Goal: Task Accomplishment & Management: Use online tool/utility

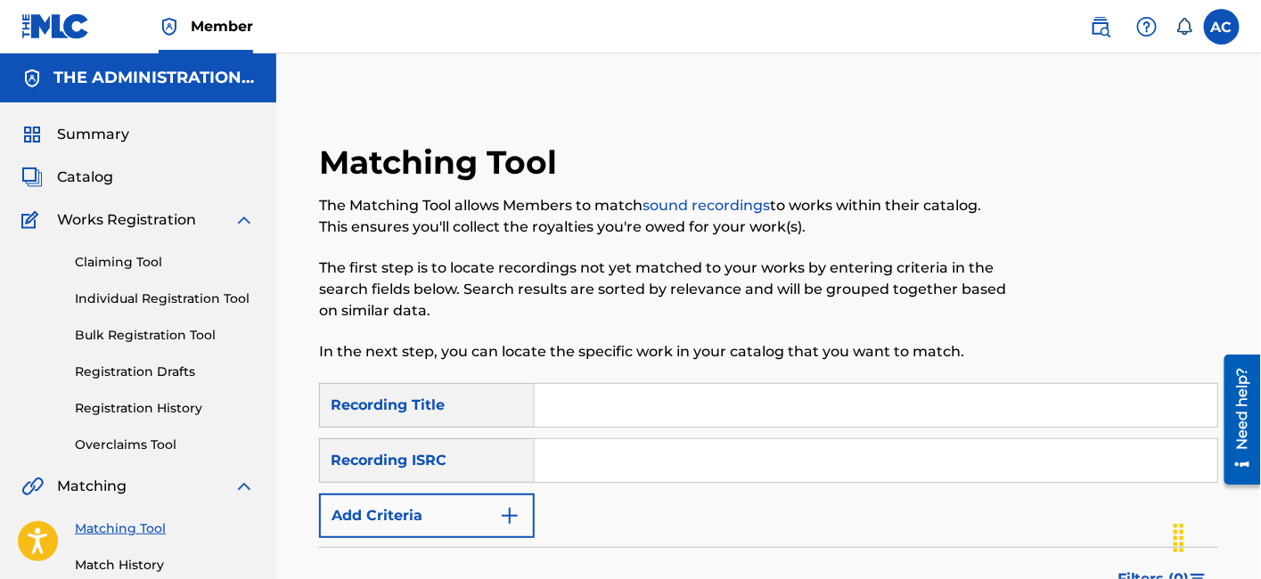
click at [741, 459] on input "Search Form" at bounding box center [876, 460] width 683 height 43
paste input "QZNWS2470554"
type input "QZNWS2470554"
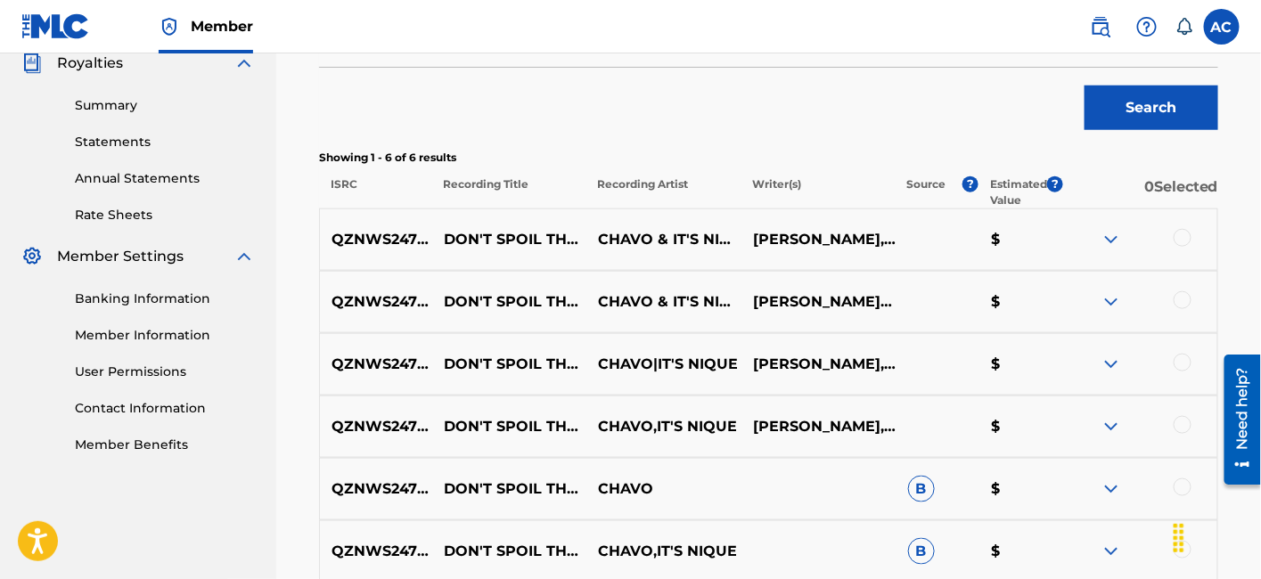
scroll to position [613, 0]
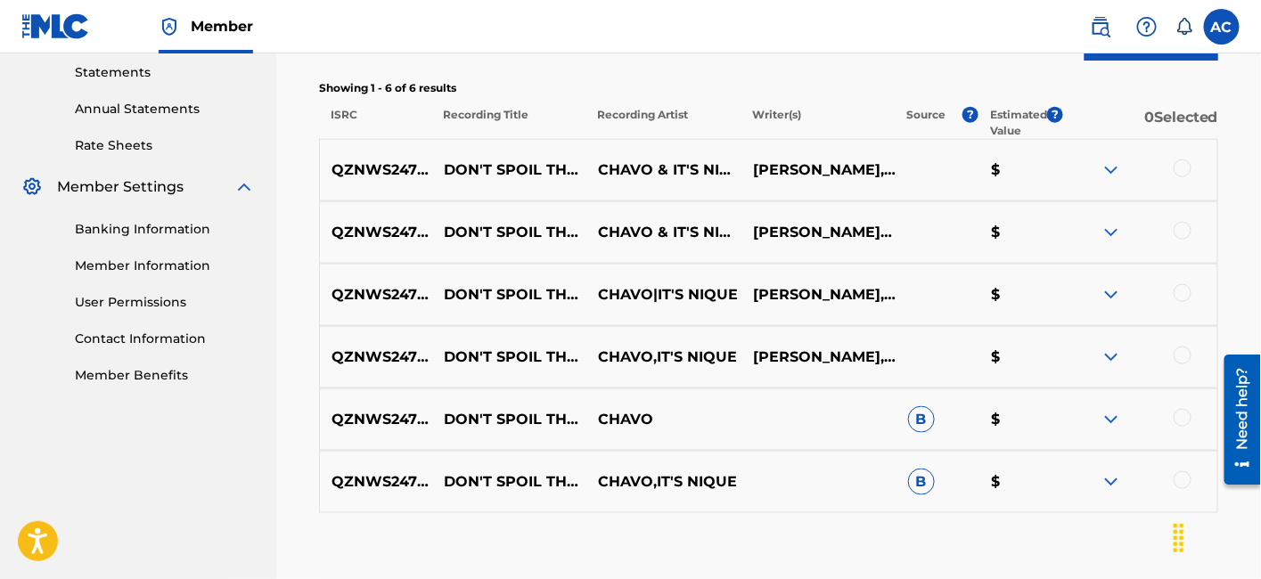
click at [1182, 171] on div at bounding box center [1183, 169] width 18 height 18
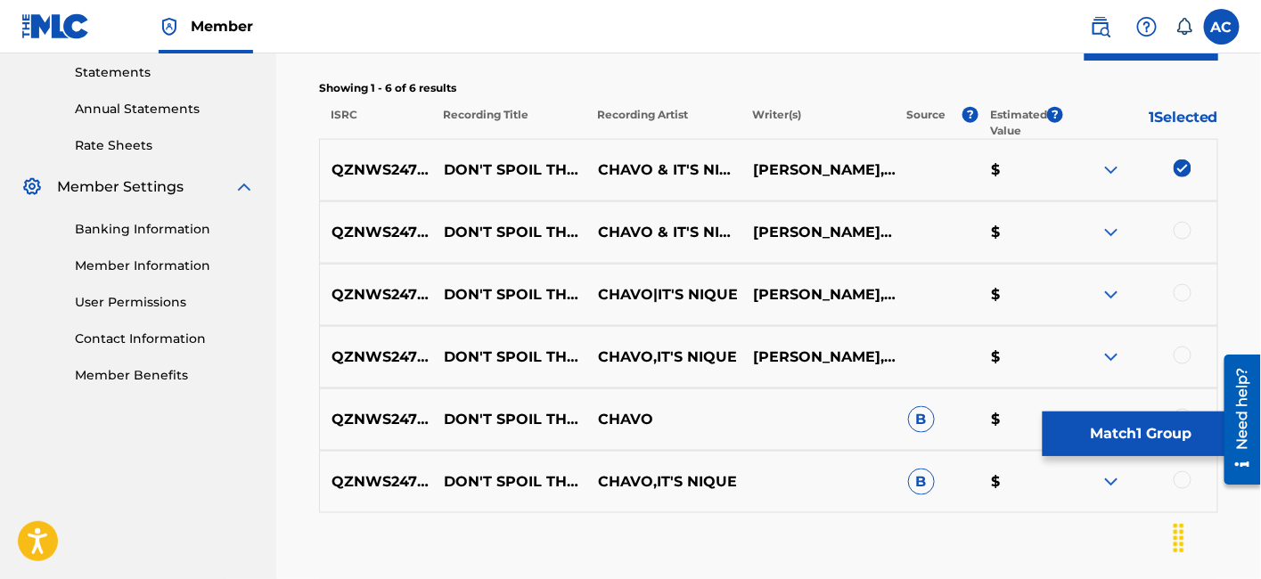
click at [1177, 227] on div at bounding box center [1183, 231] width 18 height 18
click at [1183, 295] on div at bounding box center [1183, 293] width 18 height 18
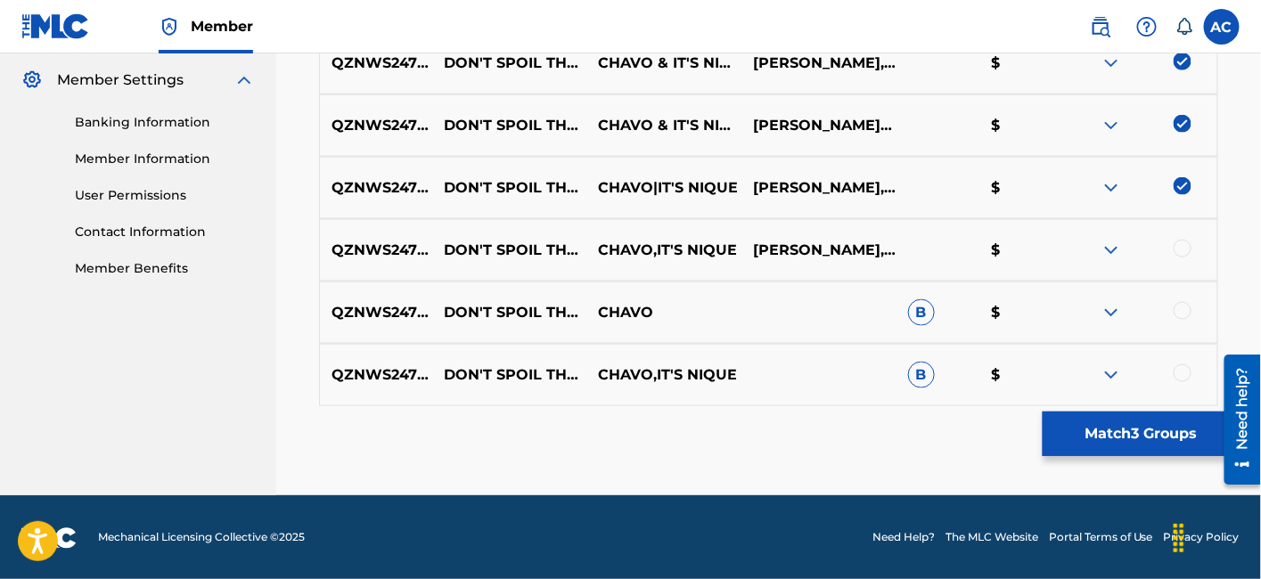
click at [1186, 249] on div at bounding box center [1183, 249] width 18 height 18
click at [1181, 308] on div at bounding box center [1183, 311] width 18 height 18
click at [1182, 373] on div at bounding box center [1183, 374] width 18 height 18
click at [1148, 438] on button "Match 6 Groups" at bounding box center [1141, 434] width 197 height 45
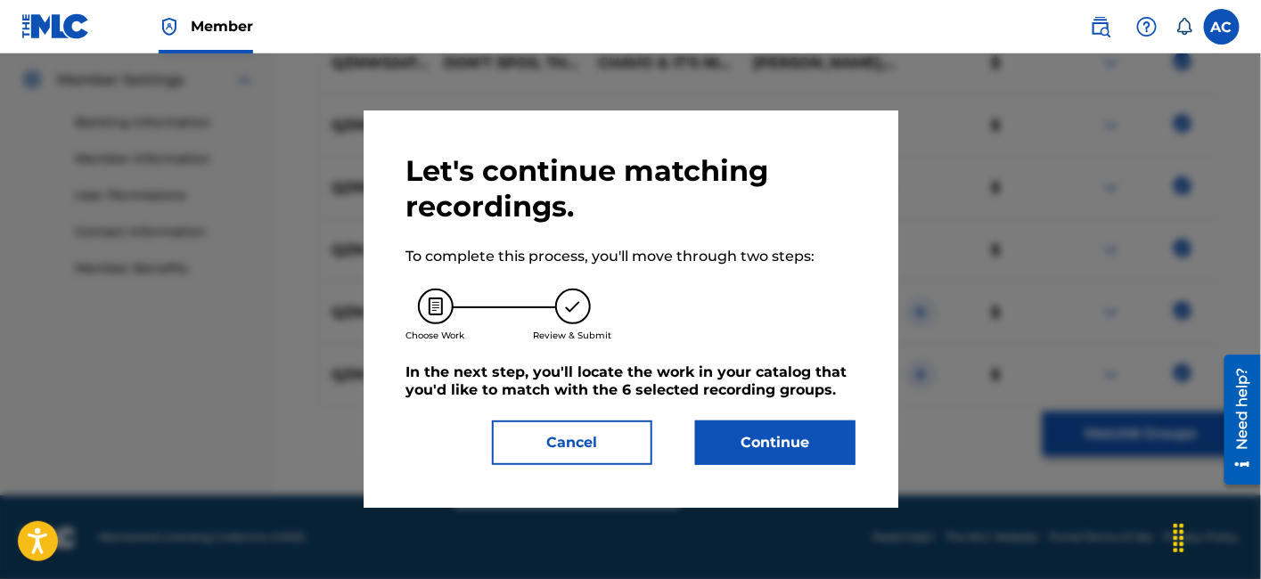
click at [782, 432] on button "Continue" at bounding box center [775, 443] width 160 height 45
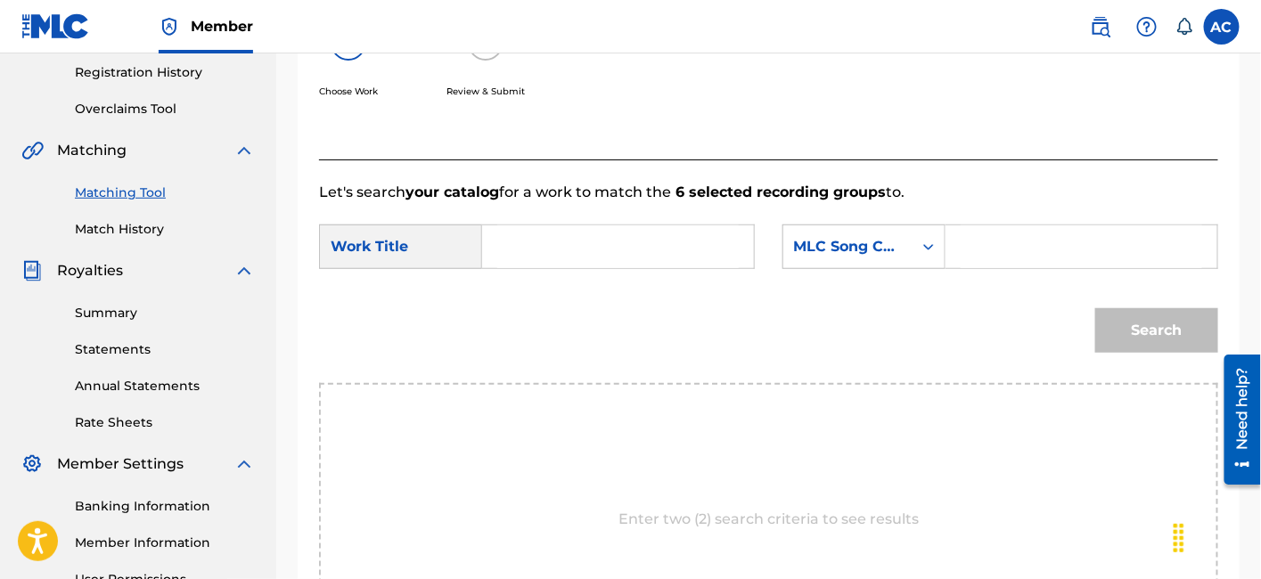
scroll to position [329, 0]
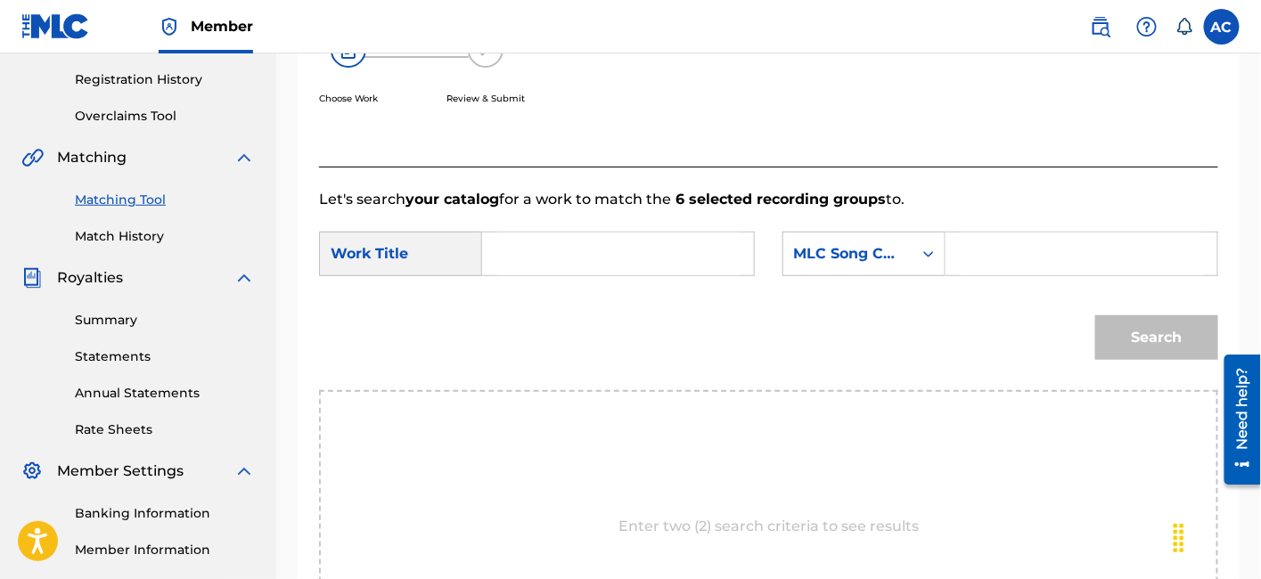
click at [673, 258] on input "Search Form" at bounding box center [618, 254] width 242 height 43
paste input "DON T SPOIL THE MOMENT"
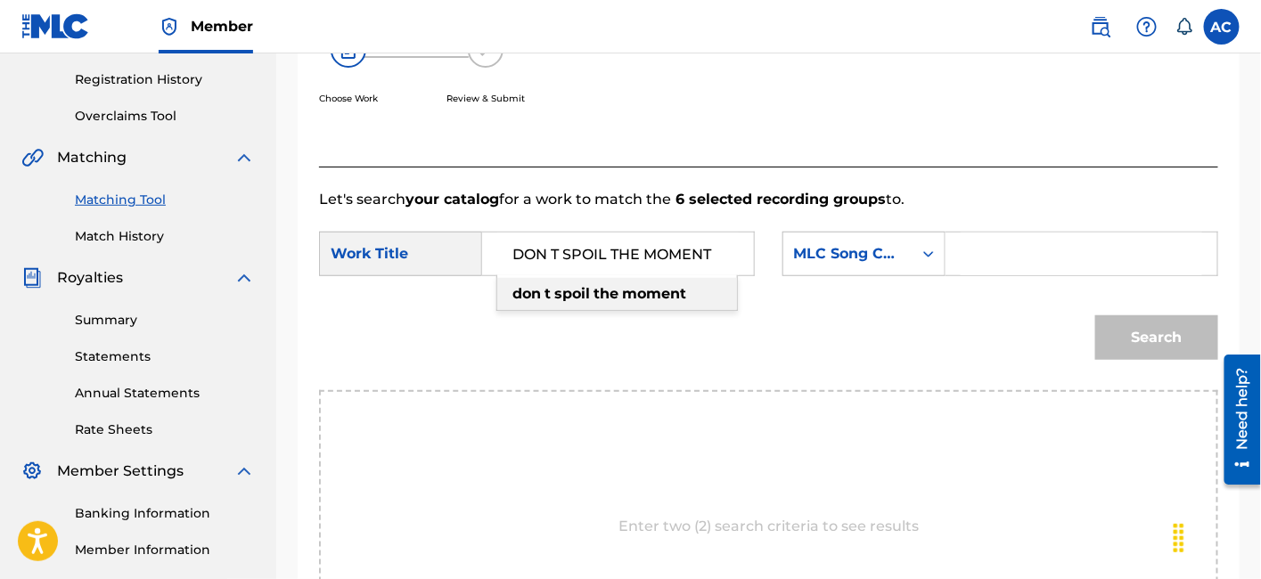
type input "DON T SPOIL THE MOMENT"
click at [1056, 280] on div "SearchWithCriteria19dedde4-73e2-4570-953f-1be0381f6323 Work Title DON T SPOIL T…" at bounding box center [768, 259] width 899 height 55
click at [1033, 266] on input "Search Form" at bounding box center [1082, 254] width 242 height 43
paste input "DQ4W89"
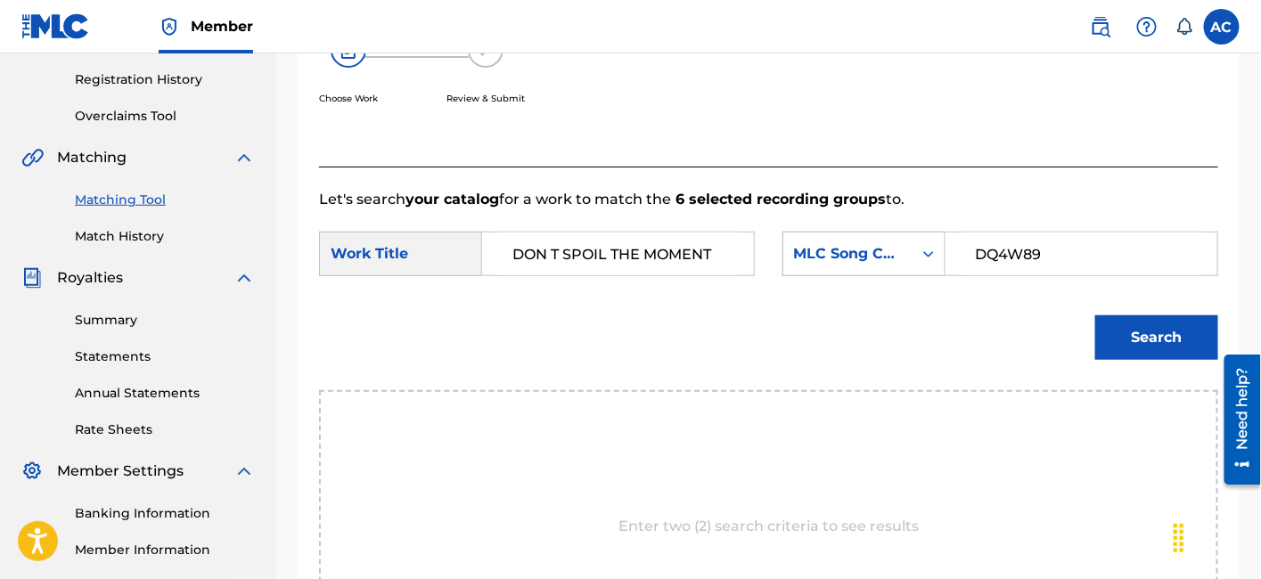
type input "DQ4W89"
click at [1095, 316] on button "Search" at bounding box center [1156, 338] width 123 height 45
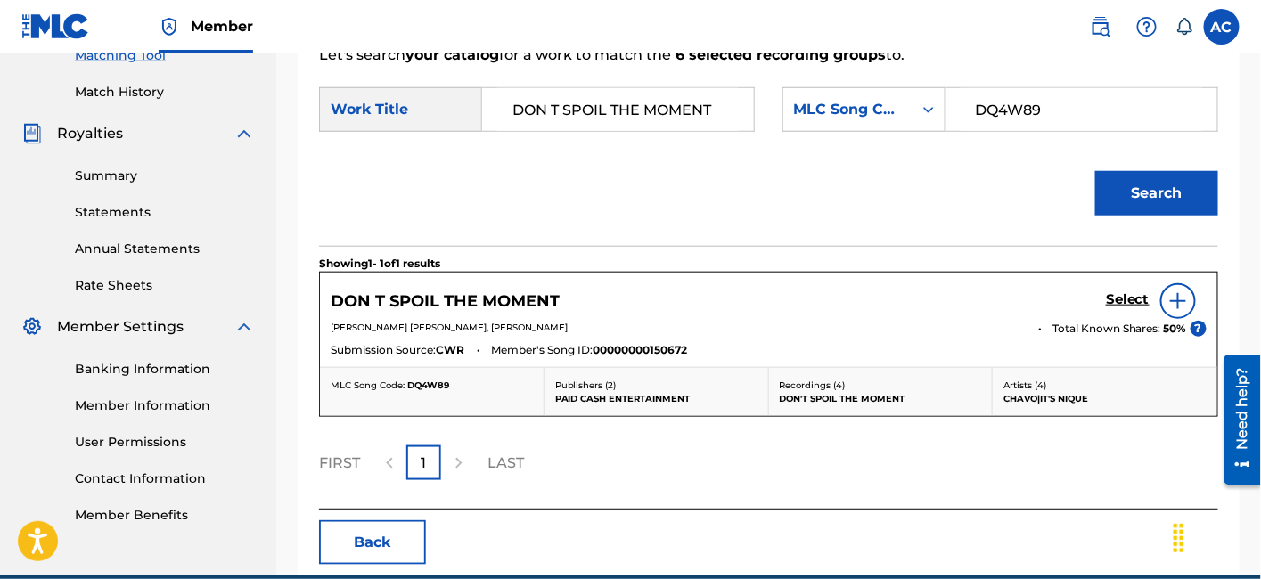
scroll to position [480, 0]
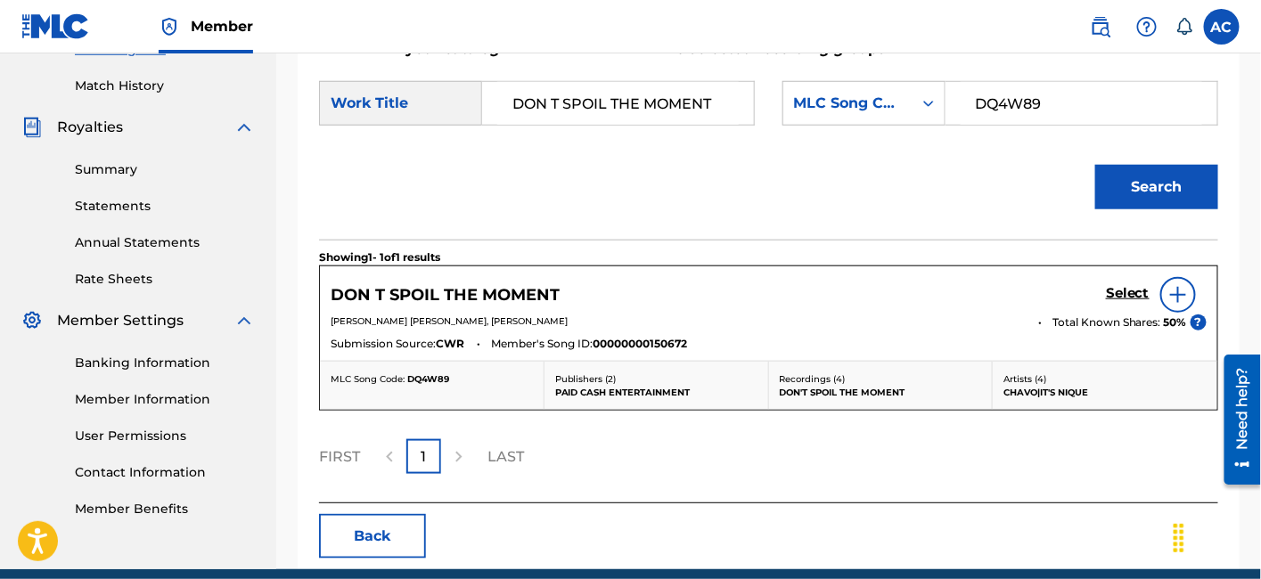
click at [1122, 289] on h5 "Select" at bounding box center [1128, 293] width 44 height 17
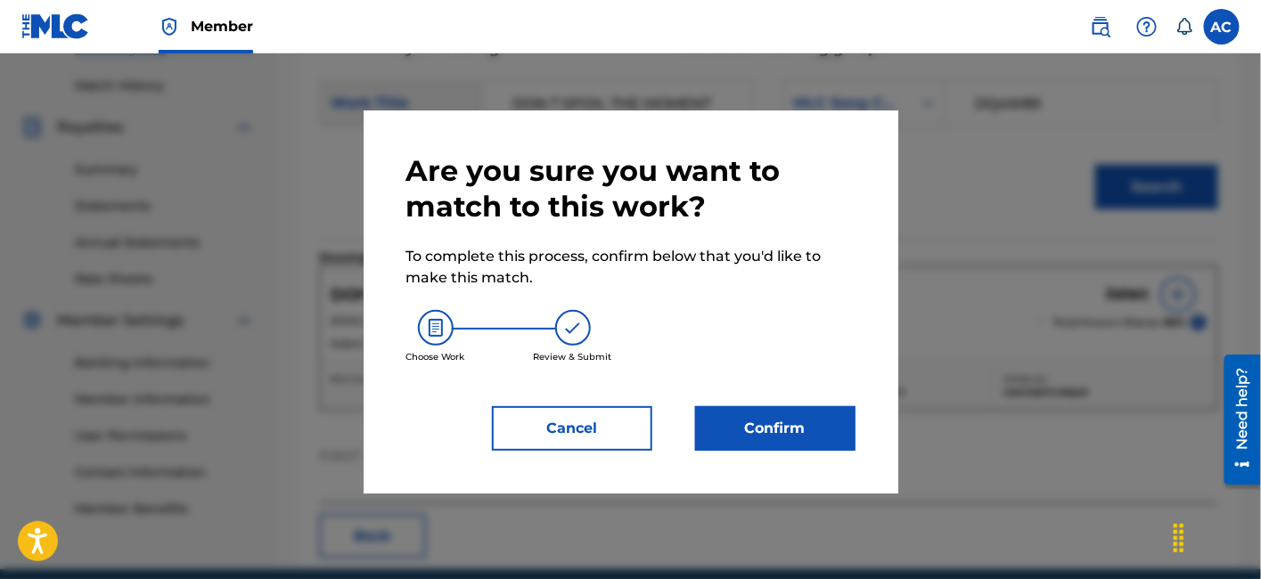
click at [799, 425] on button "Confirm" at bounding box center [775, 428] width 160 height 45
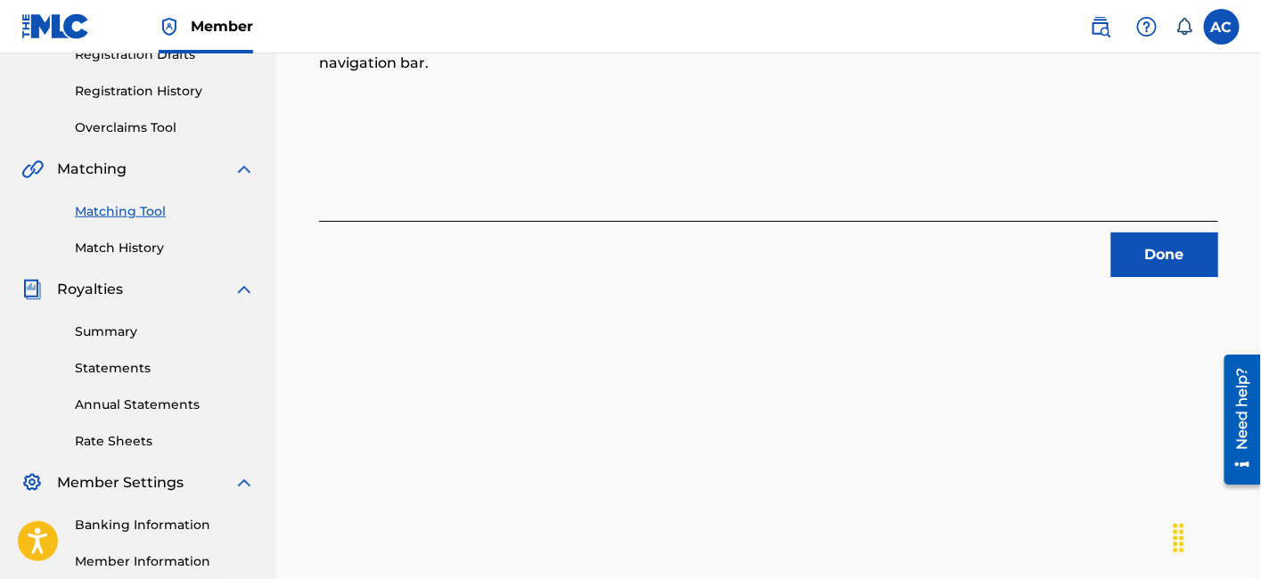
scroll to position [272, 0]
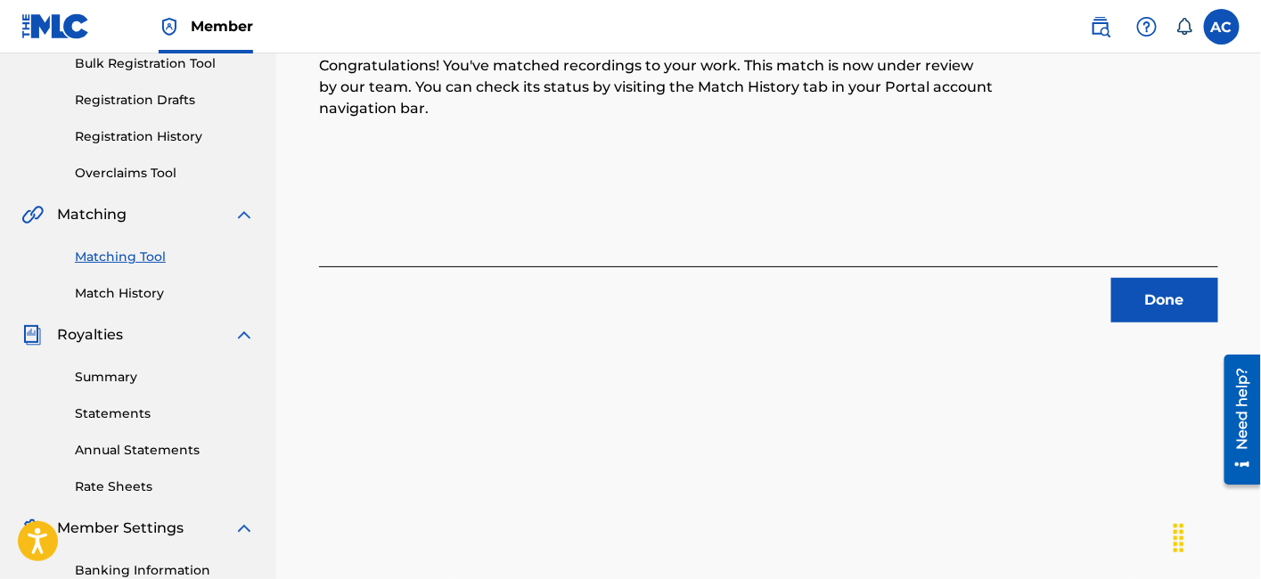
click at [1137, 299] on button "Done" at bounding box center [1164, 300] width 107 height 45
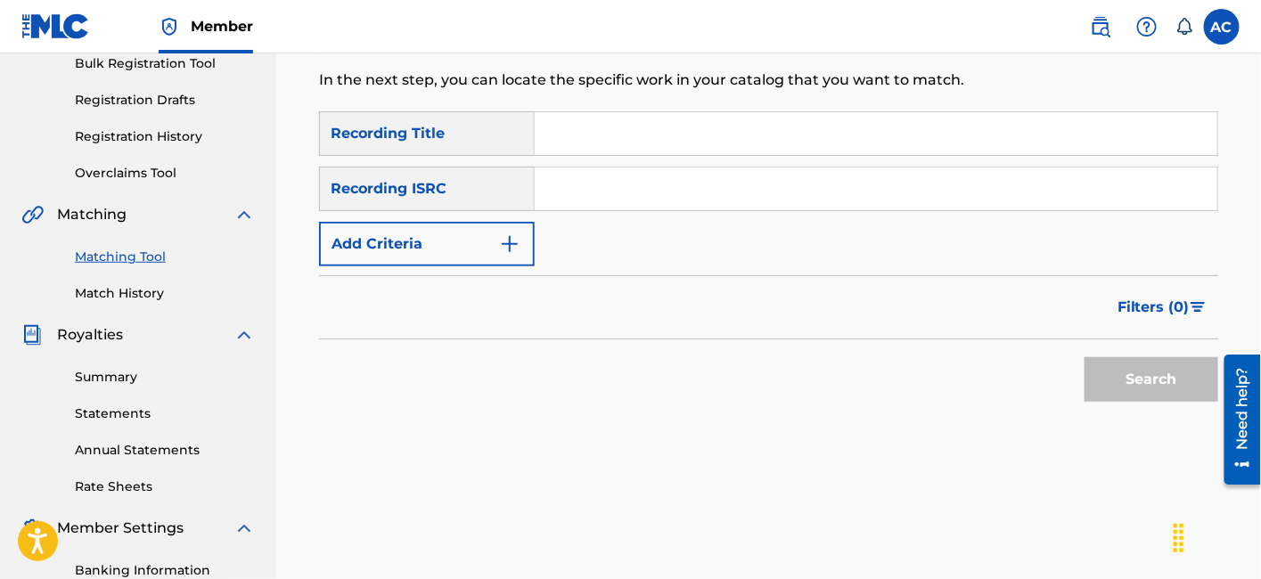
click at [824, 184] on input "Search Form" at bounding box center [876, 189] width 683 height 43
paste input "QZWME2200010"
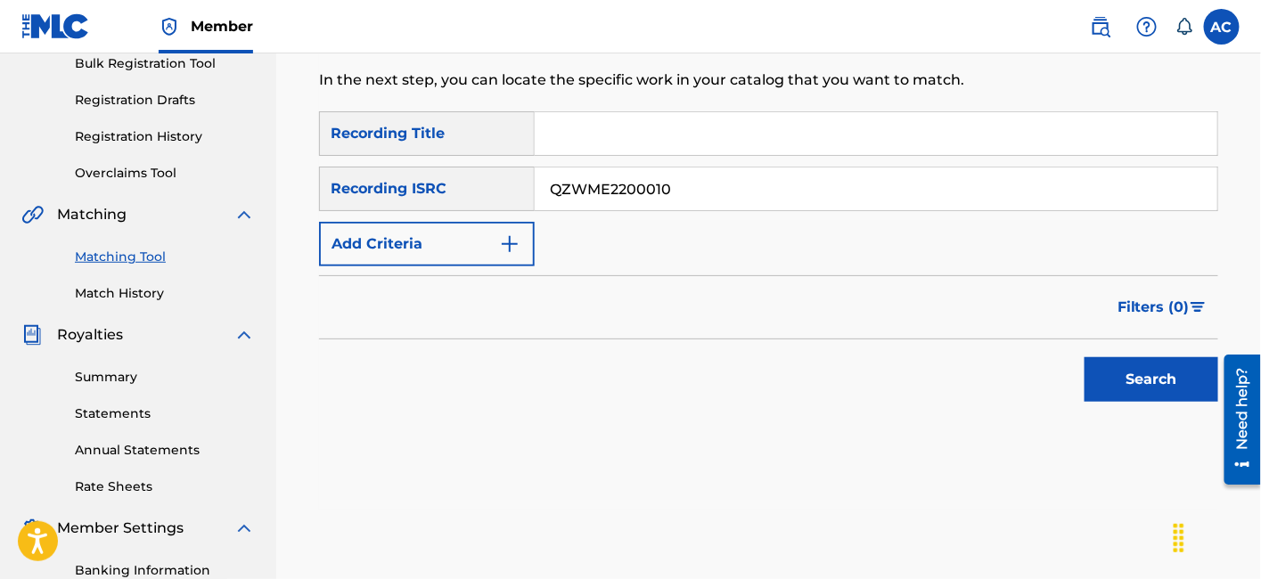
click at [1166, 401] on button "Search" at bounding box center [1152, 379] width 134 height 45
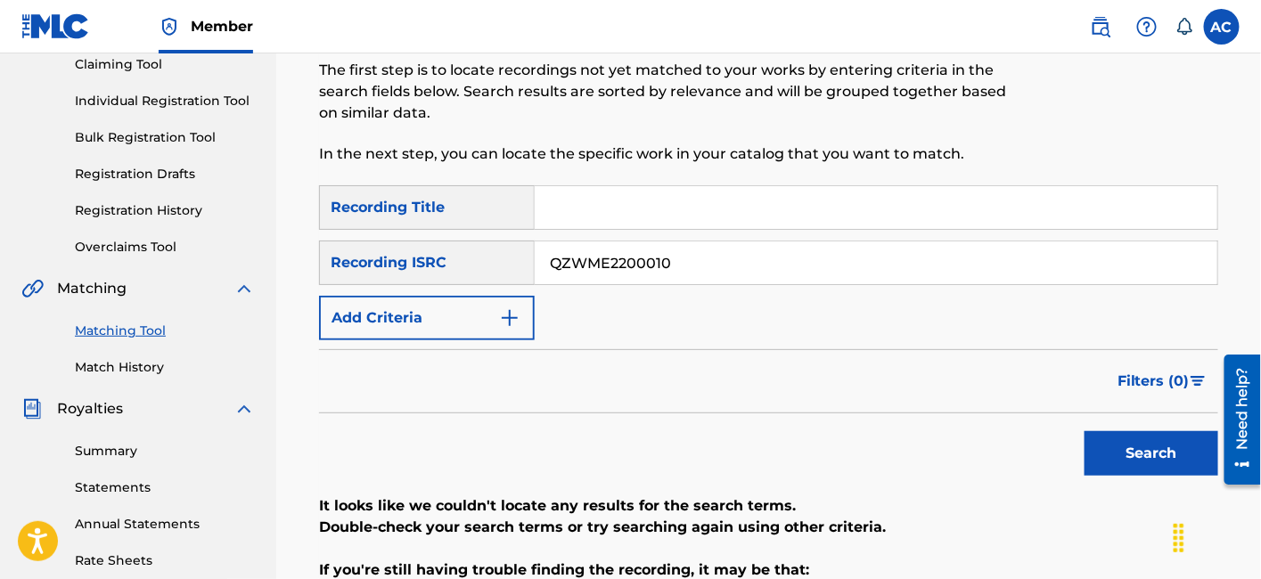
scroll to position [198, 0]
click at [697, 273] on input "QZWME2200010" at bounding box center [876, 263] width 683 height 43
paste input "TWEETS"
type input "T"
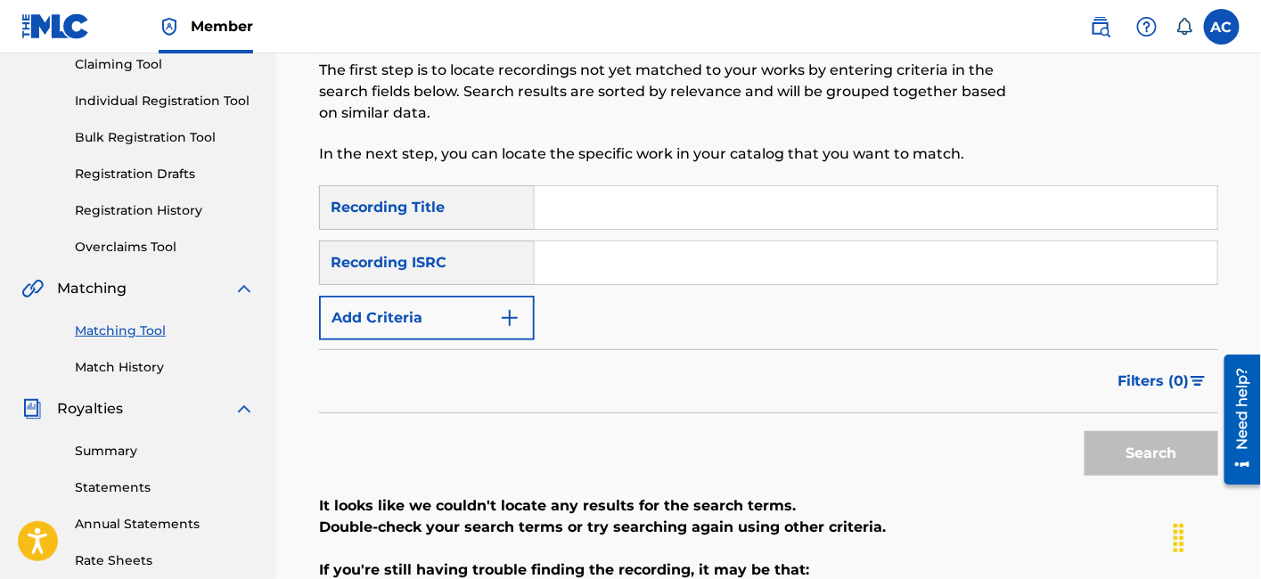
paste input "USLD91733753"
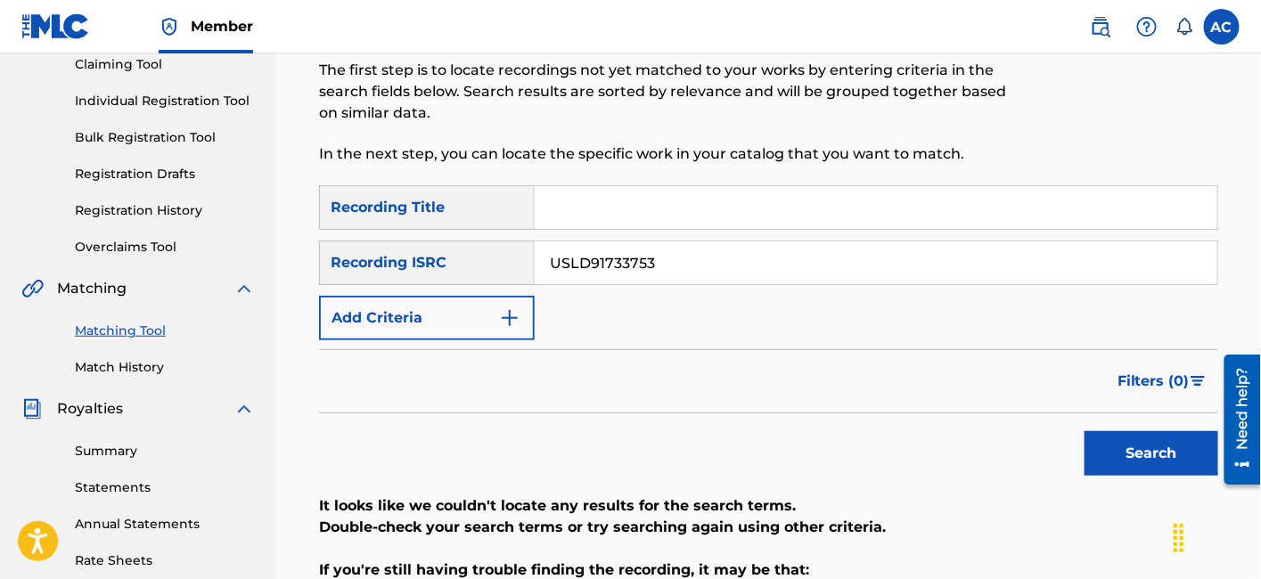
type input "USLD91733753"
click at [1085, 431] on button "Search" at bounding box center [1152, 453] width 134 height 45
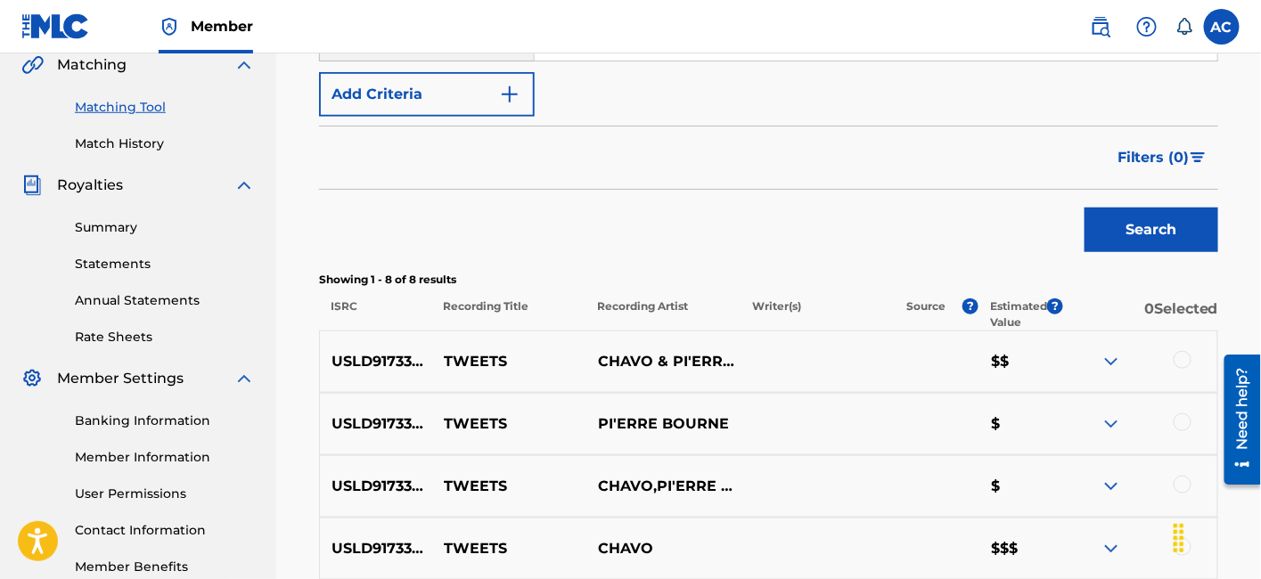
scroll to position [499, 0]
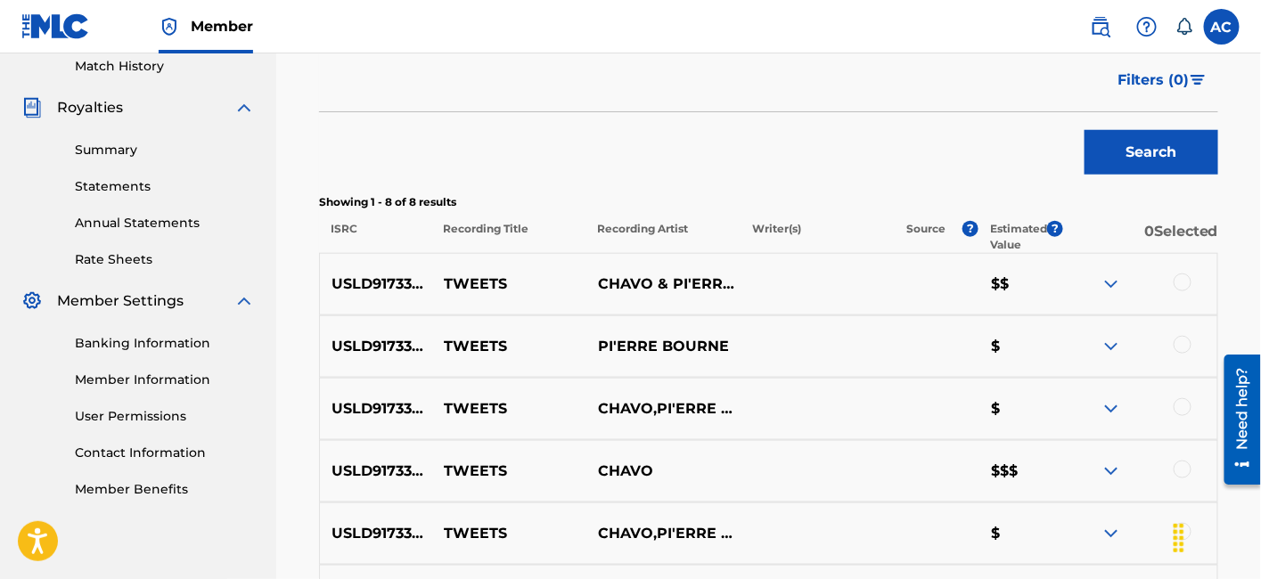
click at [1178, 287] on div at bounding box center [1183, 283] width 18 height 18
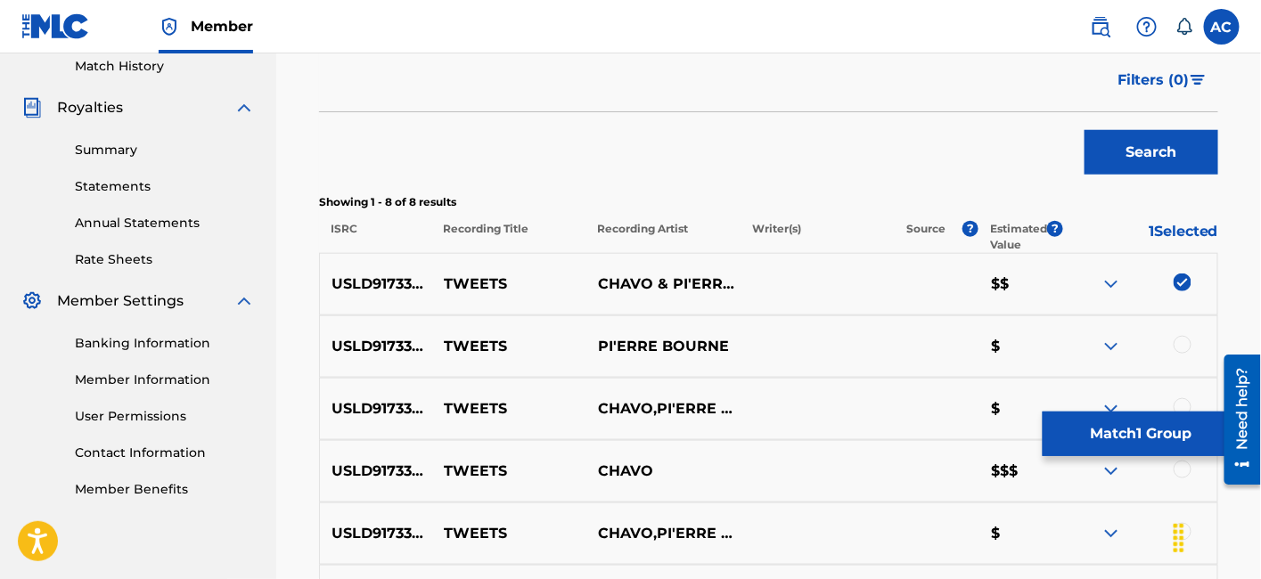
click at [1179, 339] on div at bounding box center [1183, 345] width 18 height 18
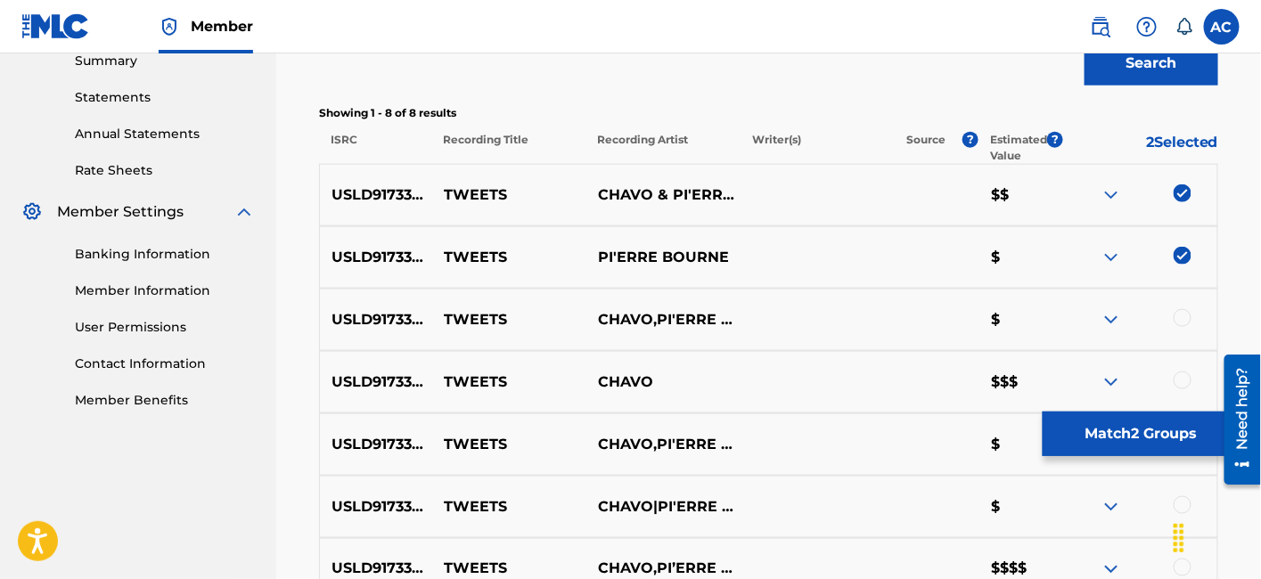
scroll to position [595, 0]
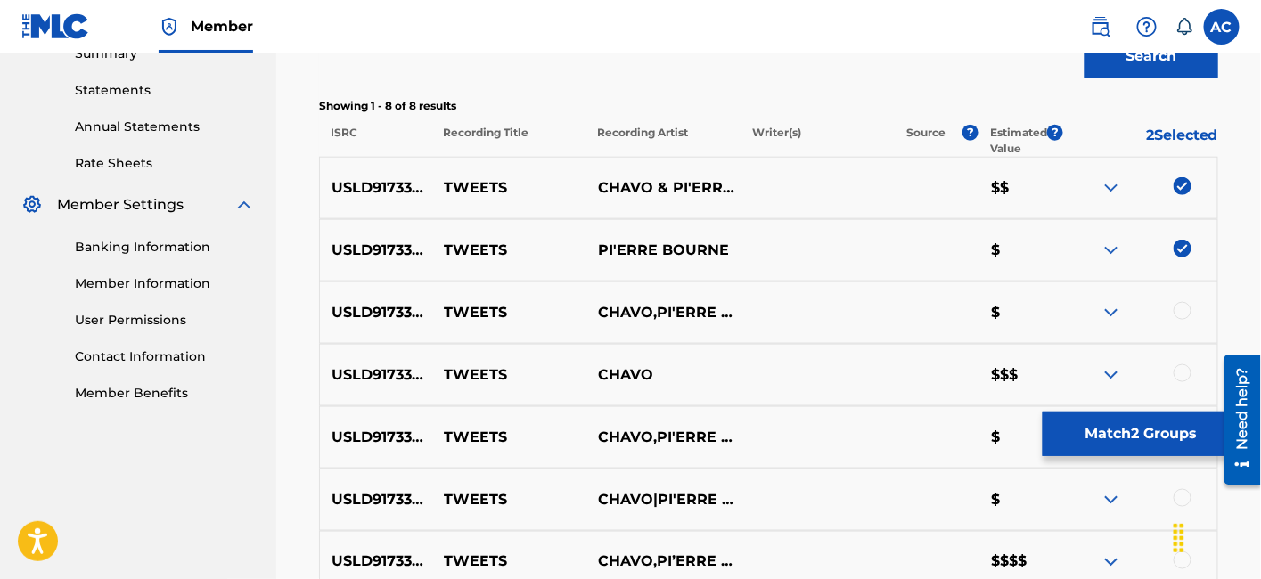
click at [1186, 314] on div at bounding box center [1183, 311] width 18 height 18
click at [1184, 373] on div at bounding box center [1183, 374] width 18 height 18
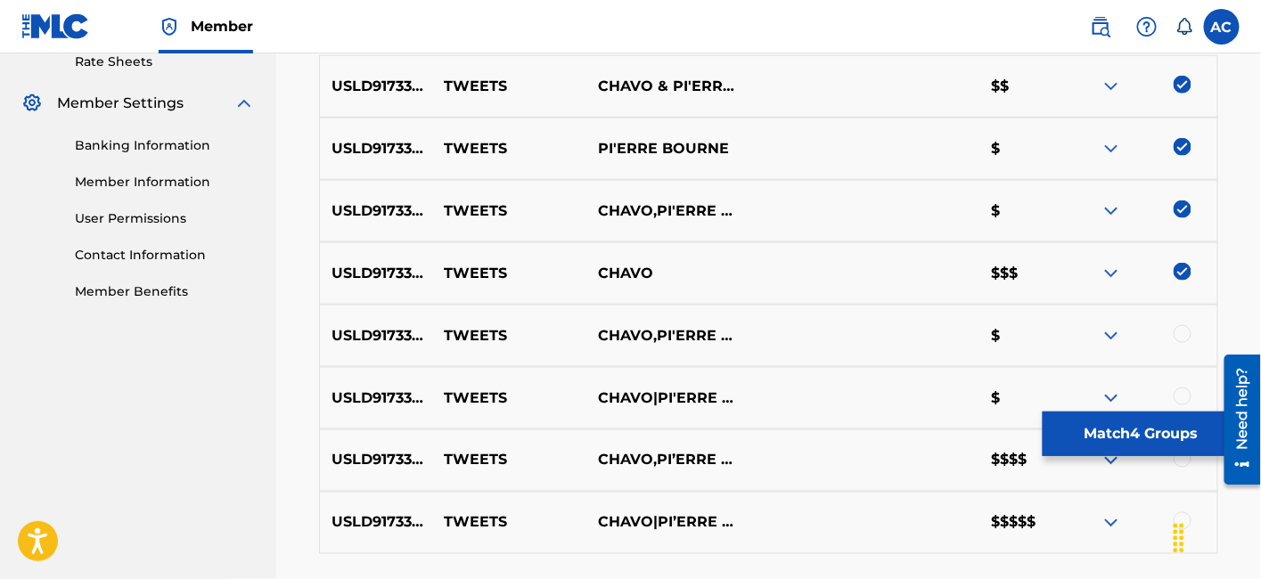
scroll to position [702, 0]
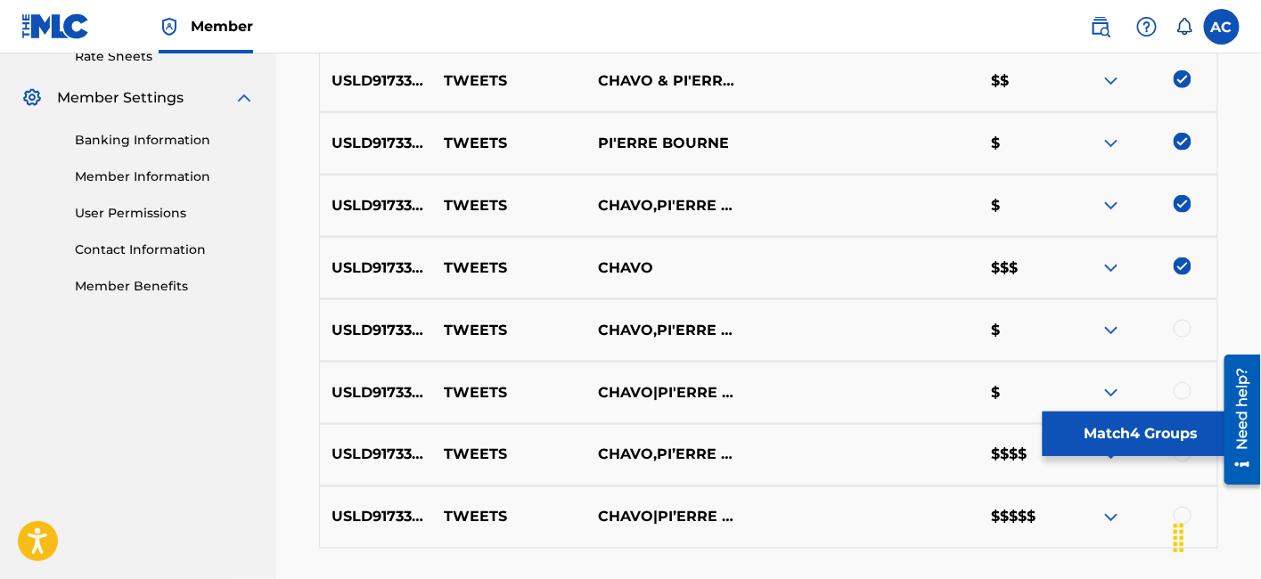
click at [1184, 332] on div at bounding box center [1183, 329] width 18 height 18
click at [1184, 390] on div at bounding box center [1183, 391] width 18 height 18
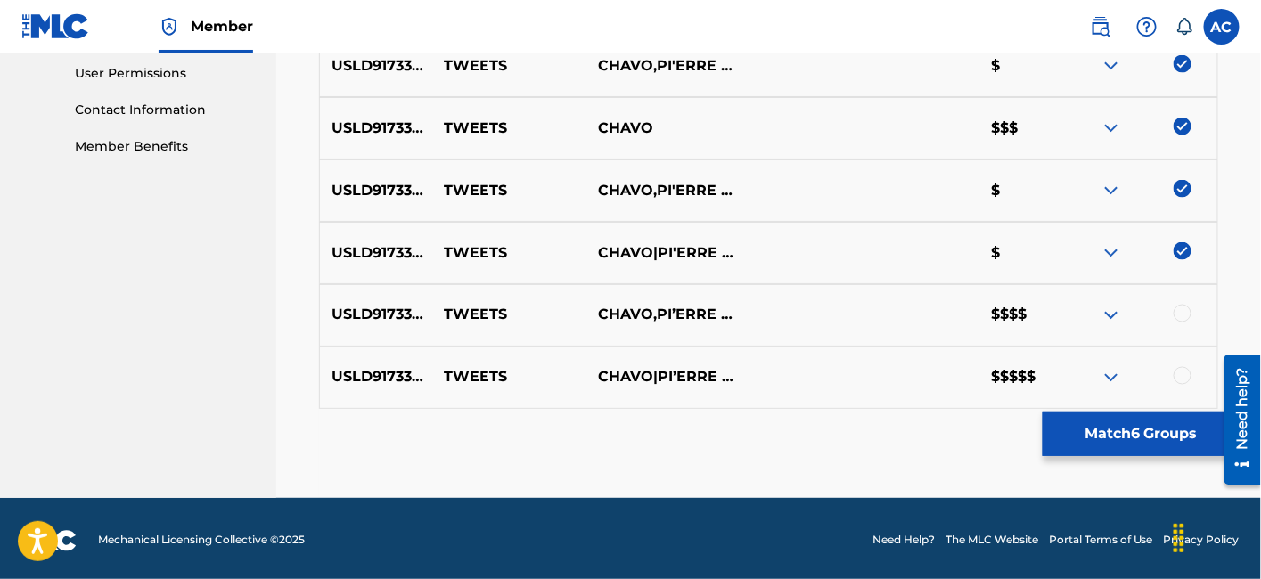
scroll to position [845, 0]
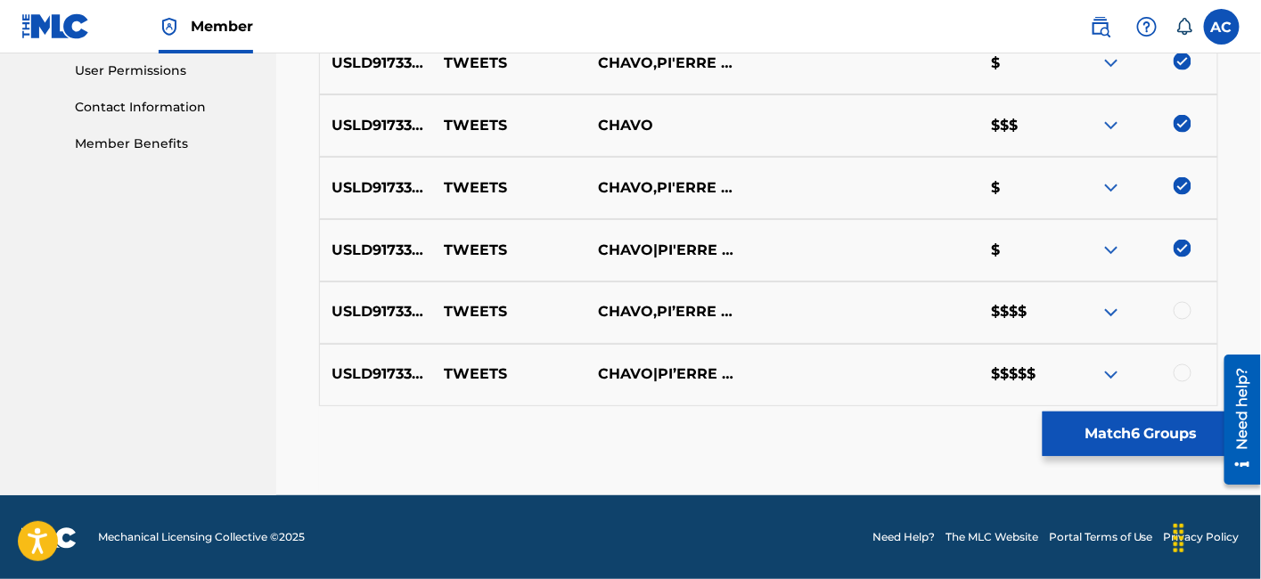
click at [1185, 312] on div at bounding box center [1183, 311] width 18 height 18
click at [1182, 372] on div at bounding box center [1183, 374] width 18 height 18
click at [1140, 434] on button "Match 8 Groups" at bounding box center [1141, 434] width 197 height 45
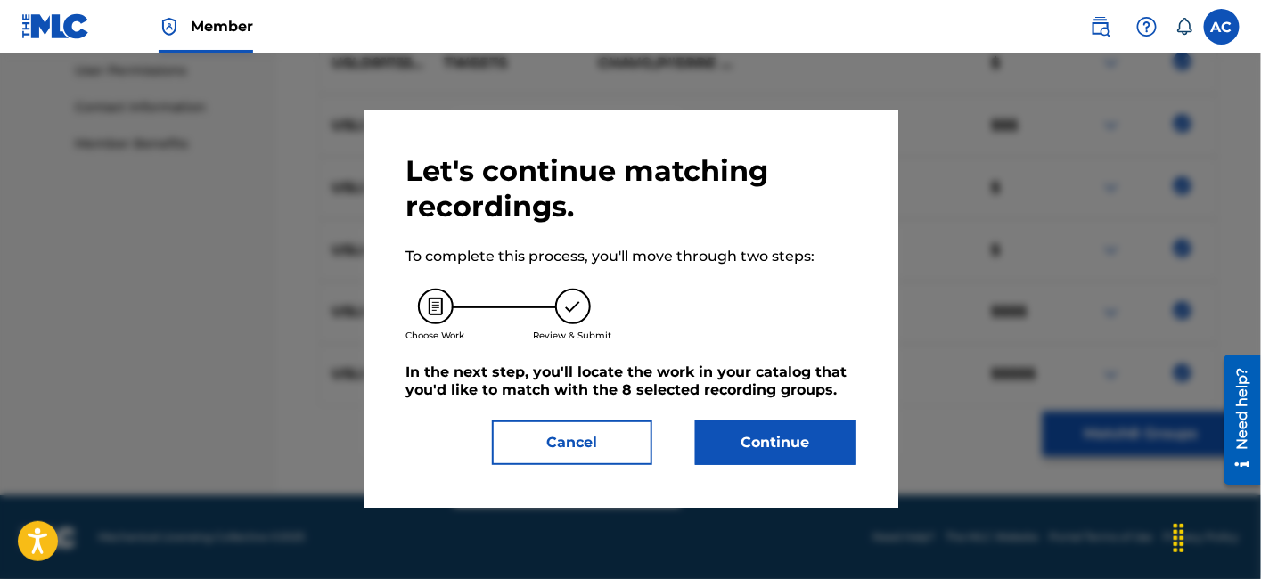
click at [798, 453] on button "Continue" at bounding box center [775, 443] width 160 height 45
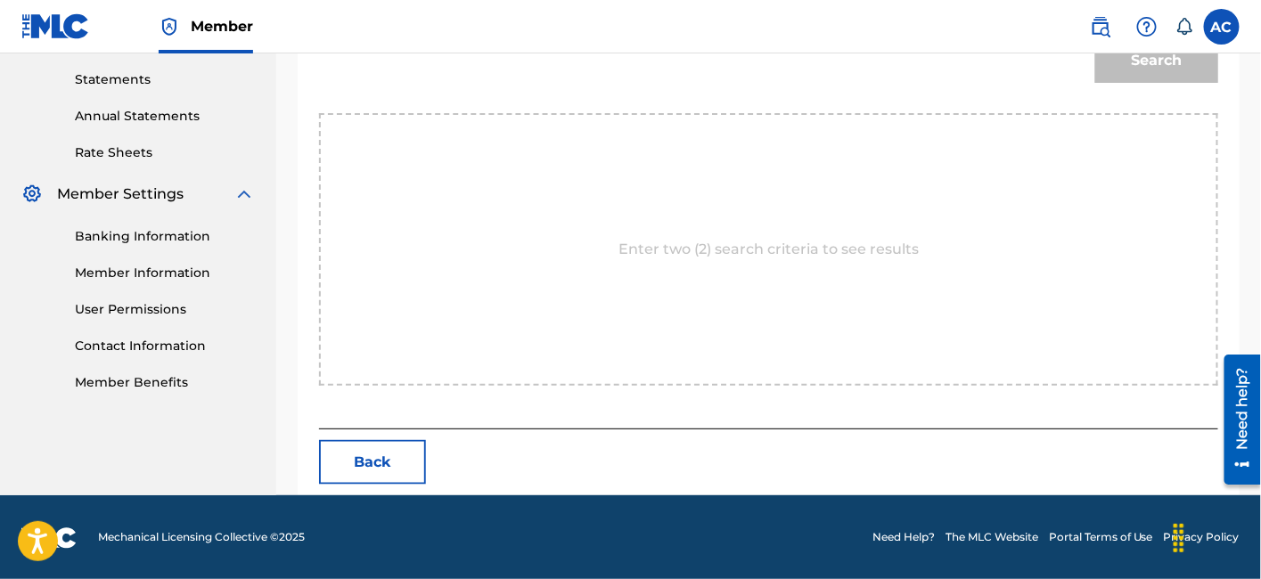
scroll to position [271, 0]
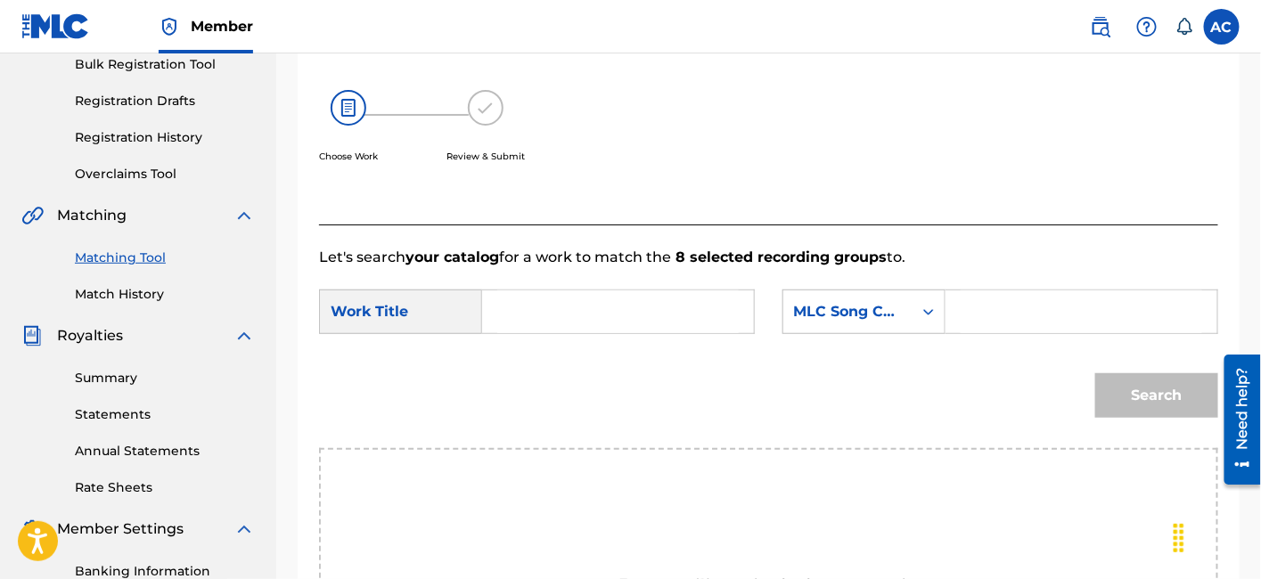
click at [579, 323] on input "Search Form" at bounding box center [618, 312] width 242 height 43
paste input "USLD91733753"
click at [578, 325] on input "USLD91733753" at bounding box center [618, 312] width 242 height 43
paste input "TWEETS"
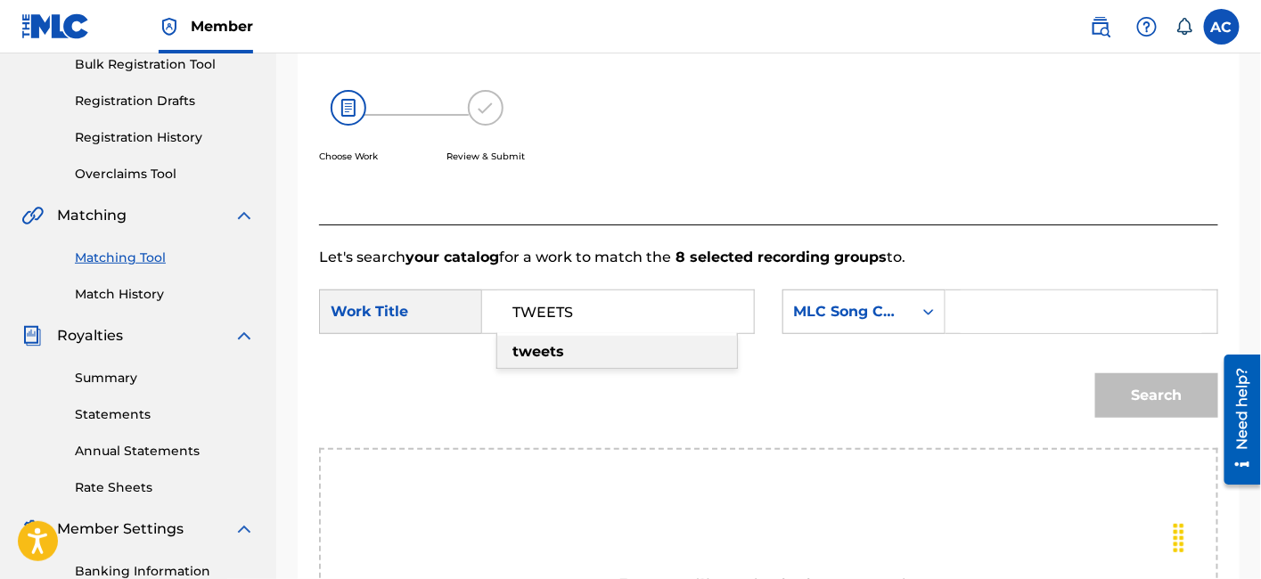
type input "TWEETS"
click at [1018, 322] on input "Search Form" at bounding box center [1082, 312] width 242 height 43
paste input "TX47WL"
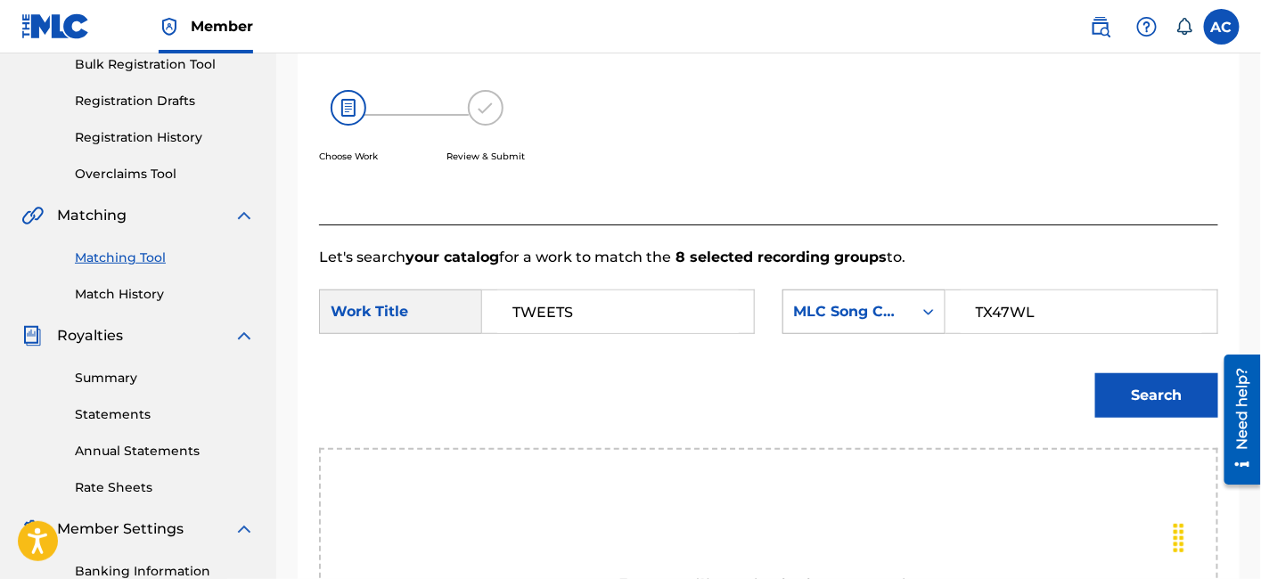
type input "TX47WL"
click at [1095, 373] on button "Search" at bounding box center [1156, 395] width 123 height 45
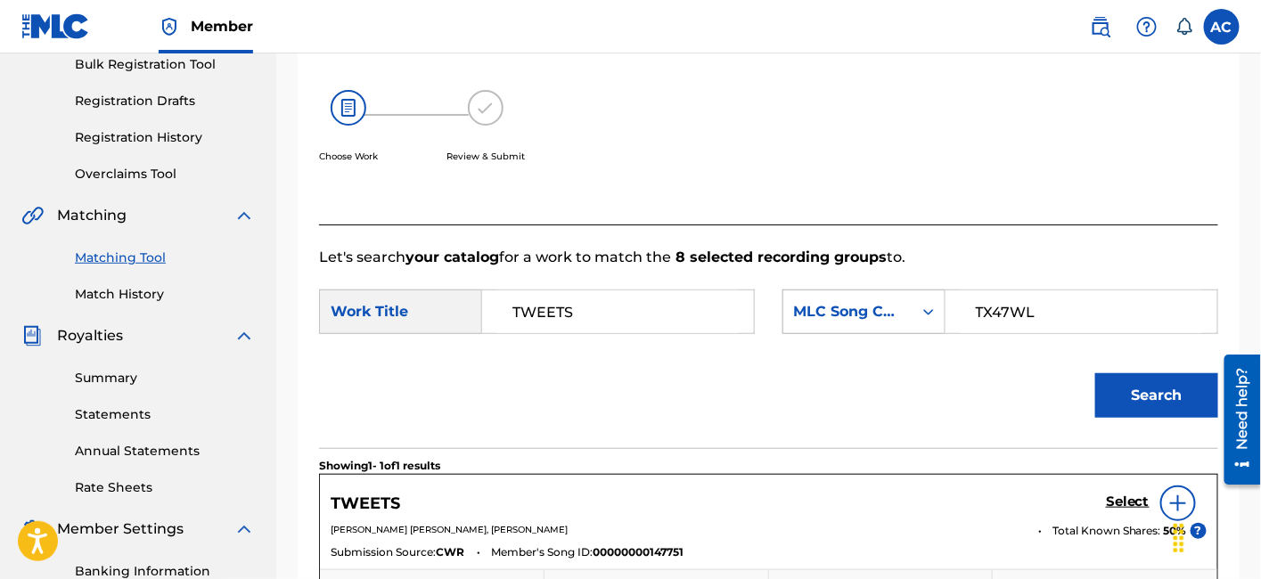
scroll to position [553, 0]
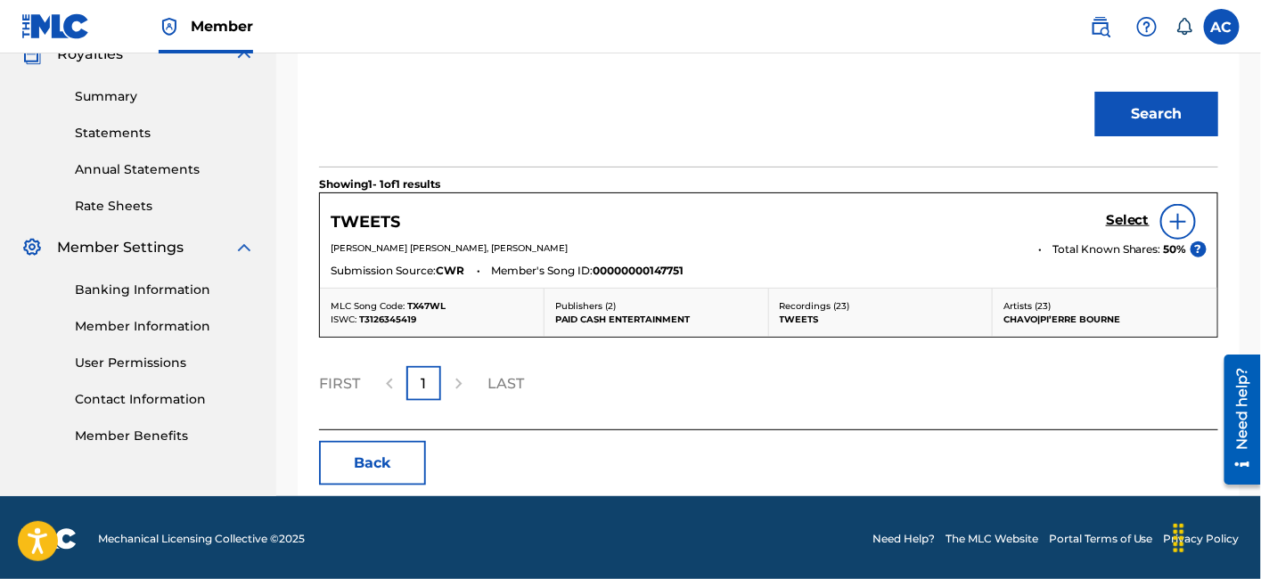
click at [1112, 219] on h5 "Select" at bounding box center [1128, 220] width 44 height 17
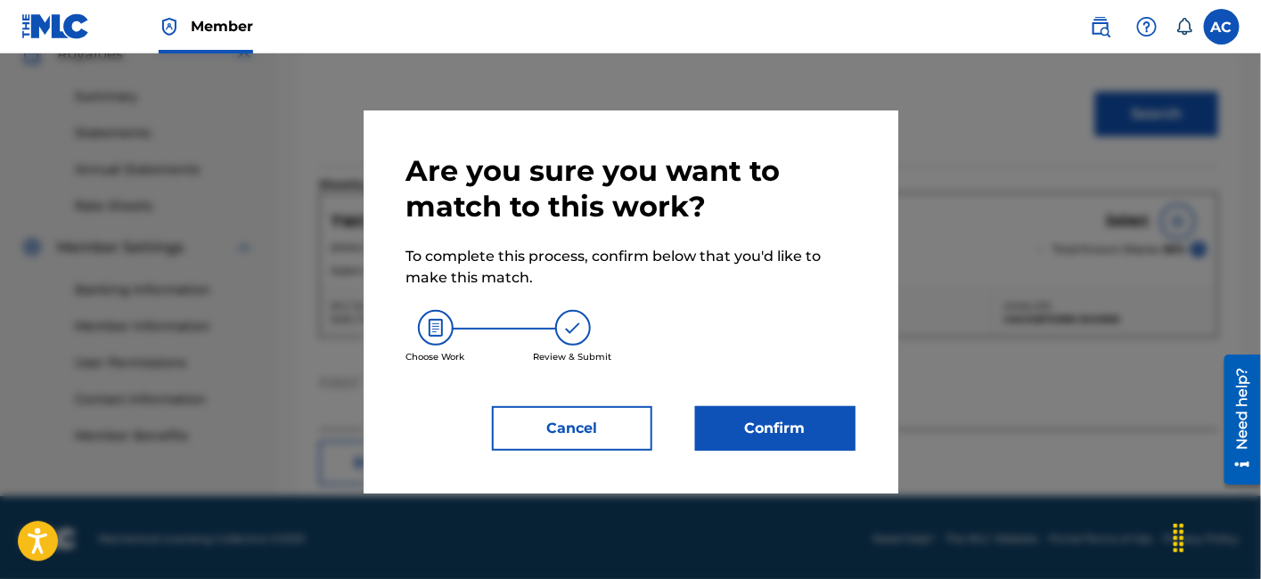
click at [792, 416] on button "Confirm" at bounding box center [775, 428] width 160 height 45
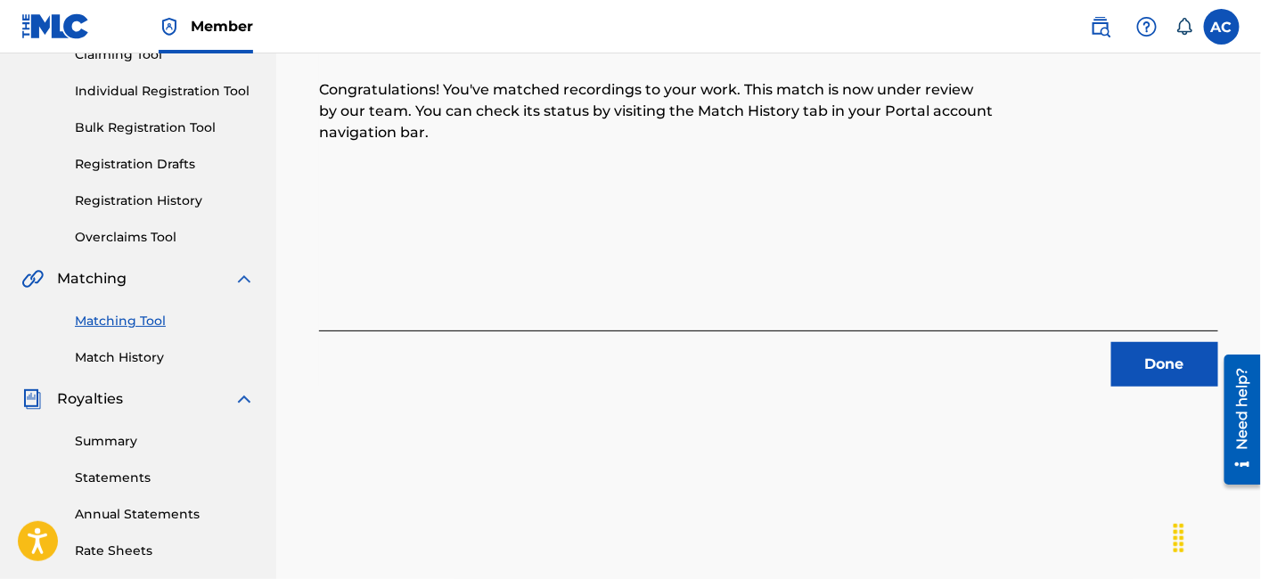
scroll to position [206, 0]
click at [1144, 352] on button "Done" at bounding box center [1164, 366] width 107 height 45
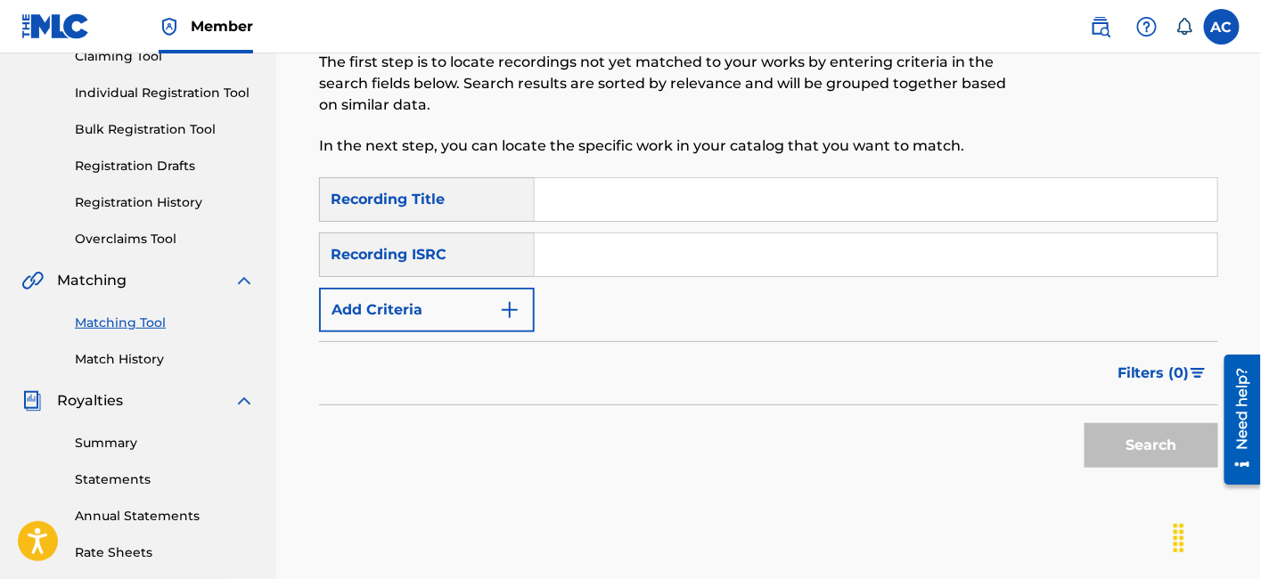
click at [640, 263] on input "Search Form" at bounding box center [876, 255] width 683 height 43
paste input "USA2P2320521"
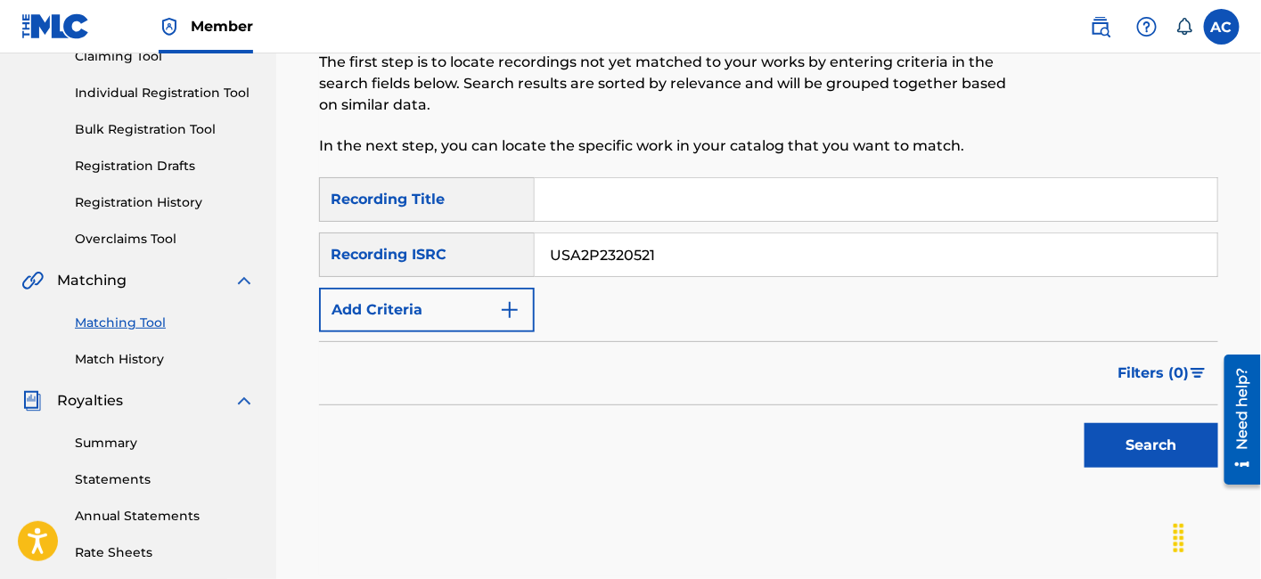
type input "USA2P2320521"
click at [1138, 438] on button "Search" at bounding box center [1152, 445] width 134 height 45
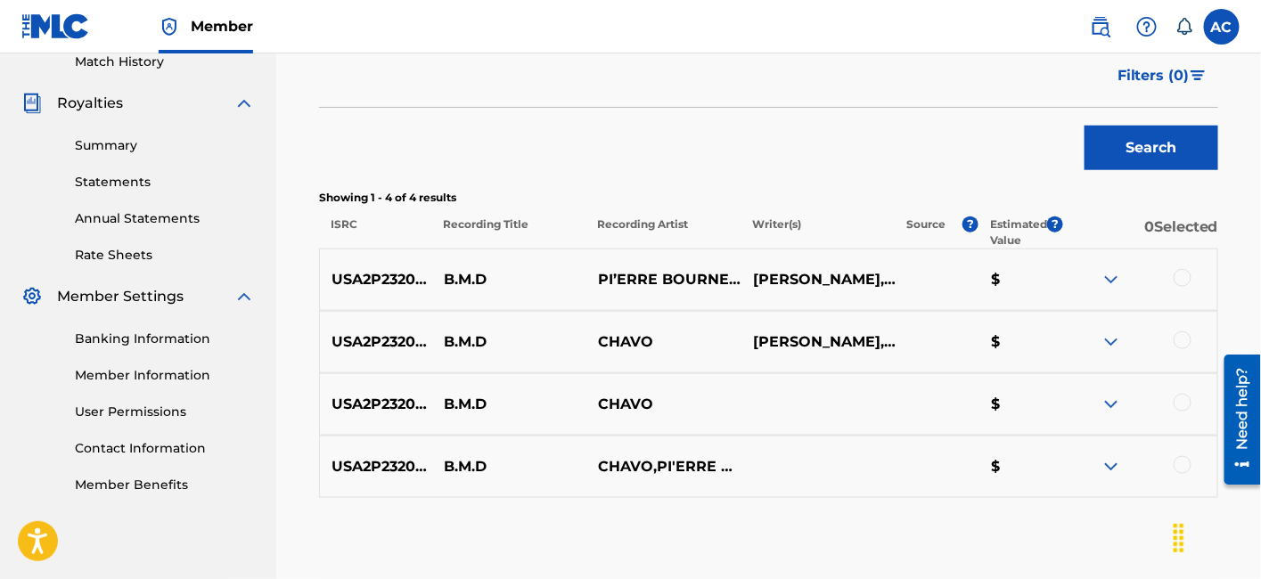
scroll to position [507, 0]
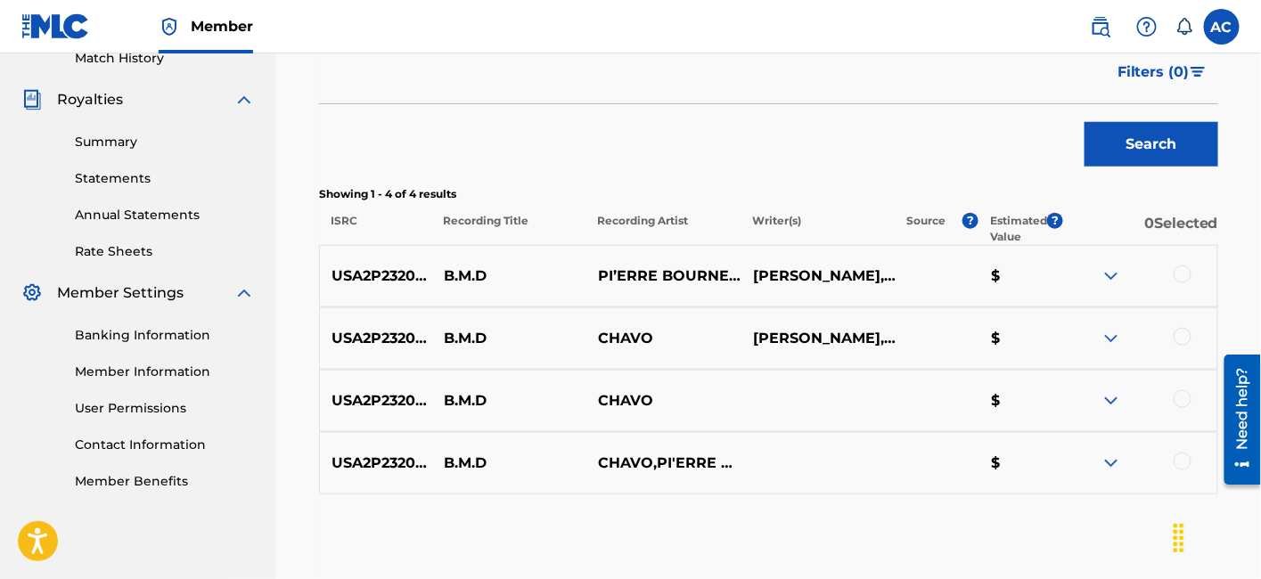
click at [1183, 276] on div at bounding box center [1183, 275] width 18 height 18
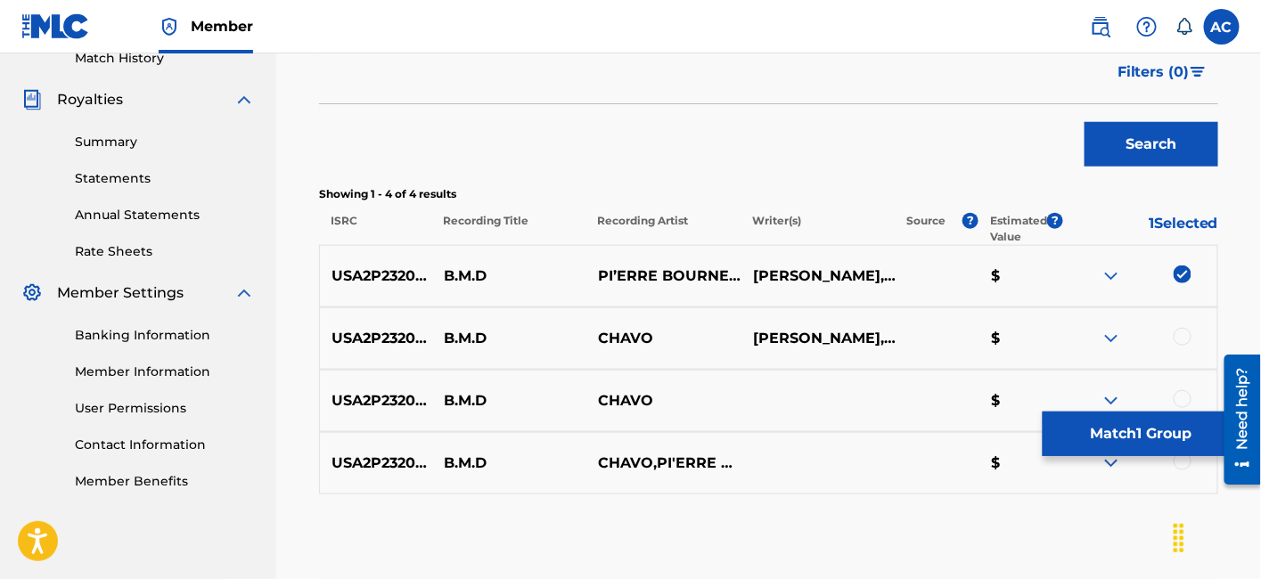
click at [1178, 338] on div at bounding box center [1183, 337] width 18 height 18
click at [1184, 395] on div at bounding box center [1183, 399] width 18 height 18
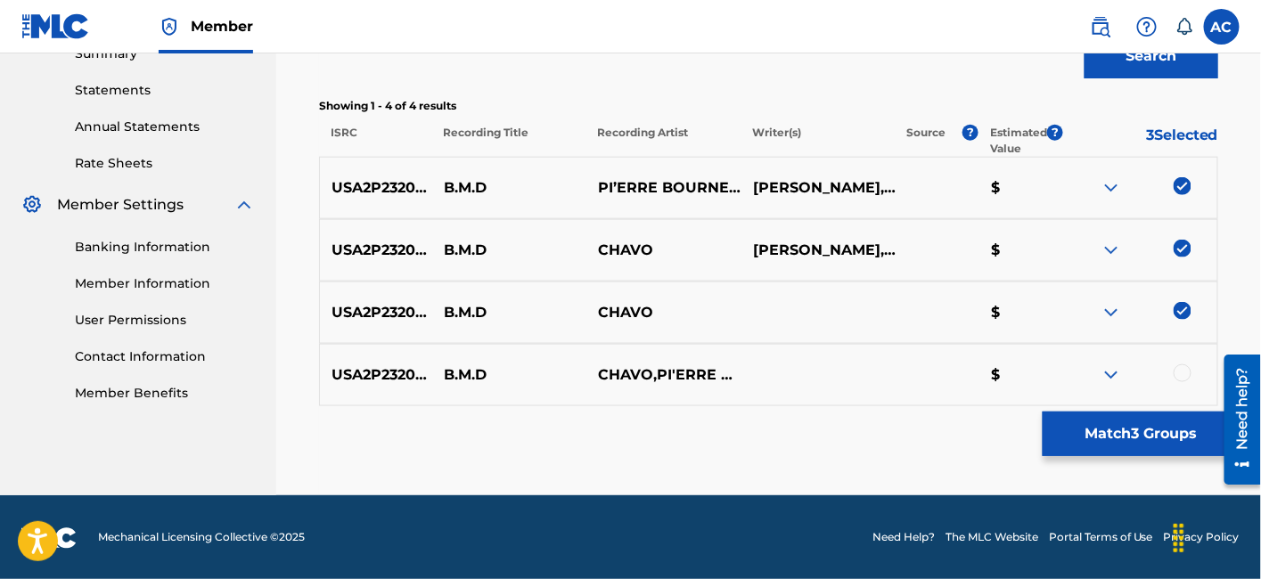
click at [1184, 367] on div at bounding box center [1183, 374] width 18 height 18
click at [1111, 444] on button "Match 4 Groups" at bounding box center [1141, 434] width 197 height 45
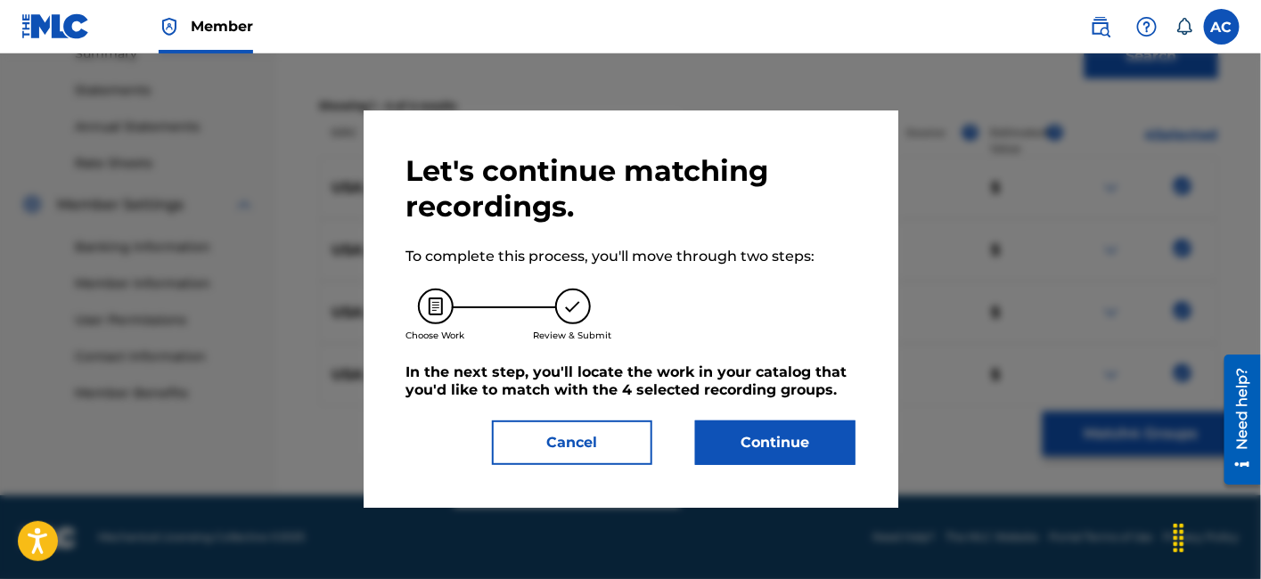
click at [798, 438] on button "Continue" at bounding box center [775, 443] width 160 height 45
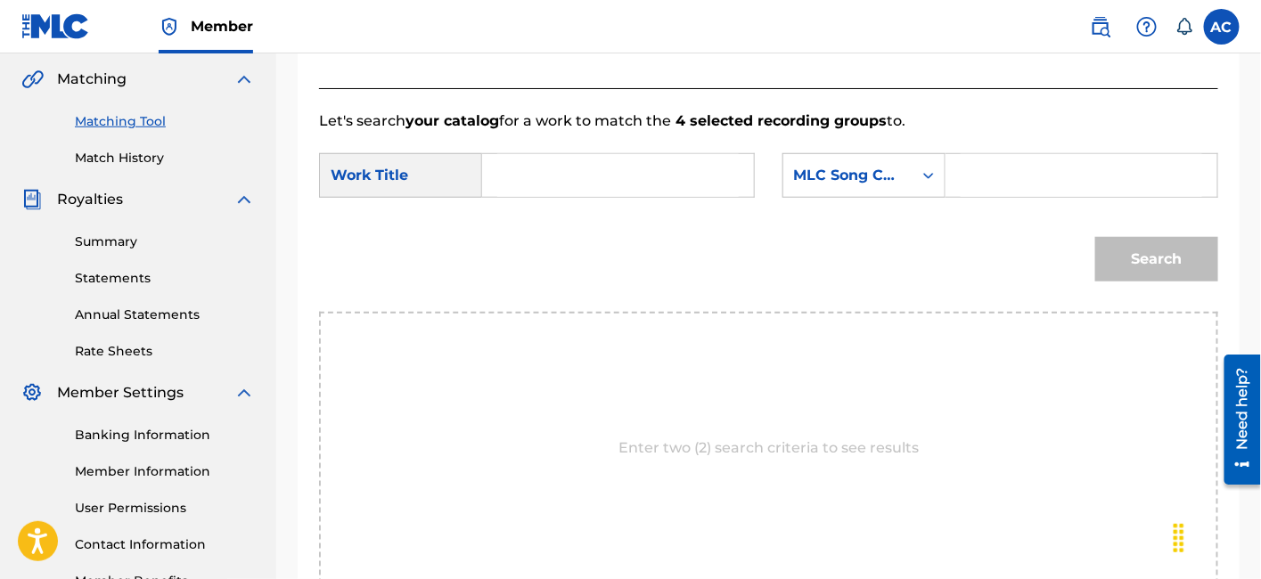
scroll to position [401, 0]
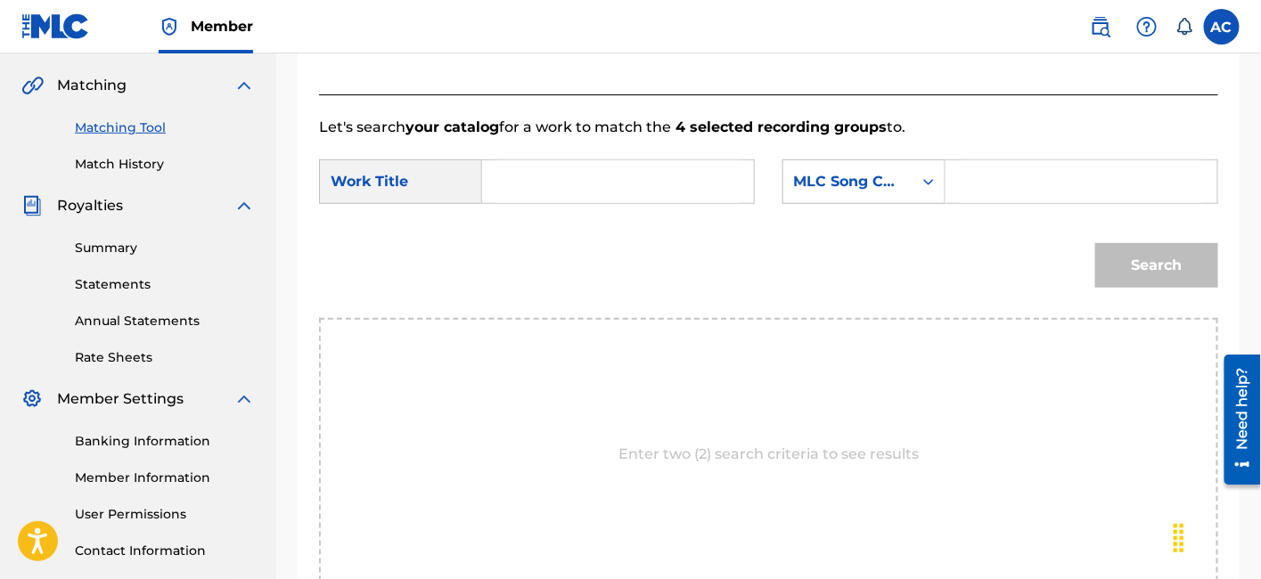
click at [600, 163] on input "Search Form" at bounding box center [618, 181] width 242 height 43
paste input "B M D"
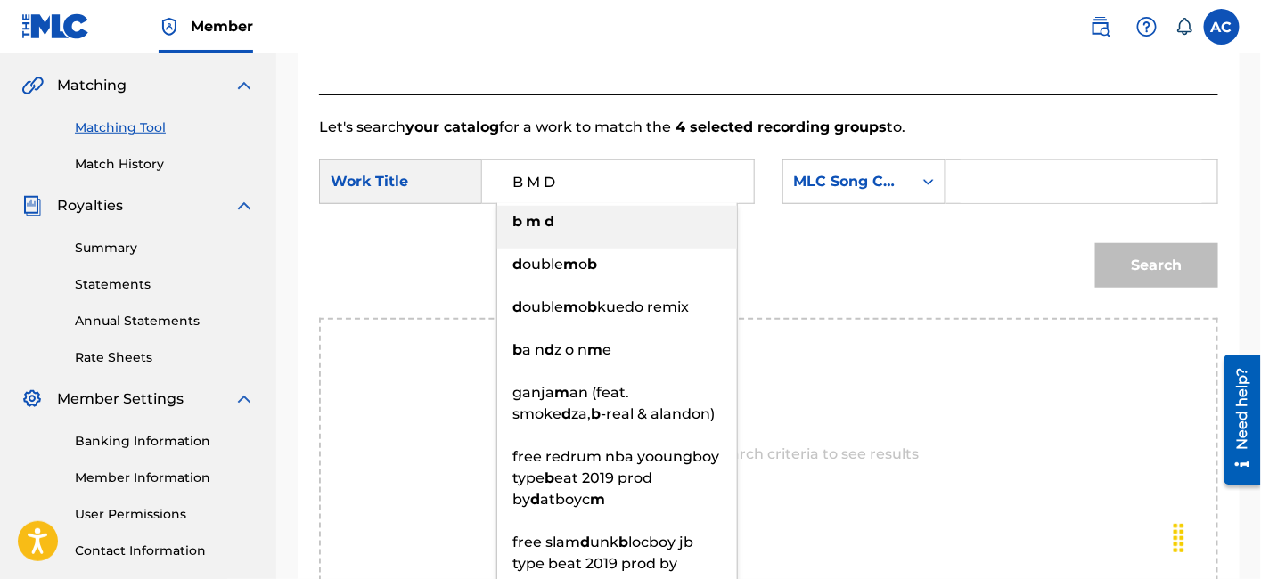
type input "B M D"
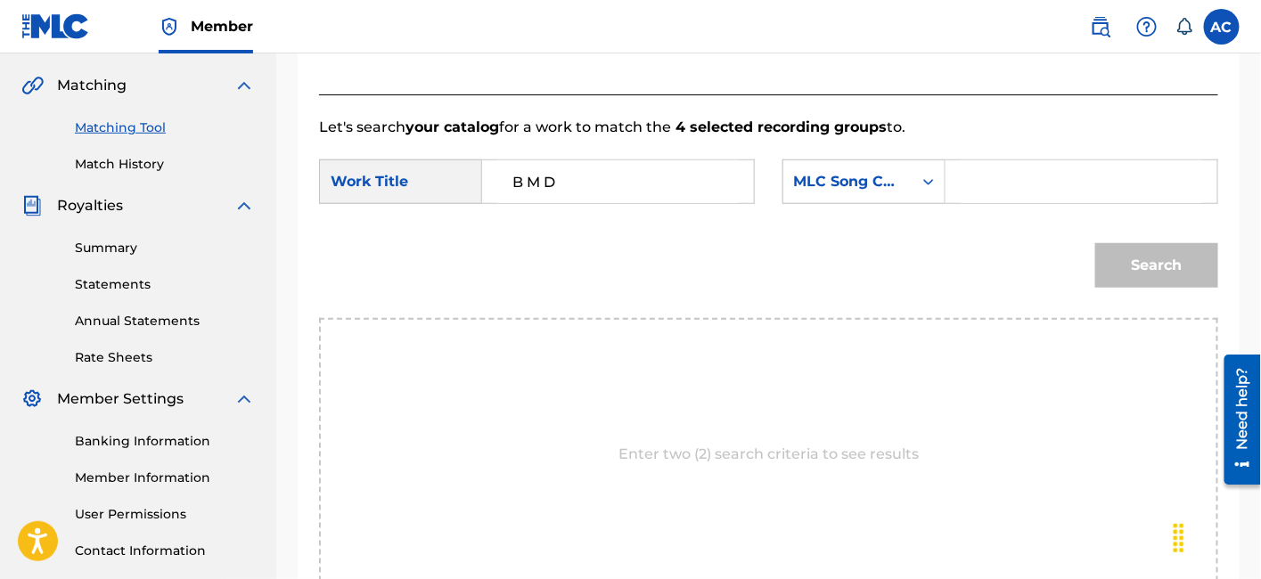
click at [975, 192] on input "Search Form" at bounding box center [1082, 181] width 242 height 43
paste input "BE6PVU"
type input "BE6PVU"
click at [1095, 243] on button "Search" at bounding box center [1156, 265] width 123 height 45
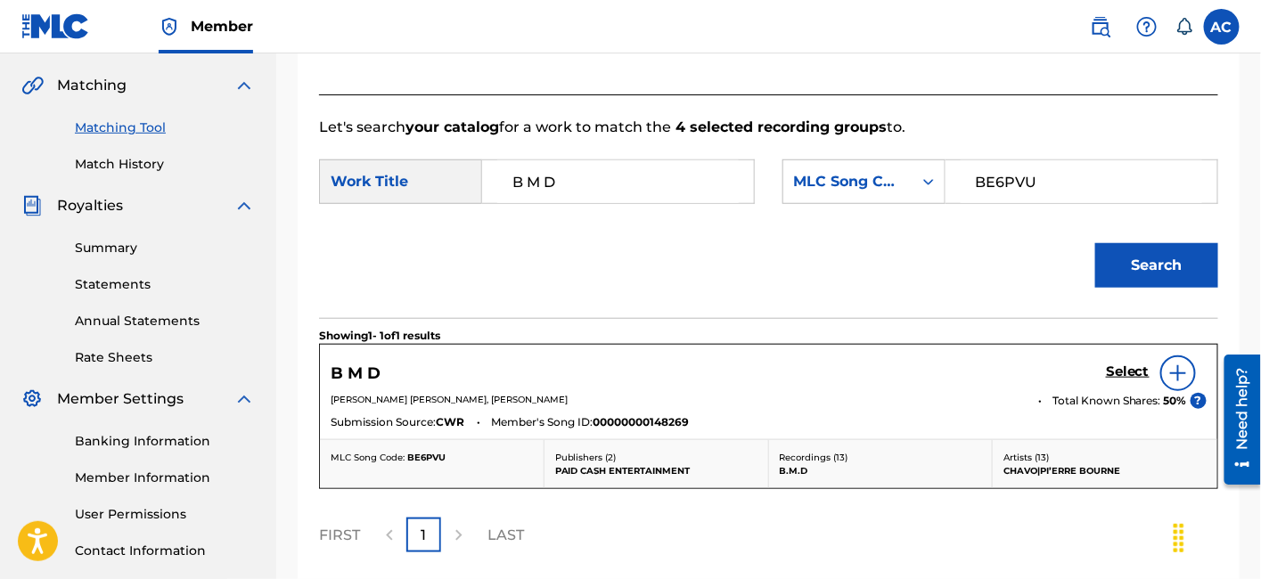
click at [1109, 379] on link "Select" at bounding box center [1128, 374] width 44 height 20
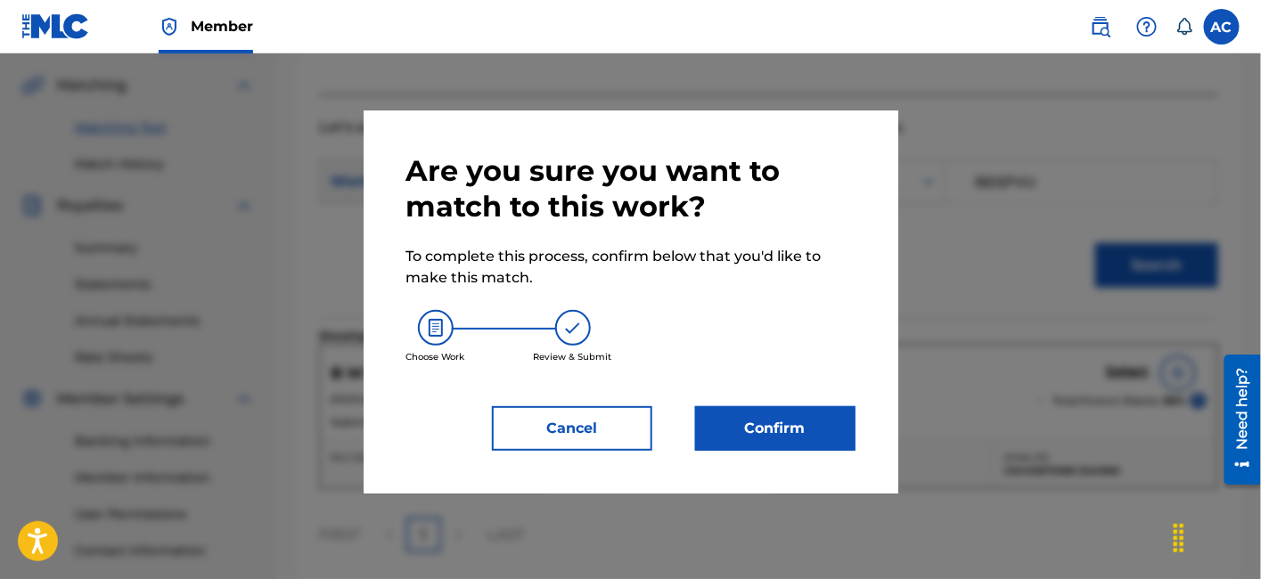
click at [840, 439] on button "Confirm" at bounding box center [775, 428] width 160 height 45
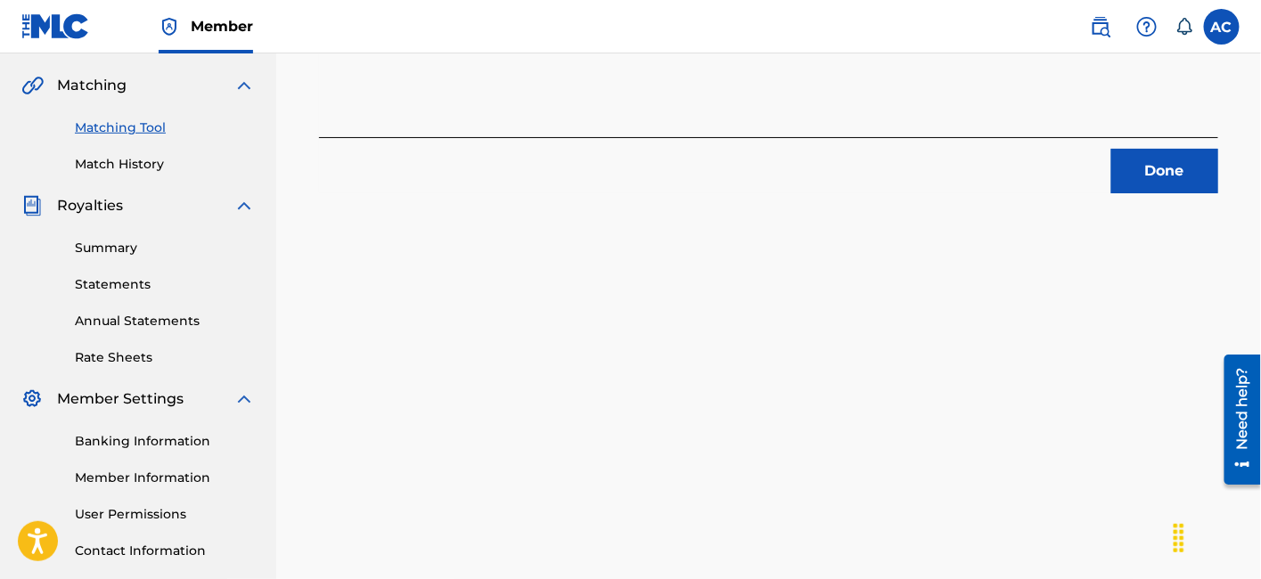
click at [1186, 168] on button "Done" at bounding box center [1164, 171] width 107 height 45
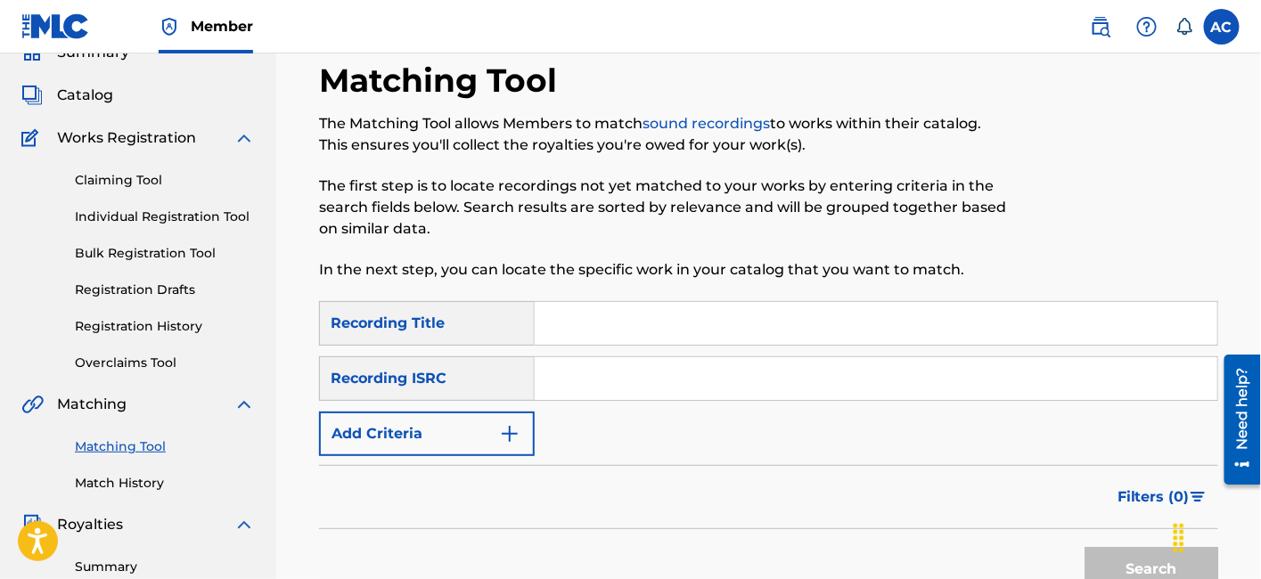
scroll to position [74, 0]
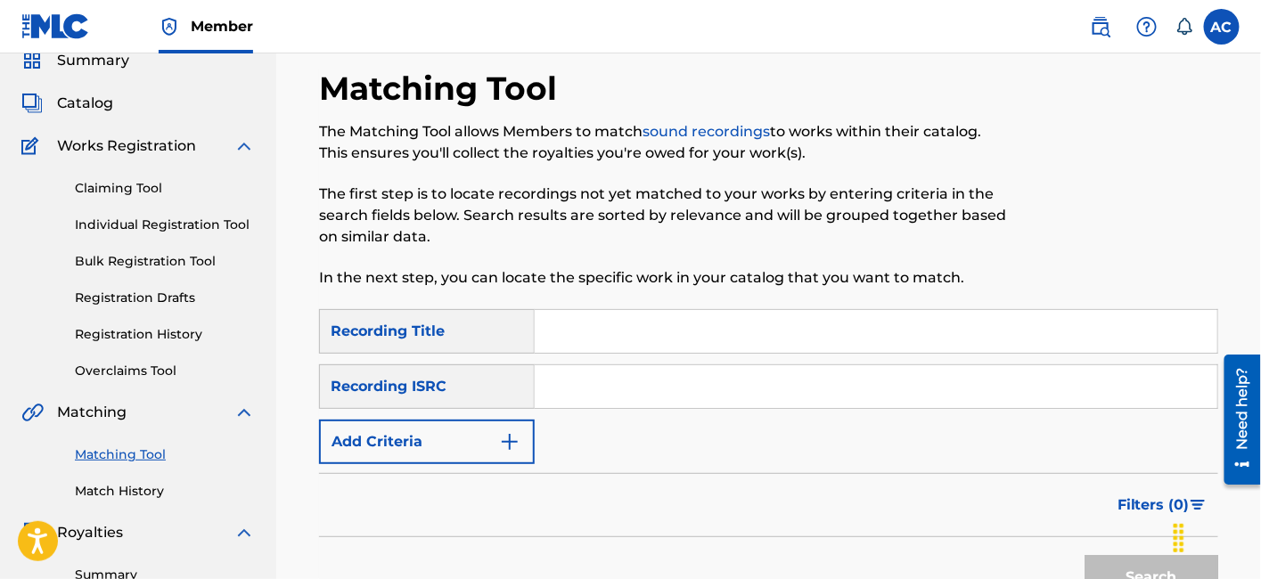
click at [610, 379] on input "Search Form" at bounding box center [876, 386] width 683 height 43
paste input "USLZJ2075217"
type input "USLZJ2075217"
click at [1085, 555] on button "Search" at bounding box center [1152, 577] width 134 height 45
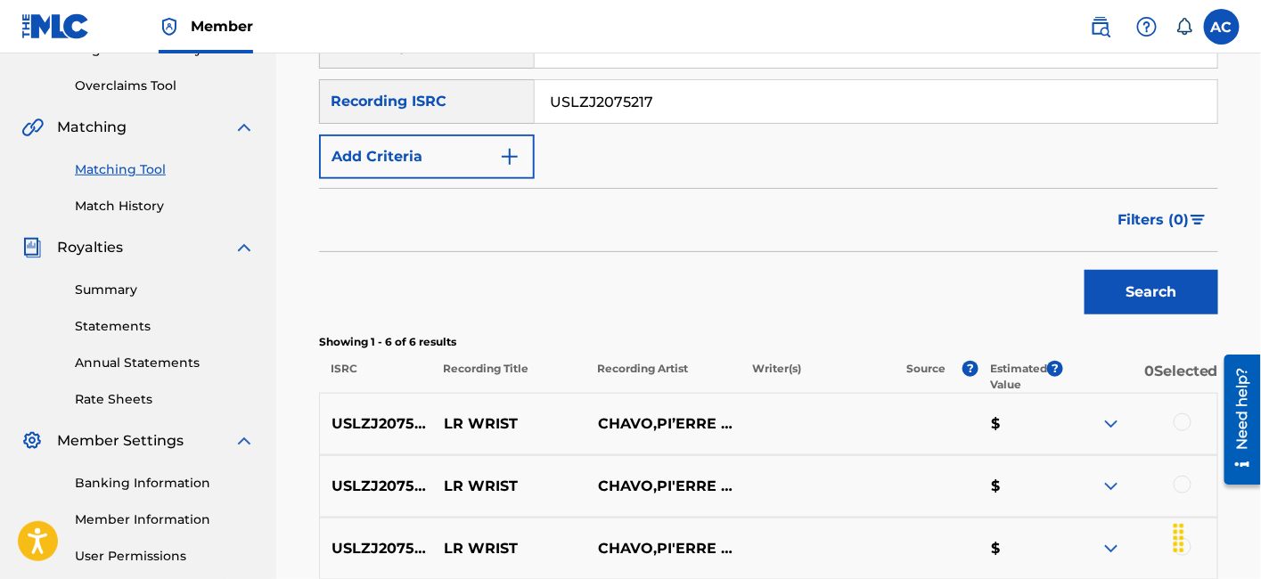
scroll to position [389, 0]
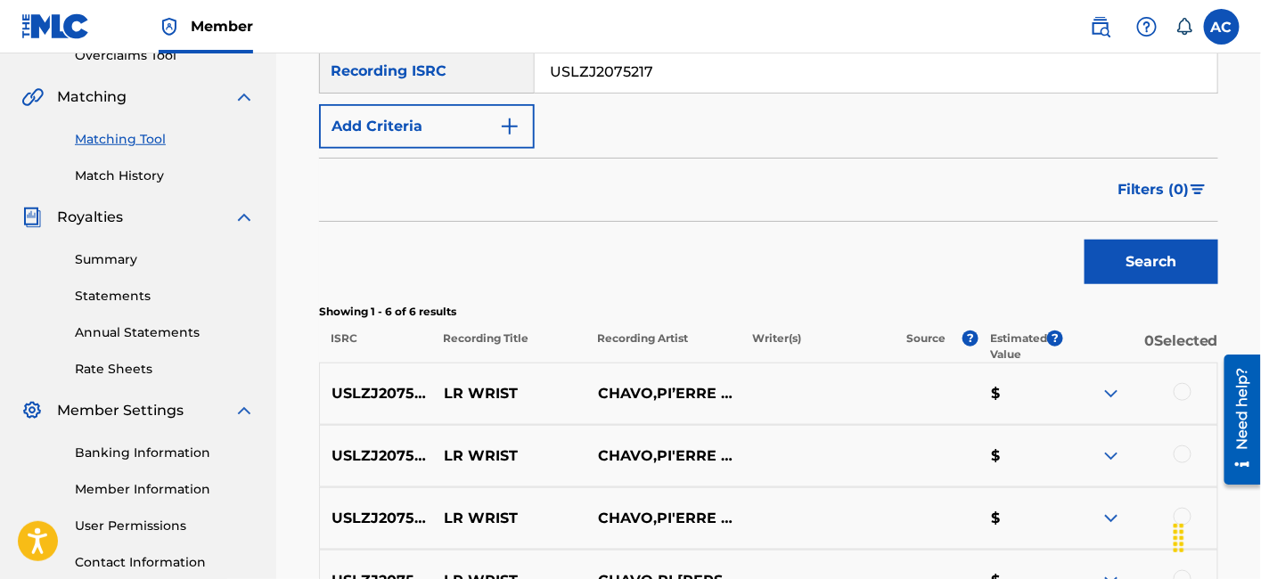
click at [490, 393] on p "LR WRIST" at bounding box center [509, 393] width 155 height 21
drag, startPoint x: 490, startPoint y: 393, endPoint x: 527, endPoint y: 398, distance: 36.8
click at [527, 398] on p "LR WRIST" at bounding box center [509, 393] width 155 height 21
copy p "LR WRIST"
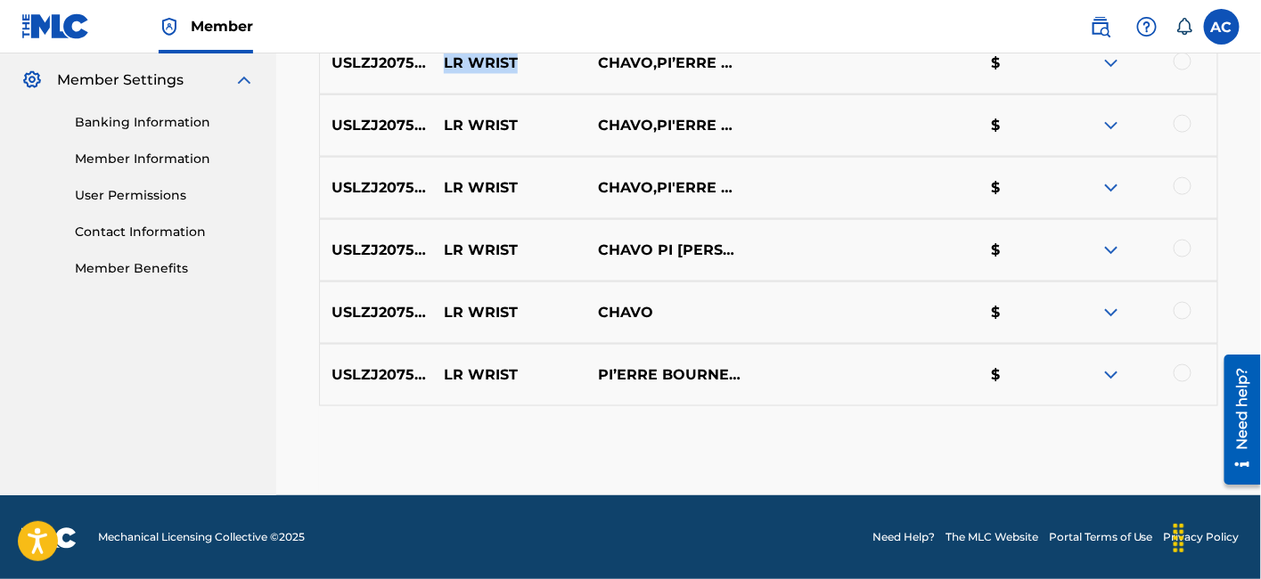
scroll to position [573, 0]
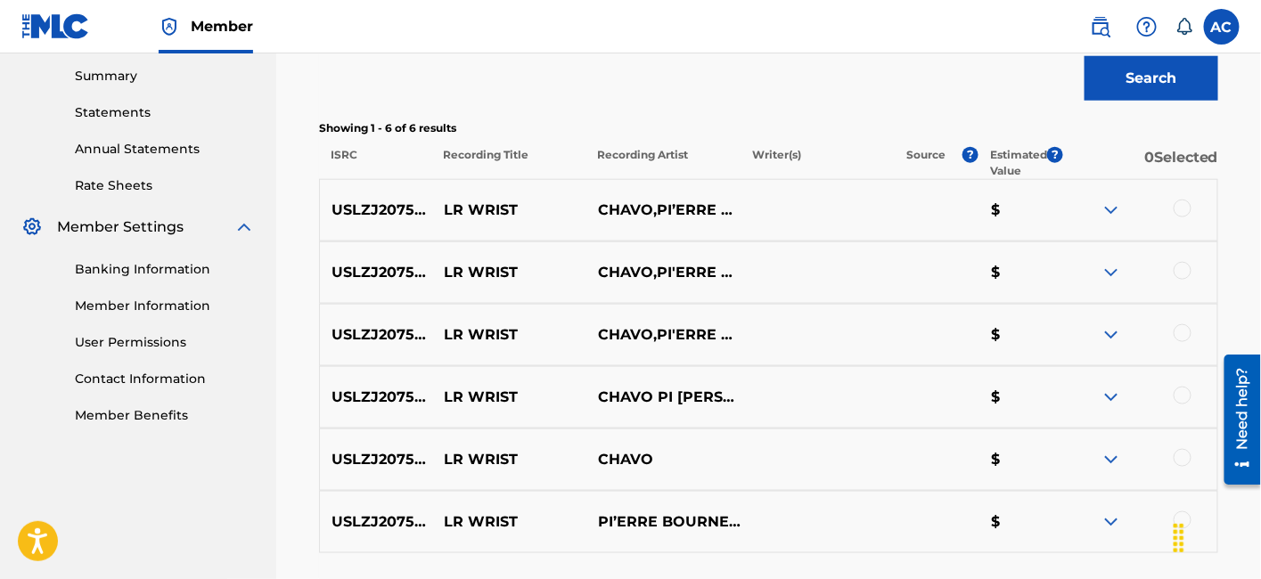
click at [1181, 210] on div at bounding box center [1183, 209] width 18 height 18
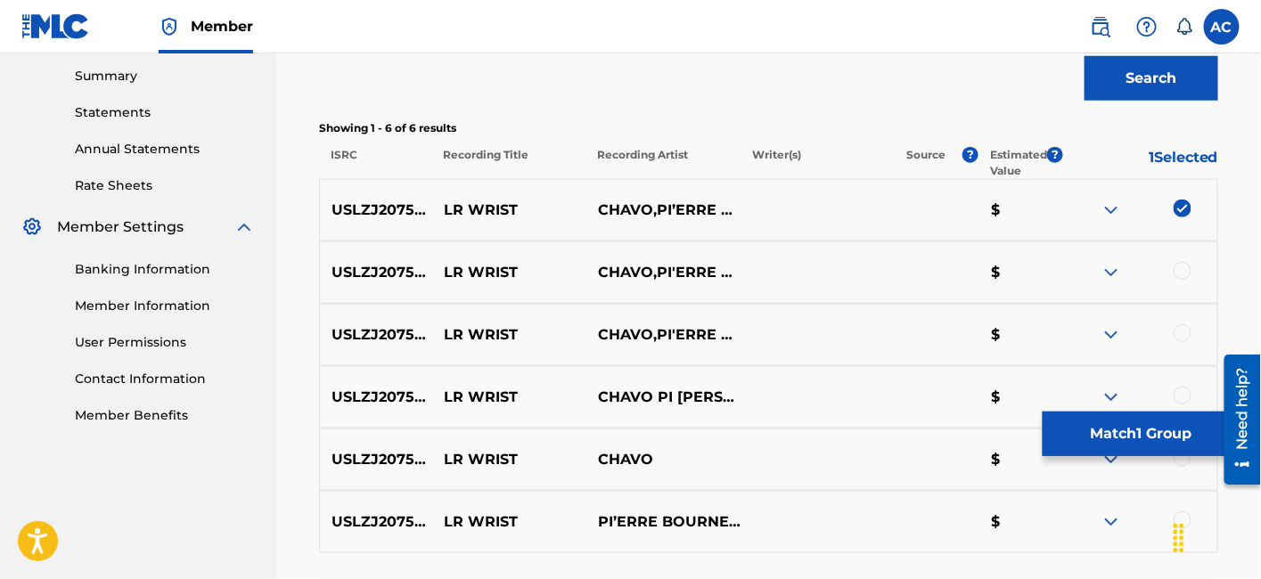
click at [1184, 272] on div at bounding box center [1183, 271] width 18 height 18
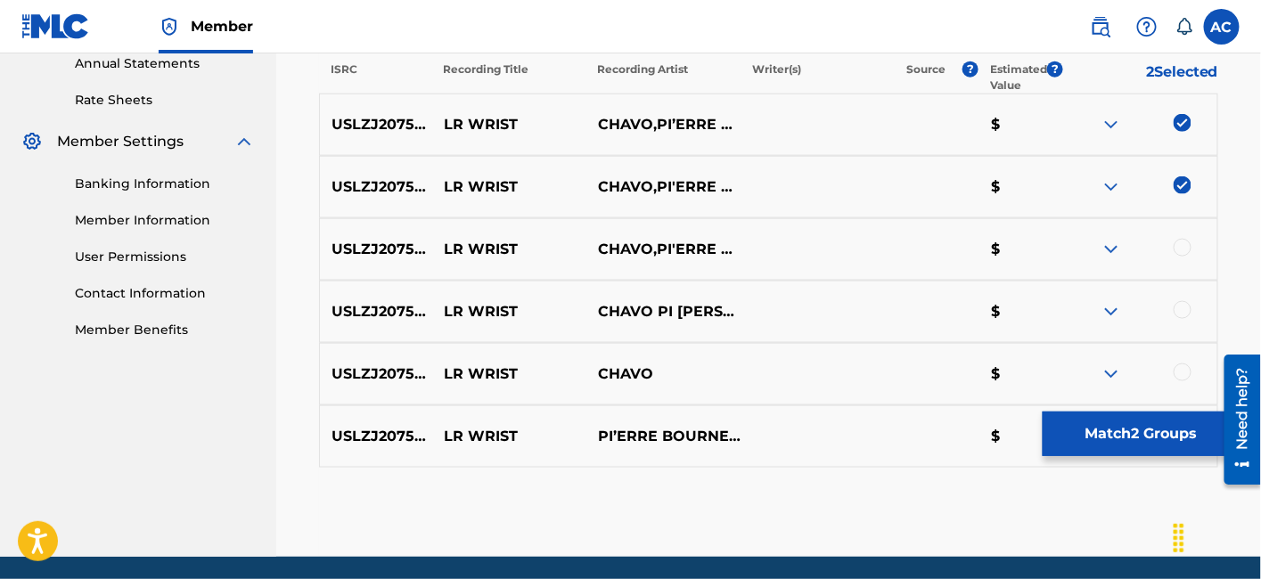
scroll to position [661, 0]
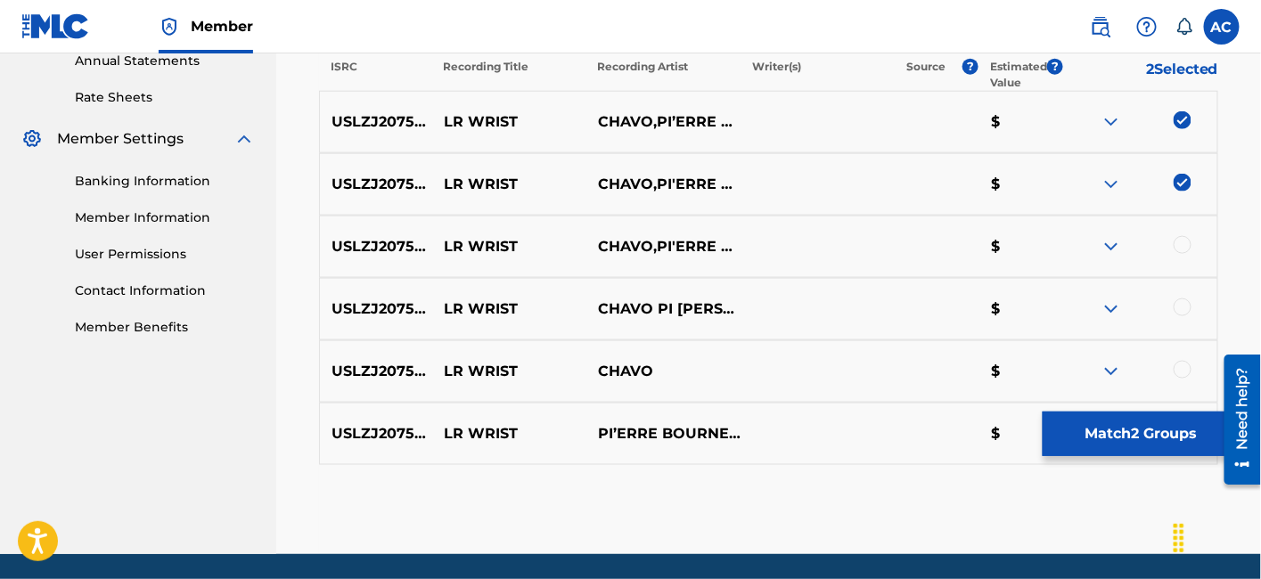
click at [1185, 241] on div at bounding box center [1183, 245] width 18 height 18
click at [1180, 313] on div at bounding box center [1183, 308] width 18 height 18
click at [1179, 362] on div at bounding box center [1183, 370] width 18 height 18
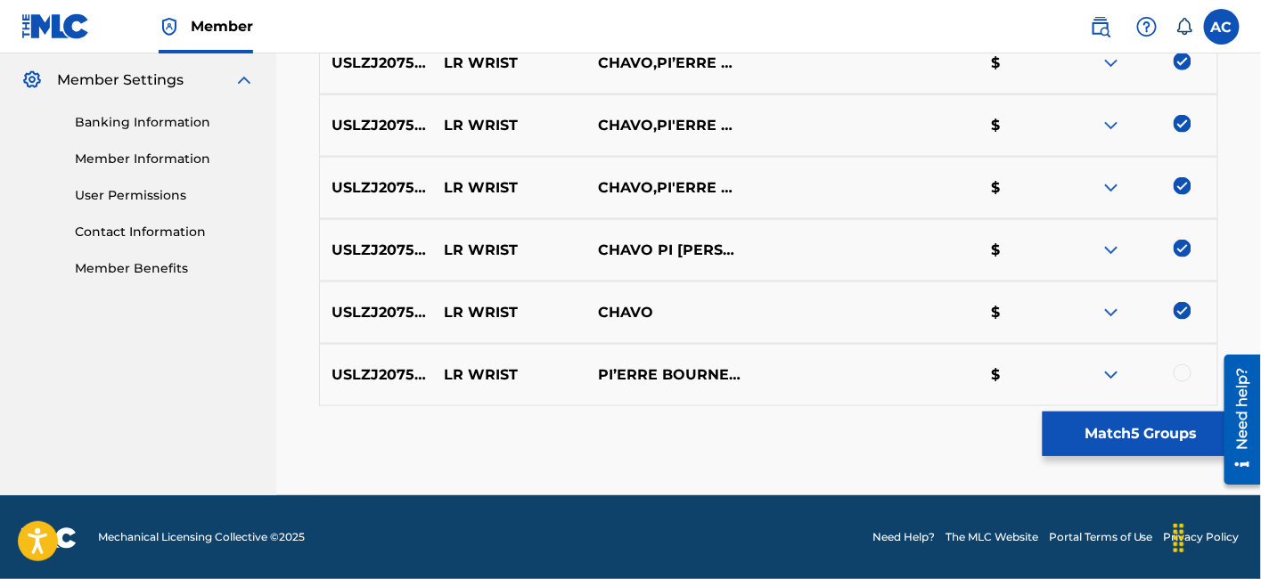
click at [1179, 362] on div "USLZJ2075217 LR WRIST PI’ERRE BOURNE,CHAVO $" at bounding box center [768, 375] width 899 height 62
click at [1184, 375] on div at bounding box center [1183, 374] width 18 height 18
click at [1143, 426] on button "Match 6 Groups" at bounding box center [1141, 434] width 197 height 45
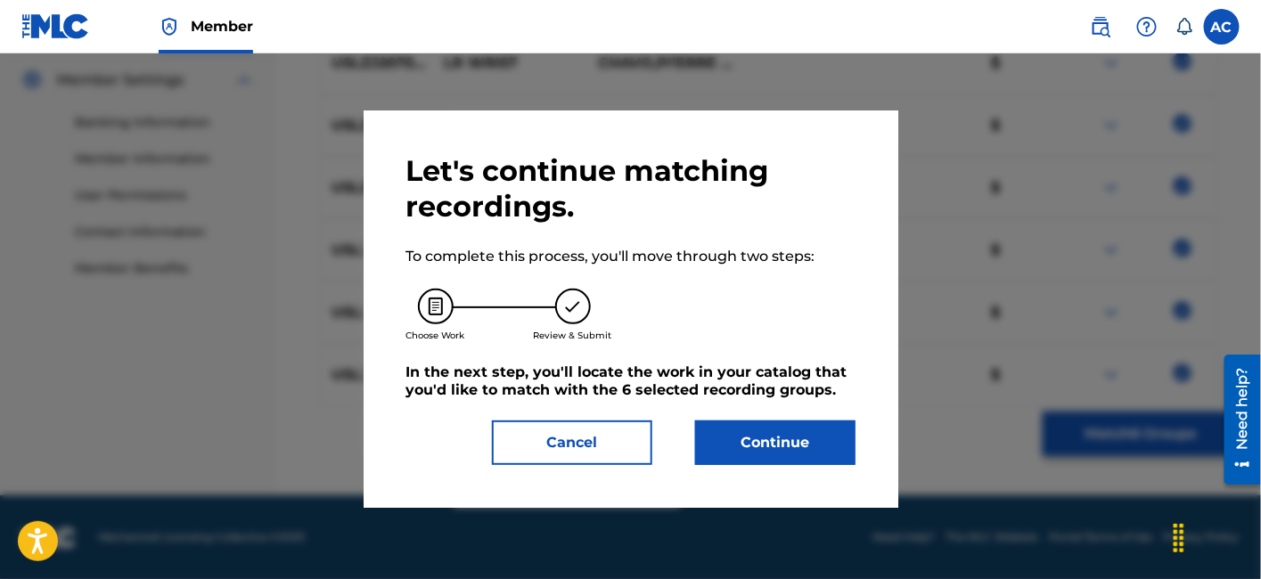
click at [811, 441] on button "Continue" at bounding box center [775, 443] width 160 height 45
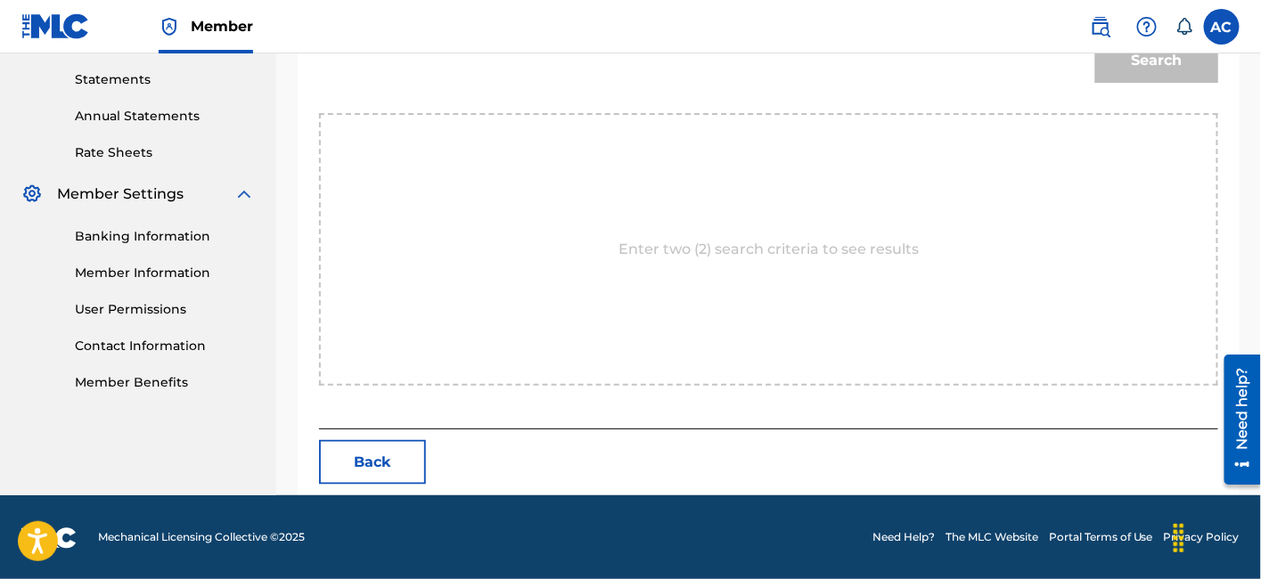
scroll to position [264, 0]
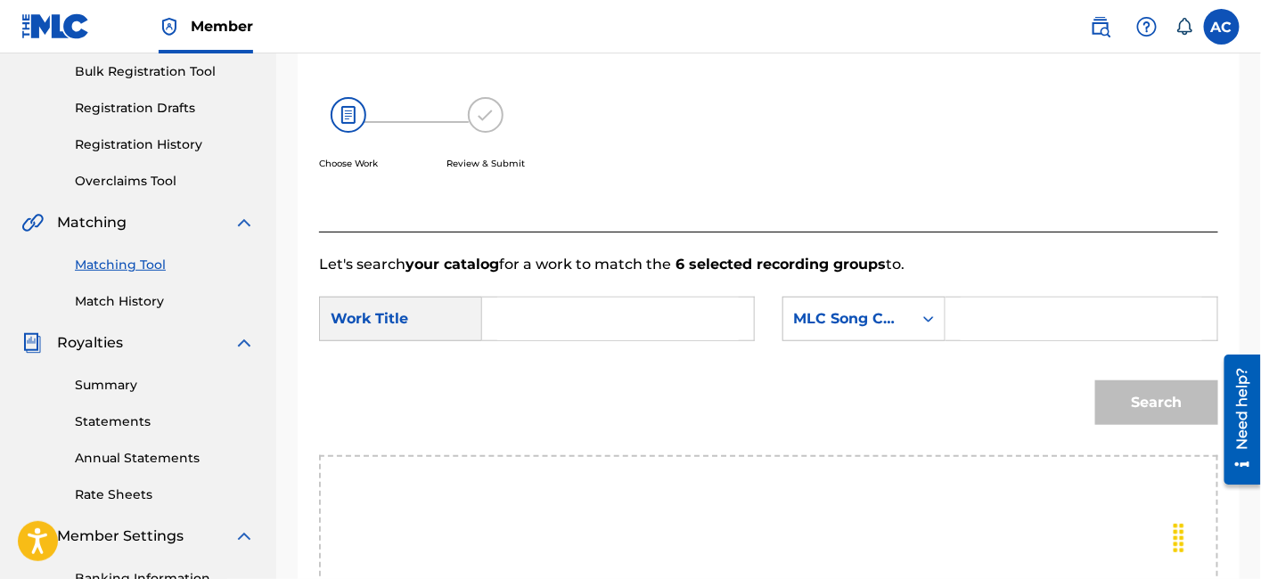
click at [677, 326] on input "Search Form" at bounding box center [618, 319] width 242 height 43
paste input "LR WRIST"
type input "LR WRIST"
click at [1081, 327] on input "Search Form" at bounding box center [1082, 319] width 242 height 43
paste input "LR6Y6F"
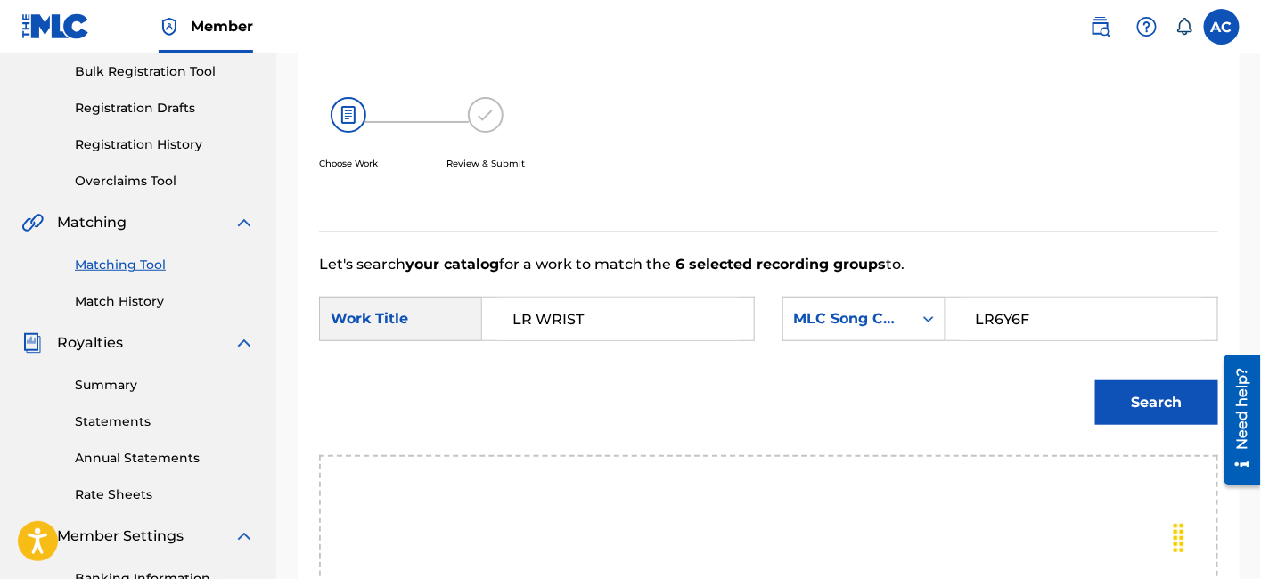
type input "LR6Y6F"
click at [1159, 387] on button "Search" at bounding box center [1156, 403] width 123 height 45
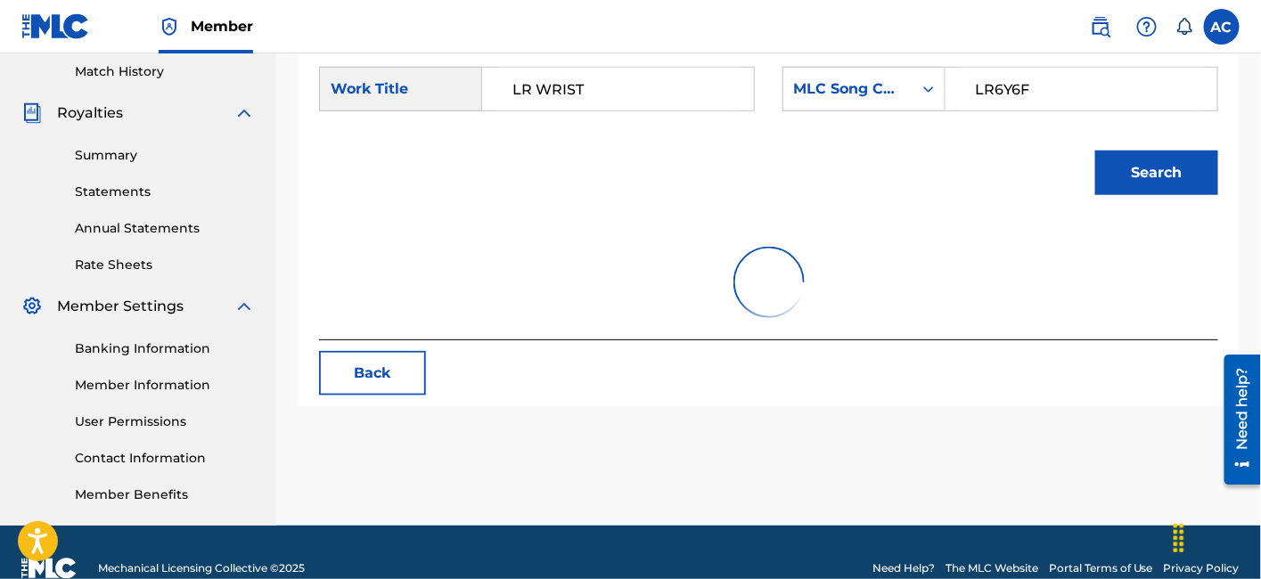
scroll to position [521, 0]
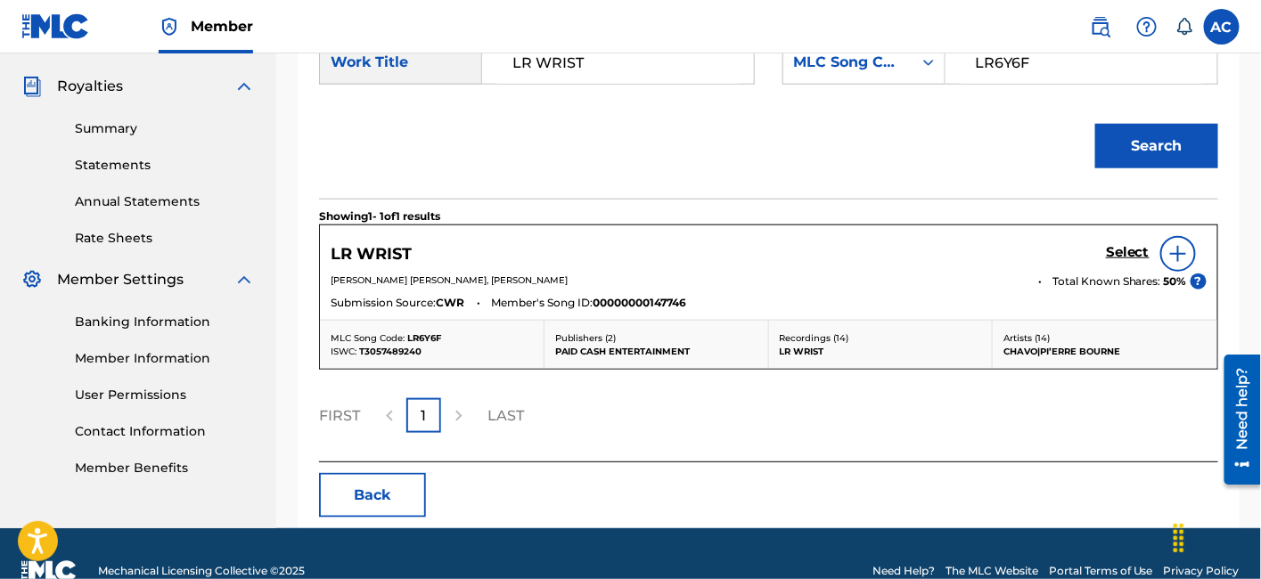
click at [1139, 260] on link "Select" at bounding box center [1128, 254] width 44 height 20
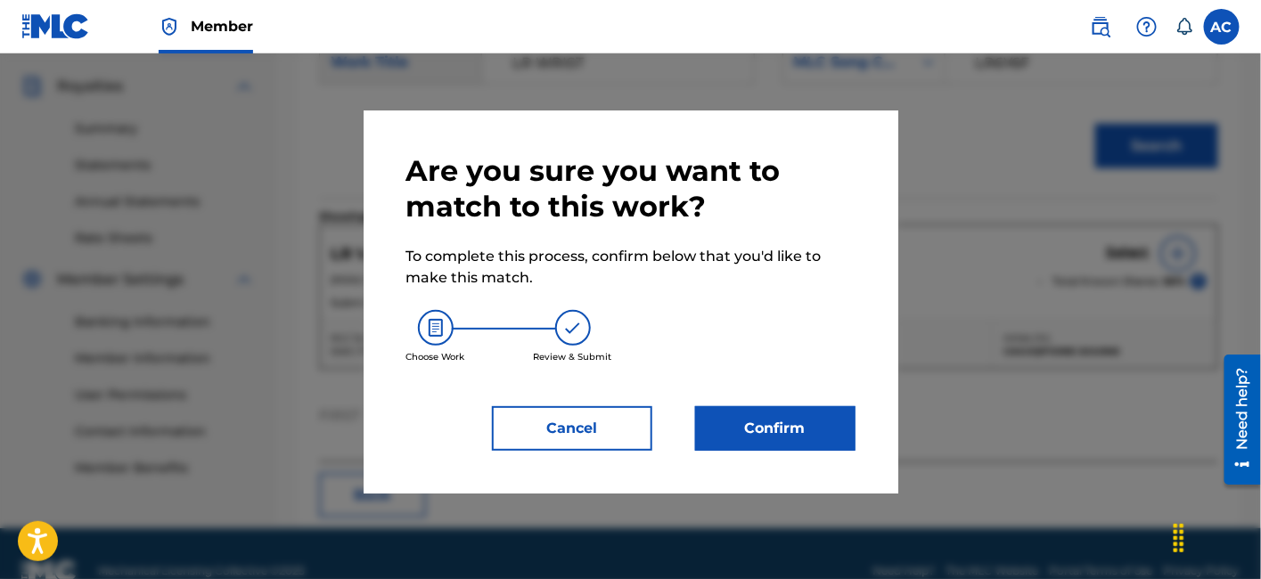
click at [786, 423] on button "Confirm" at bounding box center [775, 428] width 160 height 45
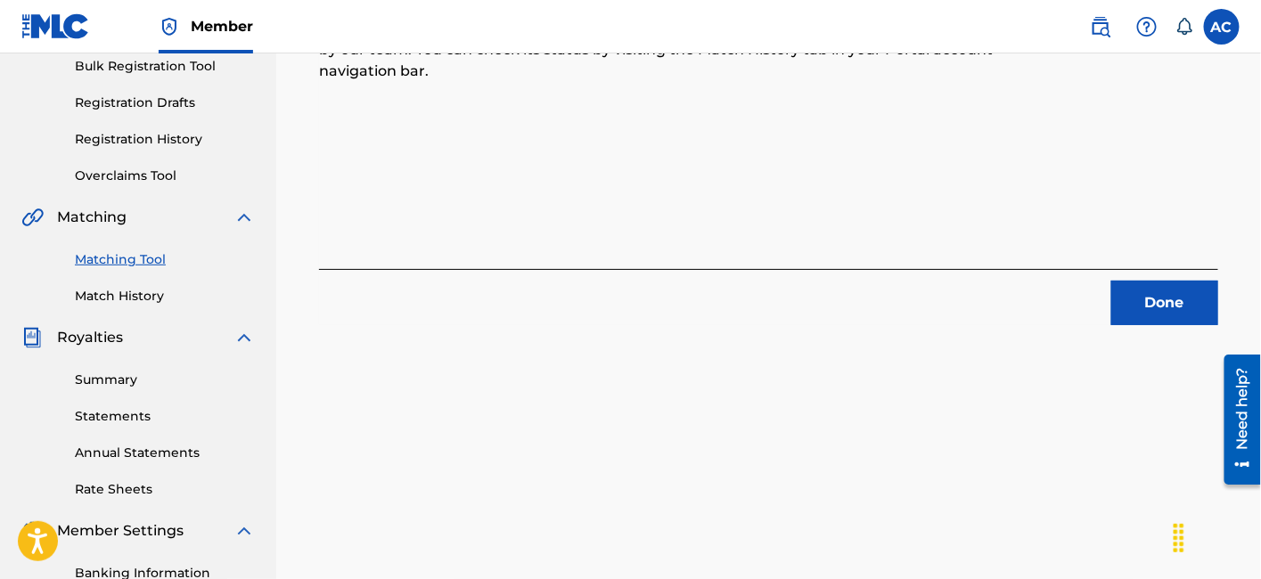
scroll to position [269, 0]
click at [1153, 297] on button "Done" at bounding box center [1164, 303] width 107 height 45
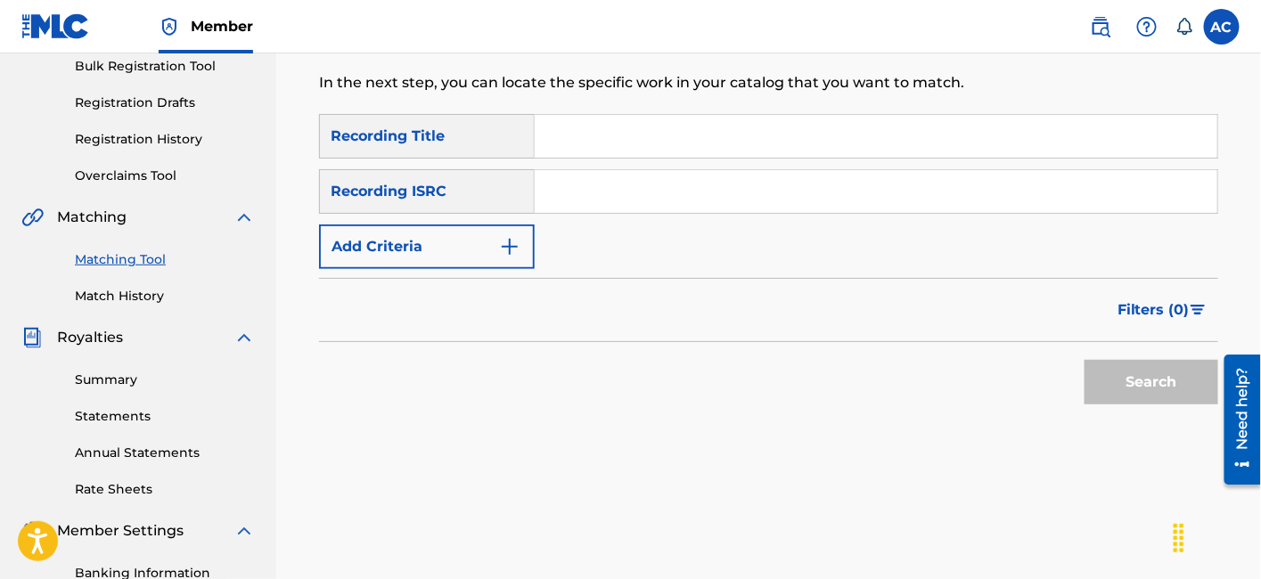
click at [740, 172] on input "Search Form" at bounding box center [876, 191] width 683 height 43
paste input "QZWME2200007"
click at [1098, 368] on button "Search" at bounding box center [1152, 382] width 134 height 45
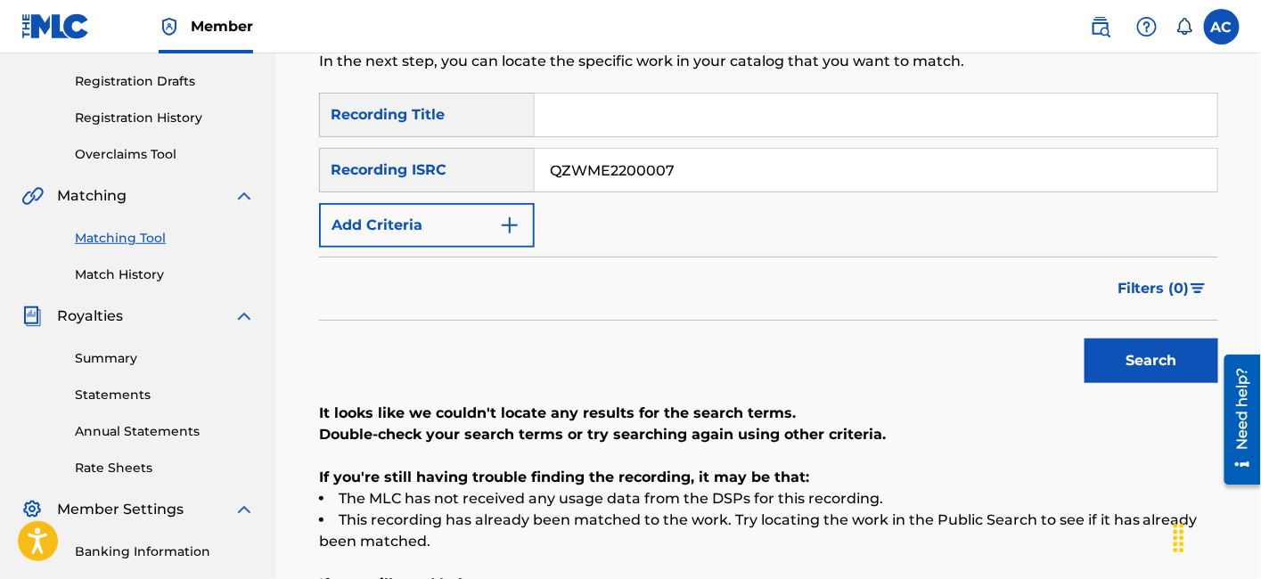
scroll to position [290, 0]
click at [742, 179] on input "QZWME2200007" at bounding box center [876, 171] width 683 height 43
paste input "USA2P232052"
type input "USA2P2320527"
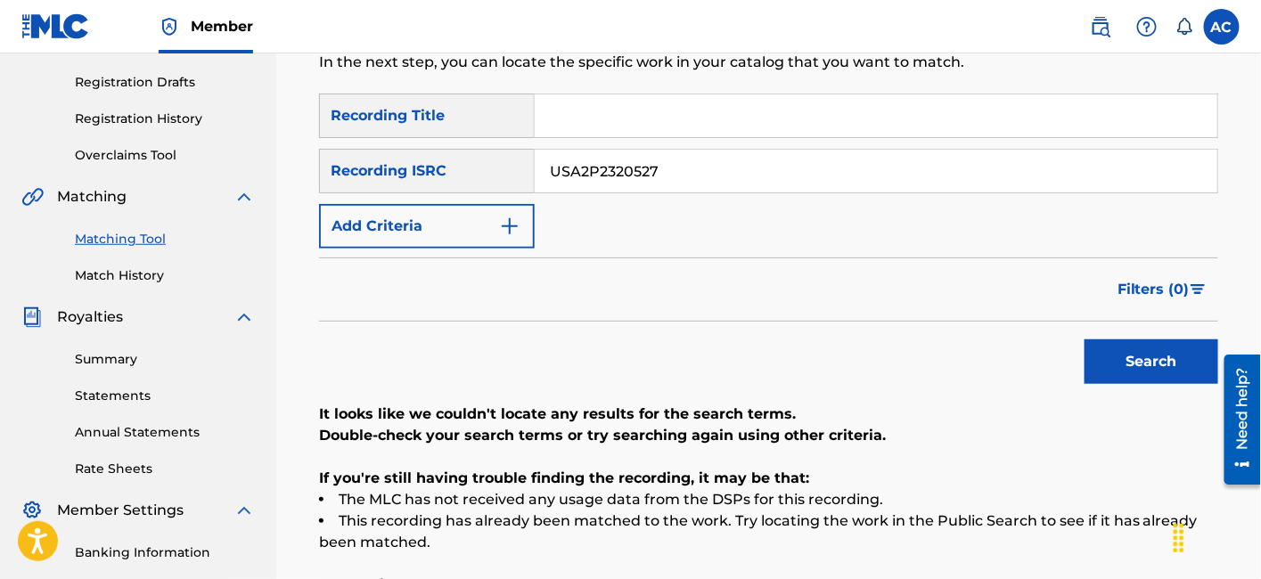
click at [1085, 340] on button "Search" at bounding box center [1152, 362] width 134 height 45
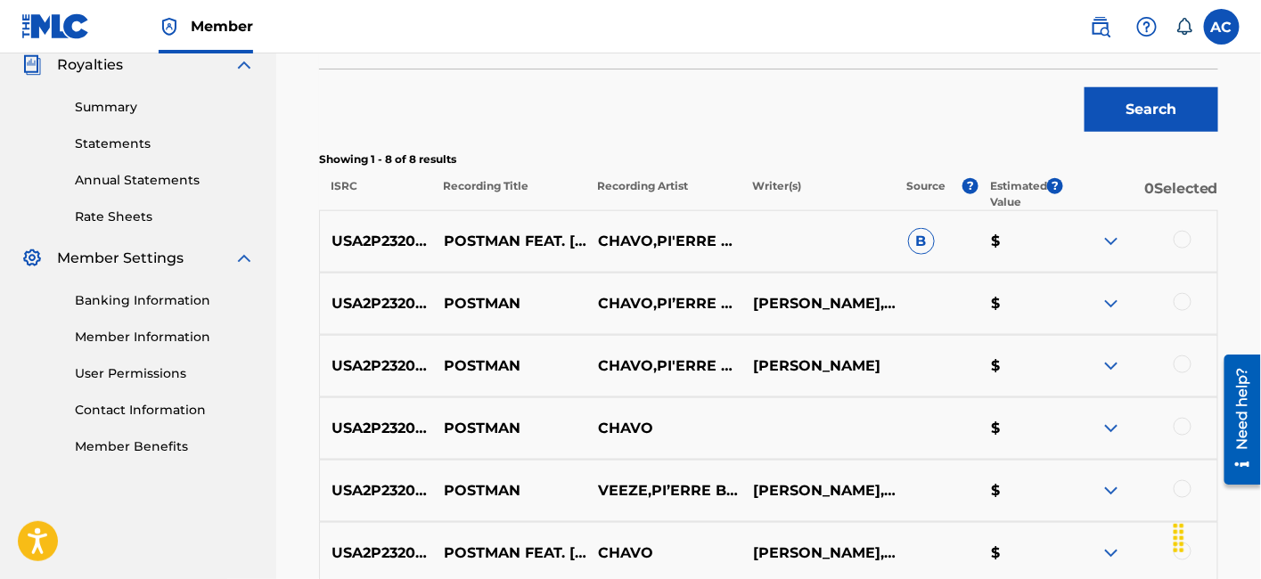
scroll to position [575, 0]
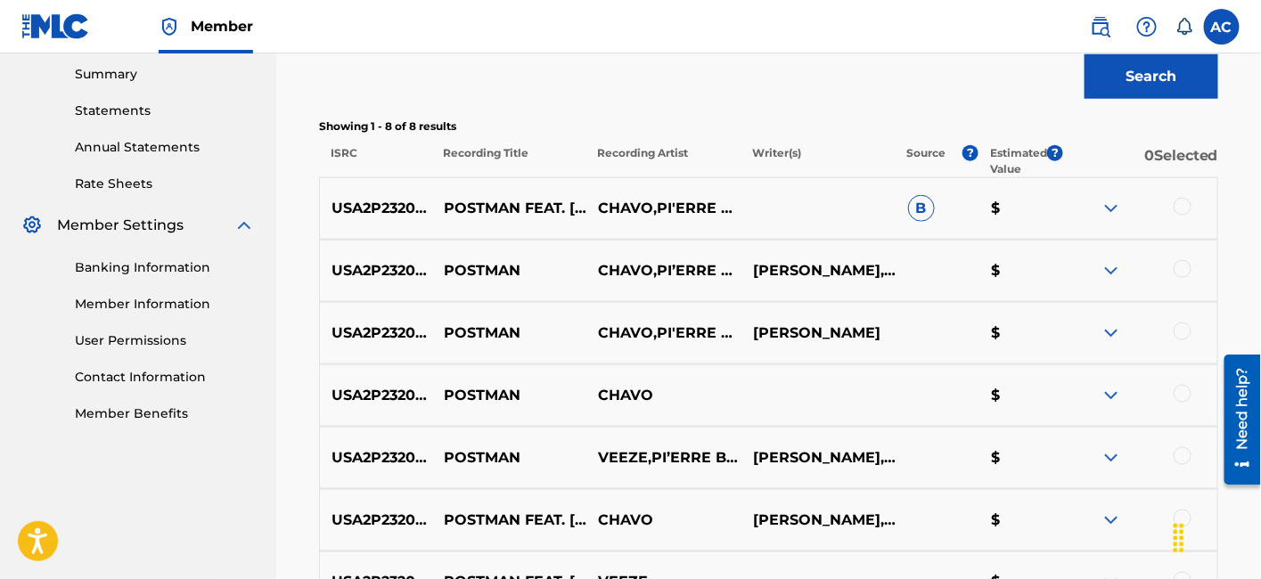
click at [1181, 205] on div at bounding box center [1183, 207] width 18 height 18
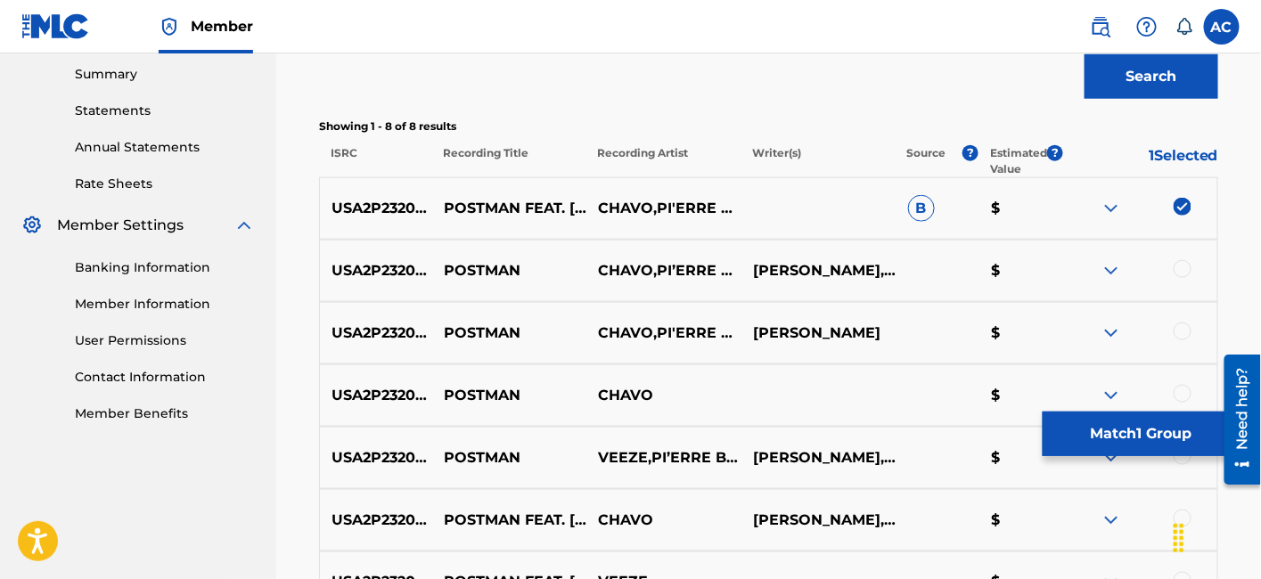
click at [1185, 270] on div at bounding box center [1183, 269] width 18 height 18
click at [1178, 332] on div at bounding box center [1183, 332] width 18 height 18
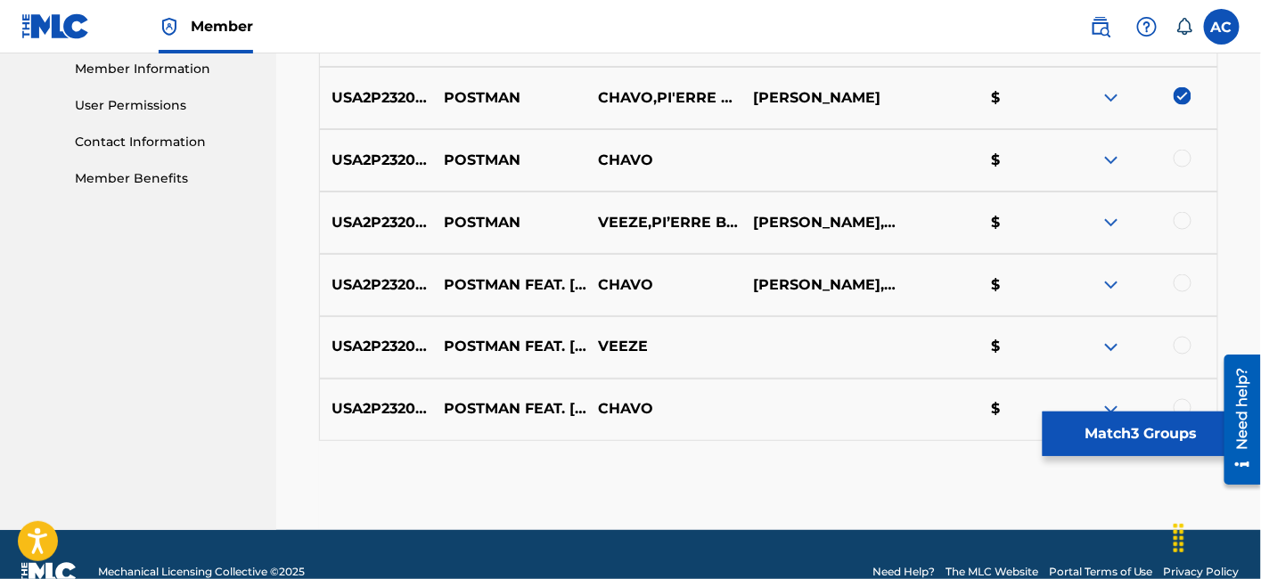
scroll to position [845, 0]
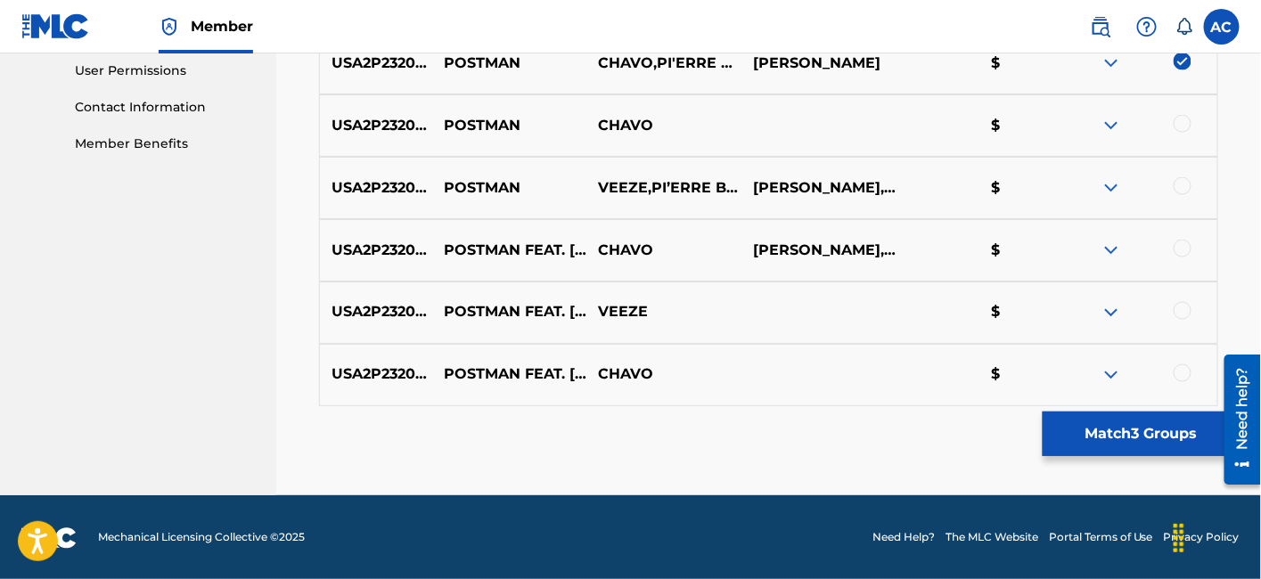
click at [1183, 126] on div at bounding box center [1183, 124] width 18 height 18
click at [1187, 188] on div at bounding box center [1183, 186] width 18 height 18
click at [1185, 237] on div "USA2P2320527 POSTMAN FEAT. VEEZE CHAVO JORDAN JENKS, KARON VANTRESS, RAYSHAUN S…" at bounding box center [768, 250] width 899 height 62
click at [1185, 250] on div at bounding box center [1183, 249] width 18 height 18
click at [1184, 311] on div at bounding box center [1183, 311] width 18 height 18
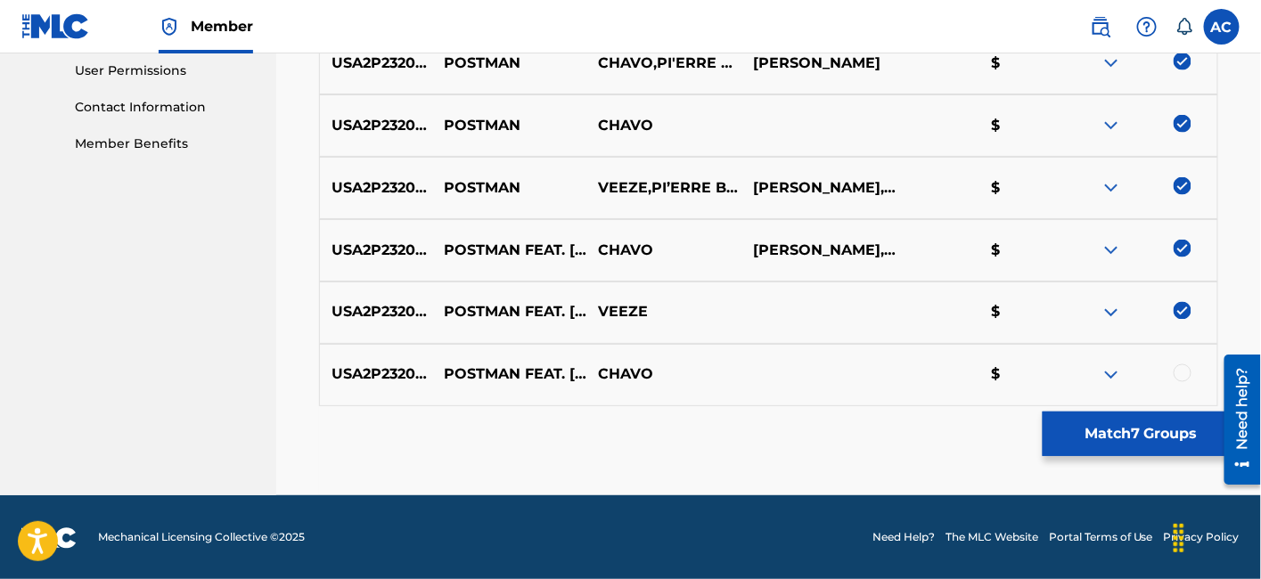
click at [1192, 375] on div at bounding box center [1183, 374] width 18 height 18
click at [1100, 453] on button "Match 8 Groups" at bounding box center [1141, 434] width 197 height 45
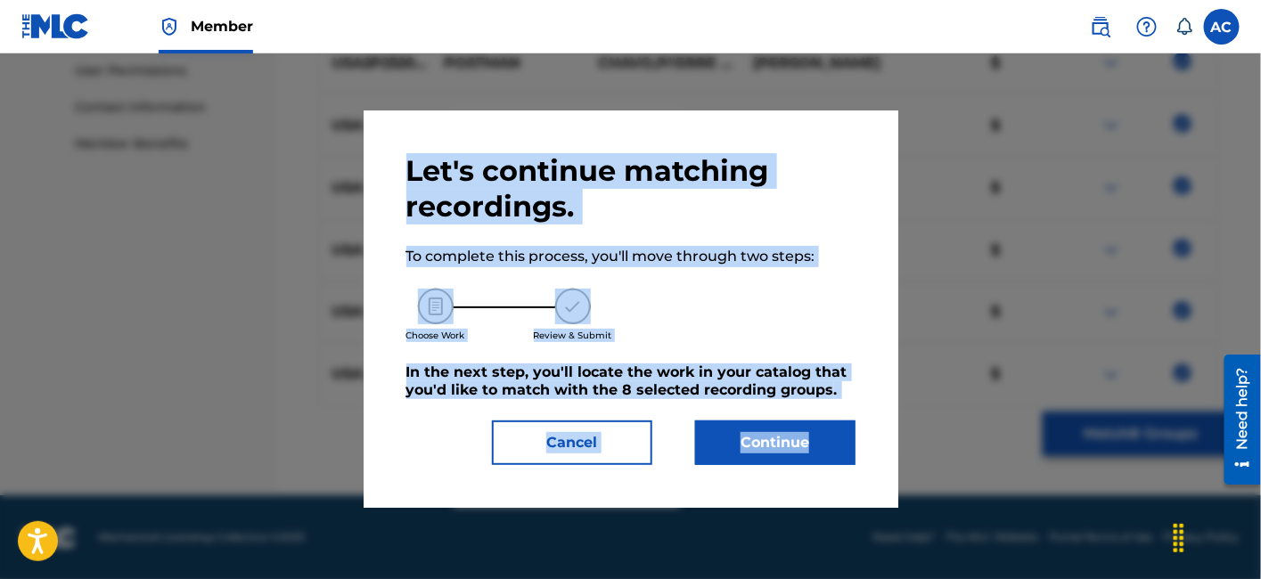
drag, startPoint x: 963, startPoint y: 462, endPoint x: 873, endPoint y: 456, distance: 89.3
click at [883, 456] on div "Let's continue matching recordings. To complete this process, you'll move throu…" at bounding box center [630, 316] width 1261 height 526
drag, startPoint x: 840, startPoint y: 445, endPoint x: 758, endPoint y: 467, distance: 84.1
drag, startPoint x: 758, startPoint y: 467, endPoint x: 669, endPoint y: 488, distance: 91.5
click at [669, 488] on div "Let's continue matching recordings. To complete this process, you'll move throu…" at bounding box center [631, 310] width 535 height 398
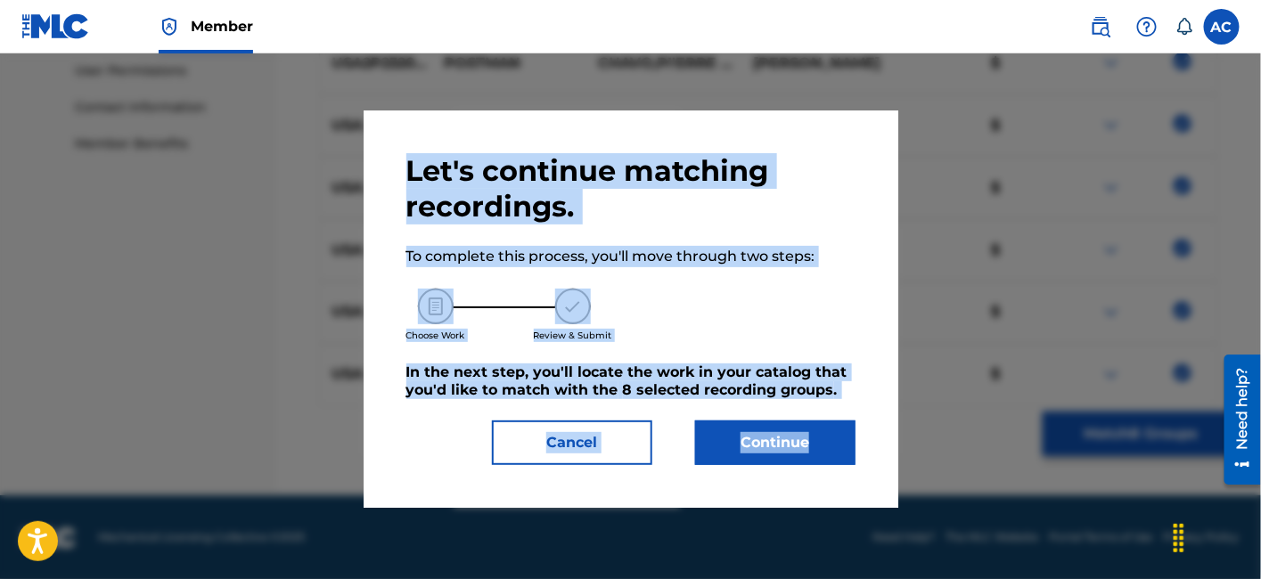
click at [669, 488] on div "Let's continue matching recordings. To complete this process, you'll move throu…" at bounding box center [631, 310] width 535 height 398
click at [967, 217] on div at bounding box center [630, 342] width 1261 height 579
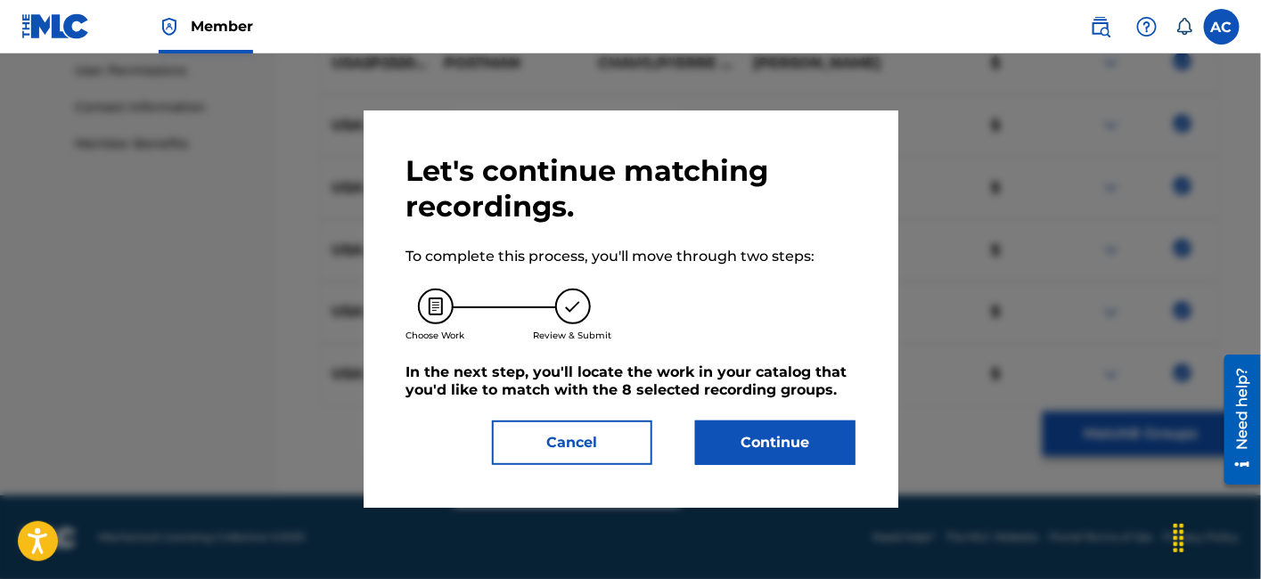
click at [840, 444] on button "Continue" at bounding box center [775, 443] width 160 height 45
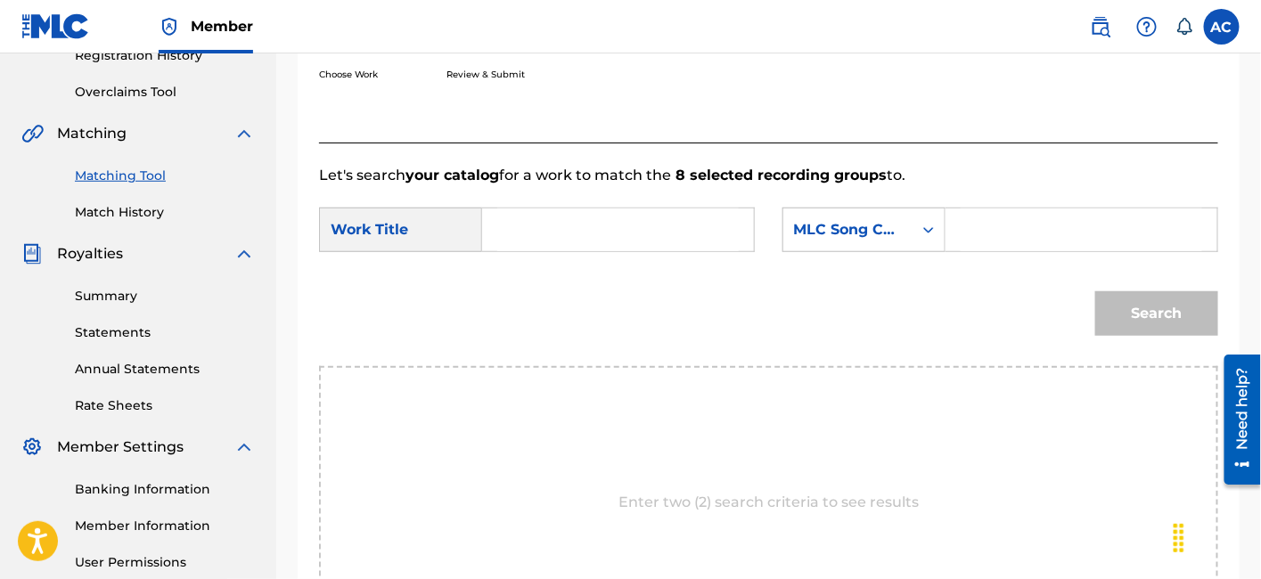
scroll to position [352, 0]
click at [661, 231] on input "Search Form" at bounding box center [618, 230] width 242 height 43
paste input "USA2P2320527"
click at [619, 236] on input "USA2P2320527" at bounding box center [618, 230] width 242 height 43
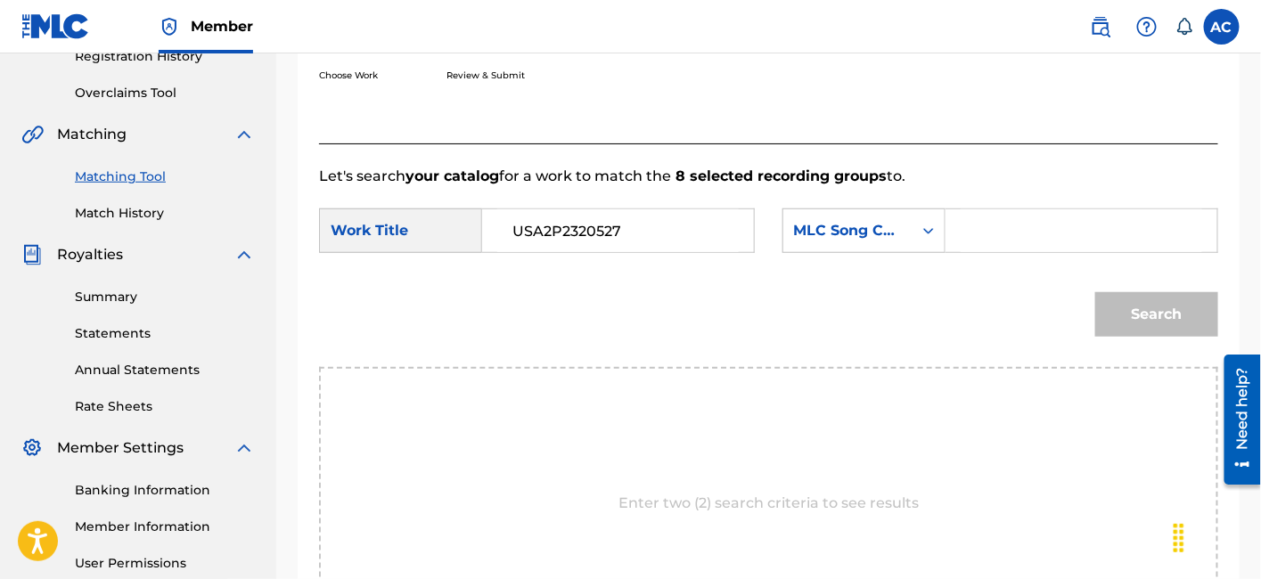
paste input "Postman"
type input "Postman"
click at [988, 223] on input "Search Form" at bounding box center [1082, 230] width 242 height 43
paste input "PM8RFT"
type input "PM8RFT"
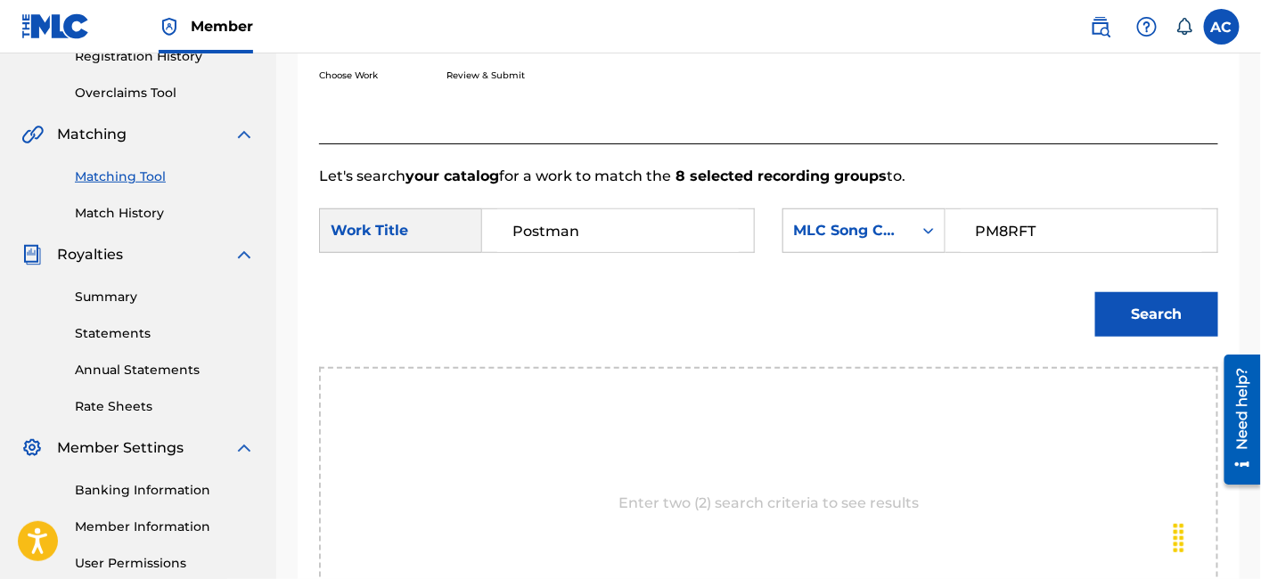
click at [1095, 292] on button "Search" at bounding box center [1156, 314] width 123 height 45
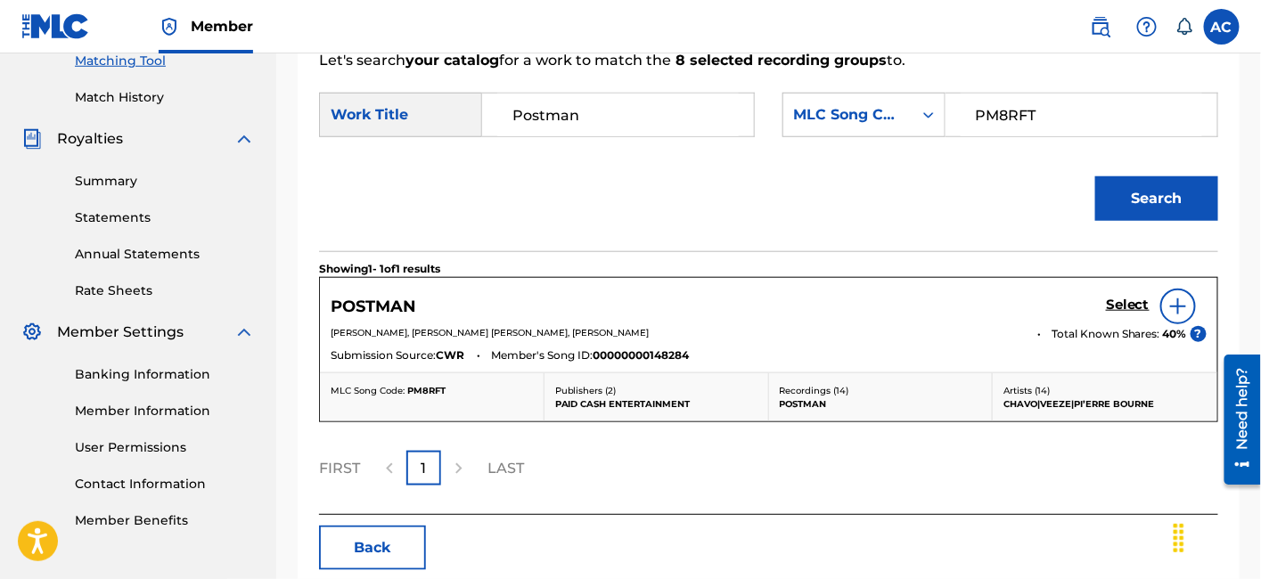
scroll to position [469, 0]
click at [1127, 299] on h5 "Select" at bounding box center [1128, 304] width 44 height 17
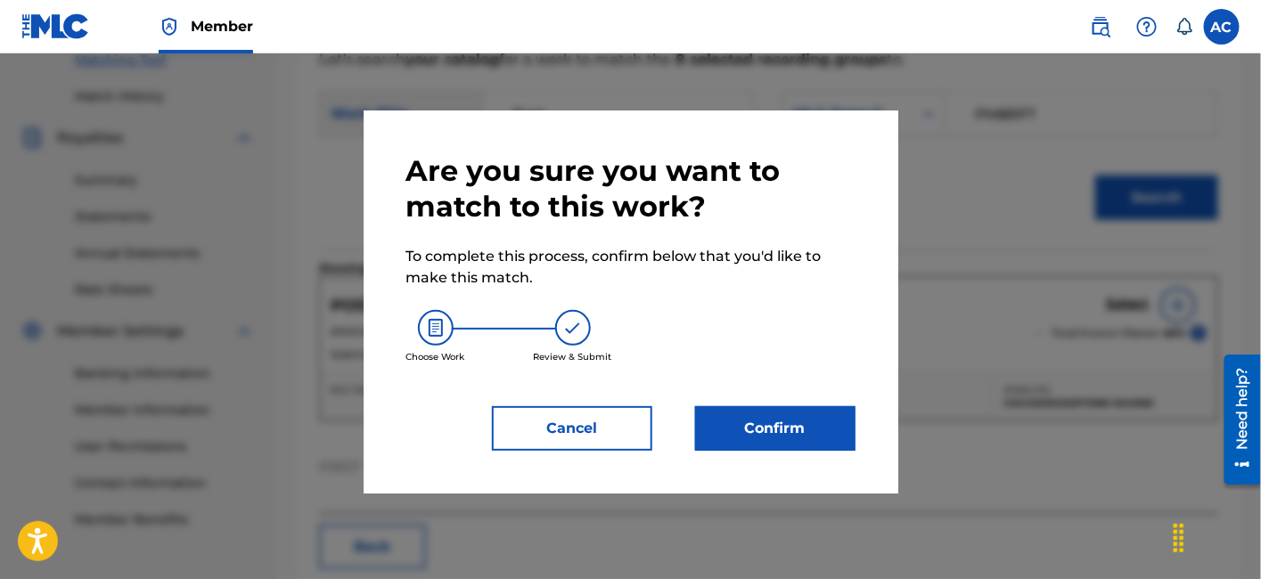
click at [807, 424] on button "Confirm" at bounding box center [775, 428] width 160 height 45
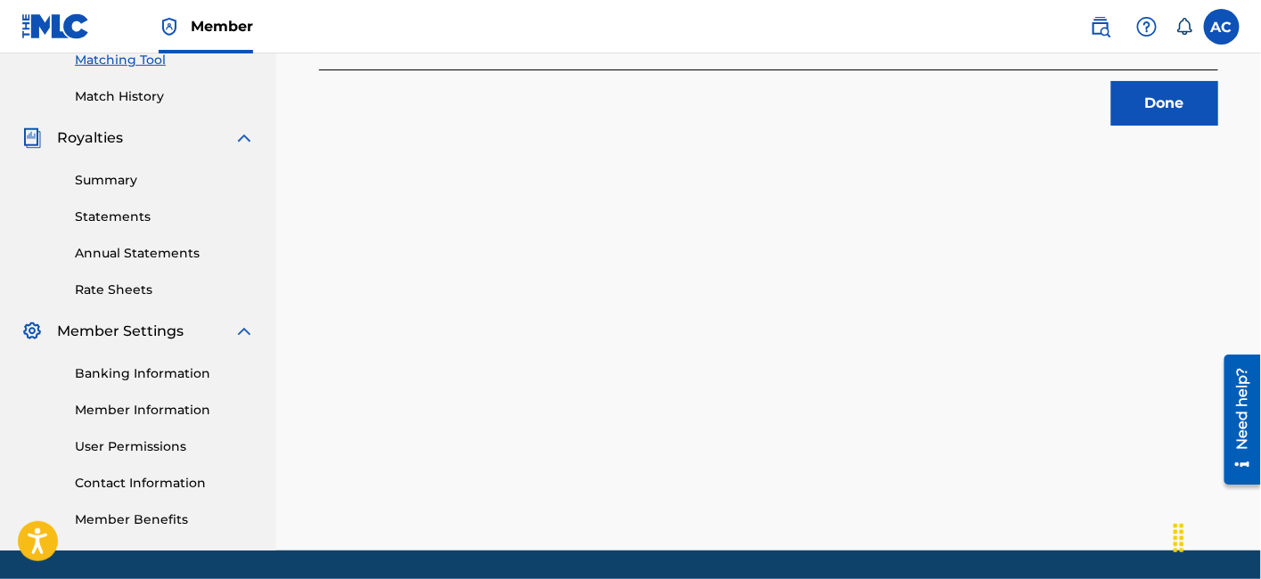
click at [1158, 97] on button "Done" at bounding box center [1164, 103] width 107 height 45
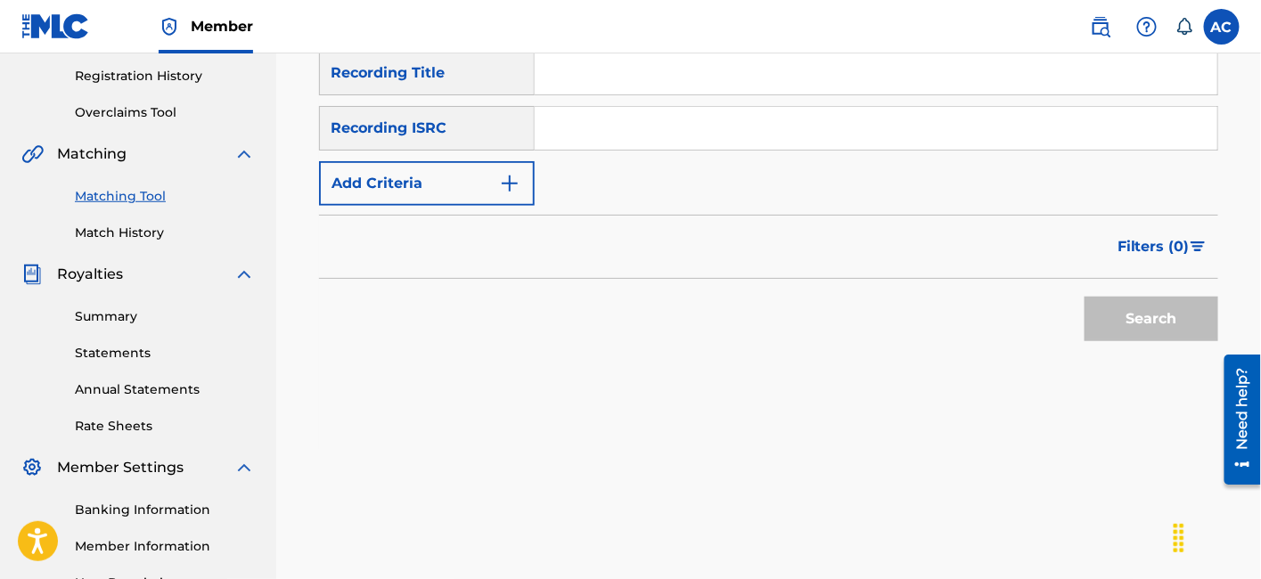
scroll to position [331, 0]
click at [728, 120] on input "Search Form" at bounding box center [876, 130] width 683 height 43
paste input "QZWME2200001"
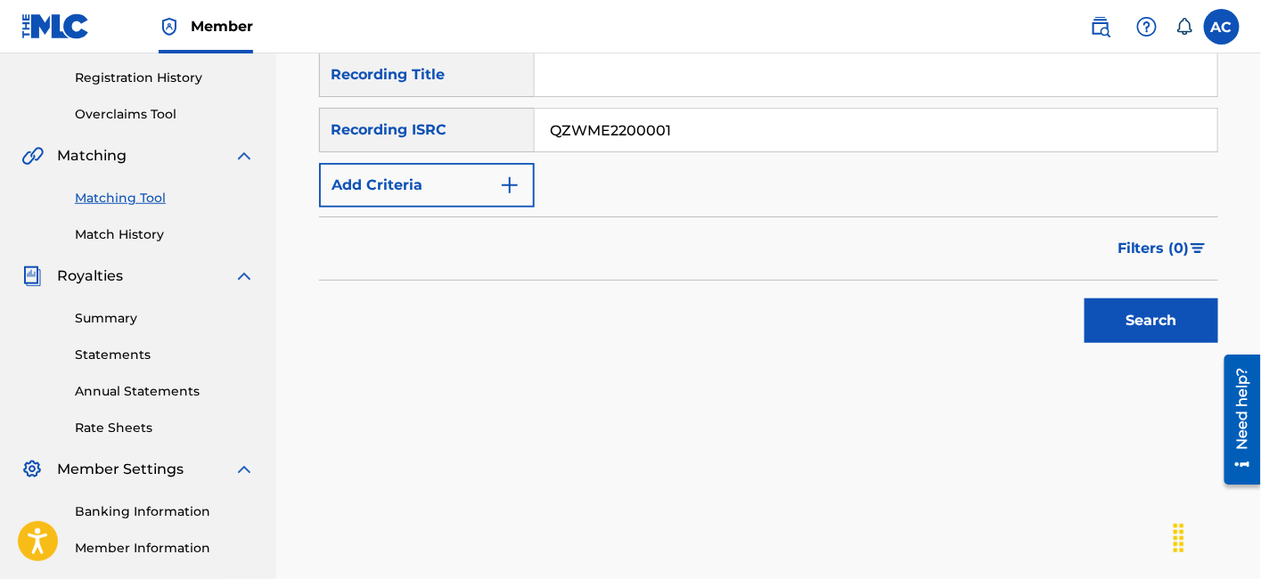
type input "QZWME2200001"
click at [1085, 299] on button "Search" at bounding box center [1152, 321] width 134 height 45
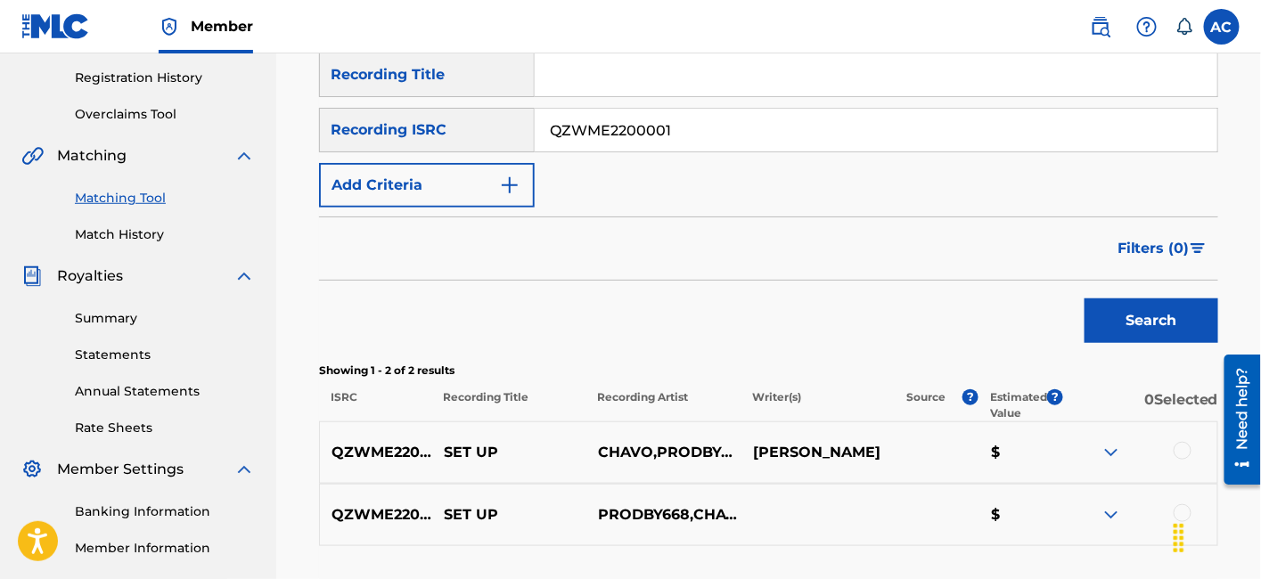
scroll to position [525, 0]
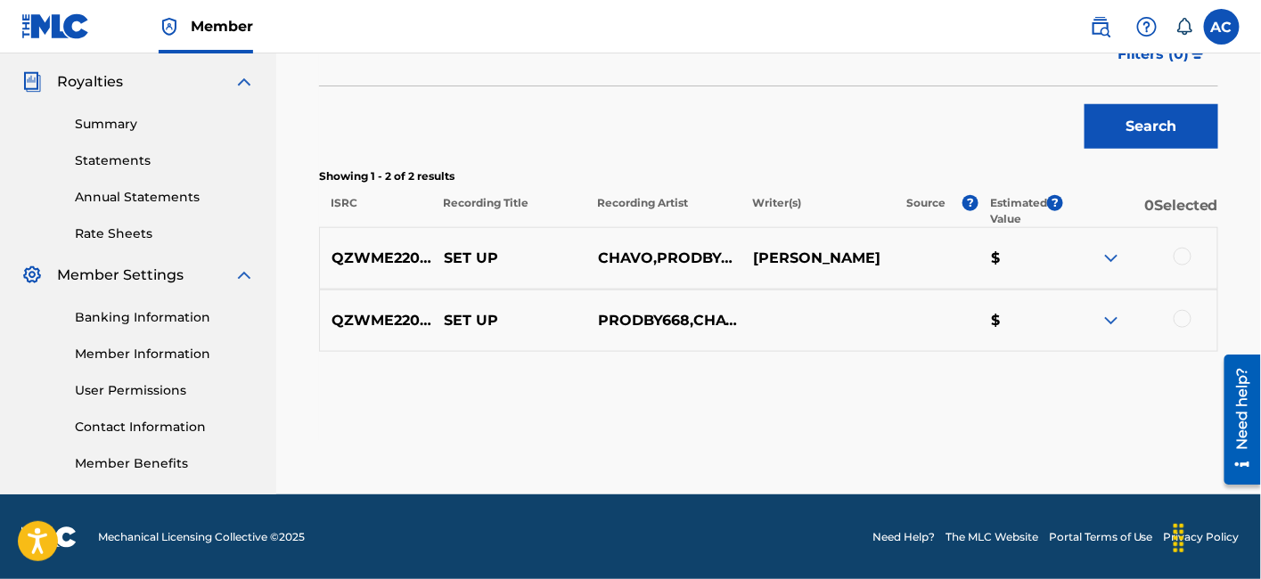
click at [463, 260] on p "SET UP" at bounding box center [509, 258] width 155 height 21
copy p "SET UP"
click at [1167, 254] on div at bounding box center [1139, 258] width 155 height 21
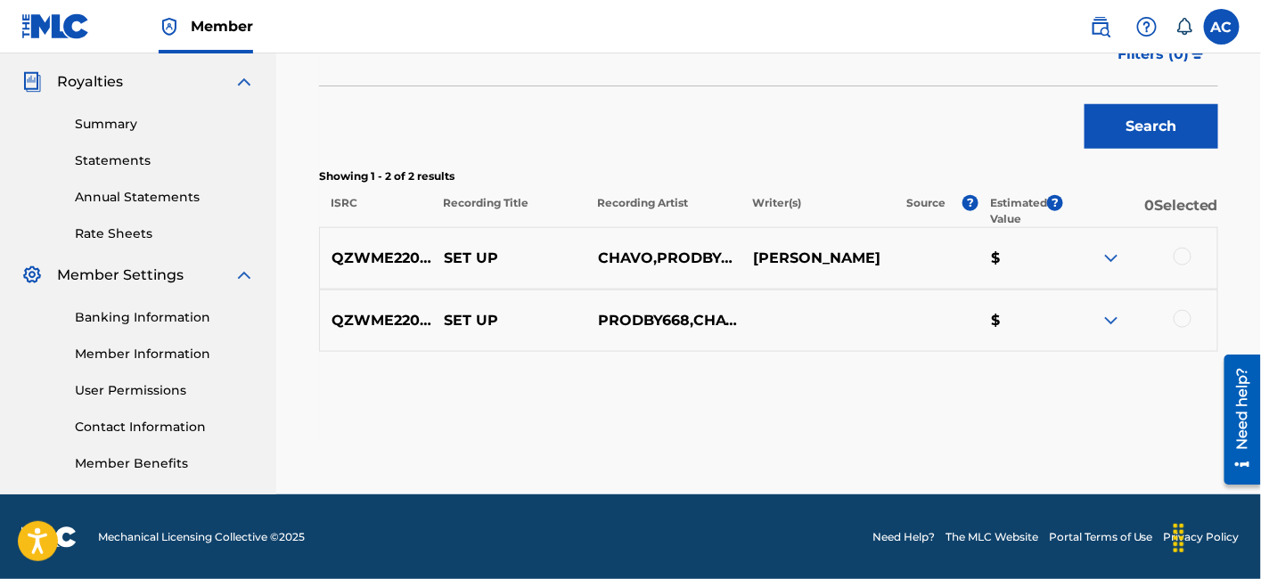
click at [1176, 256] on div at bounding box center [1183, 257] width 18 height 18
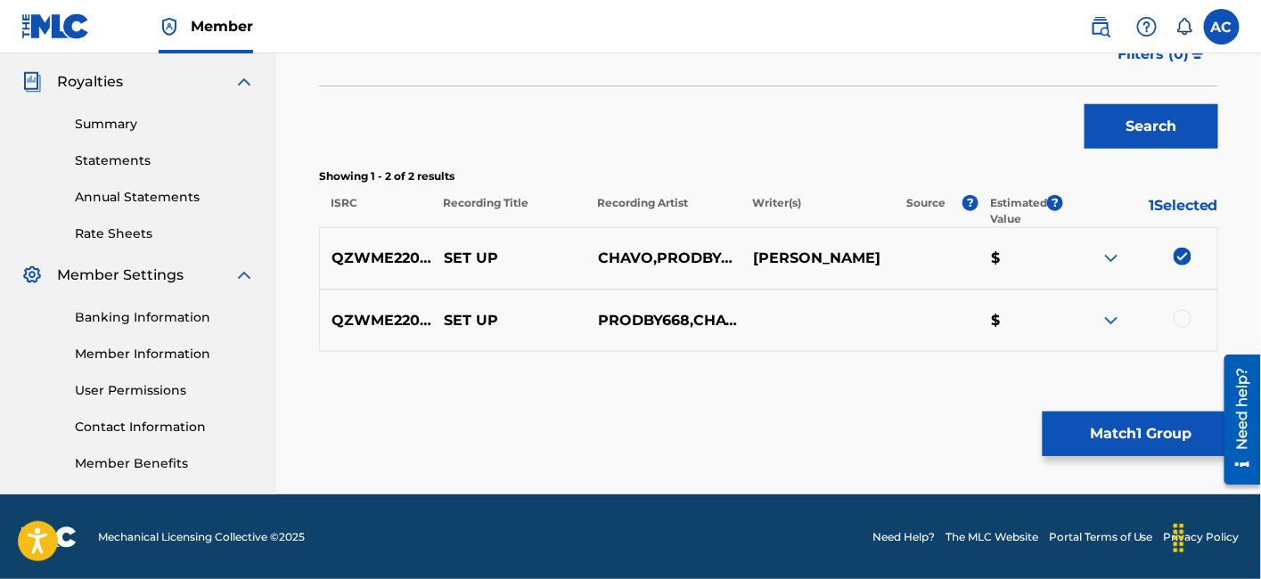
click at [1186, 322] on div at bounding box center [1183, 319] width 18 height 18
click at [1133, 450] on button "Match 2 Groups" at bounding box center [1141, 434] width 197 height 45
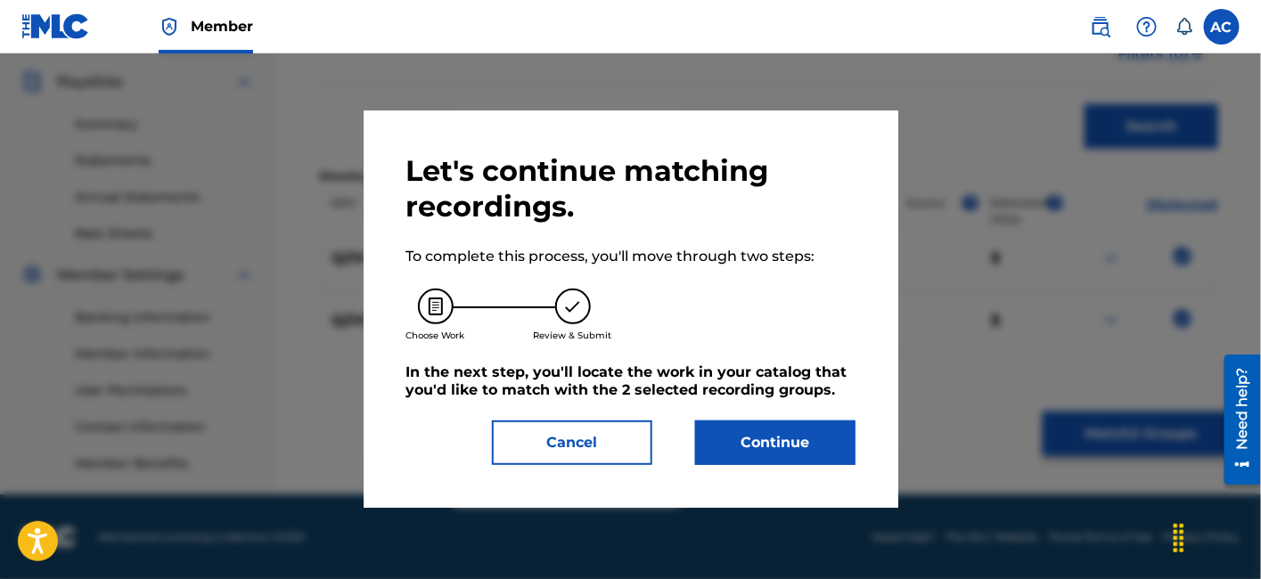
click at [827, 459] on button "Continue" at bounding box center [775, 443] width 160 height 45
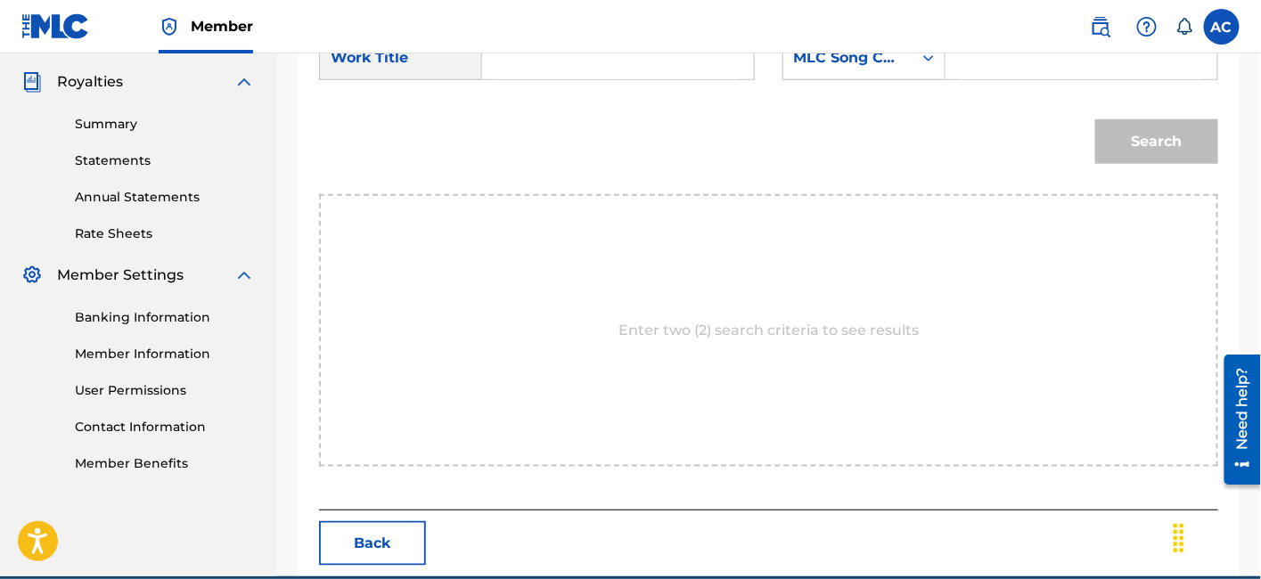
scroll to position [432, 0]
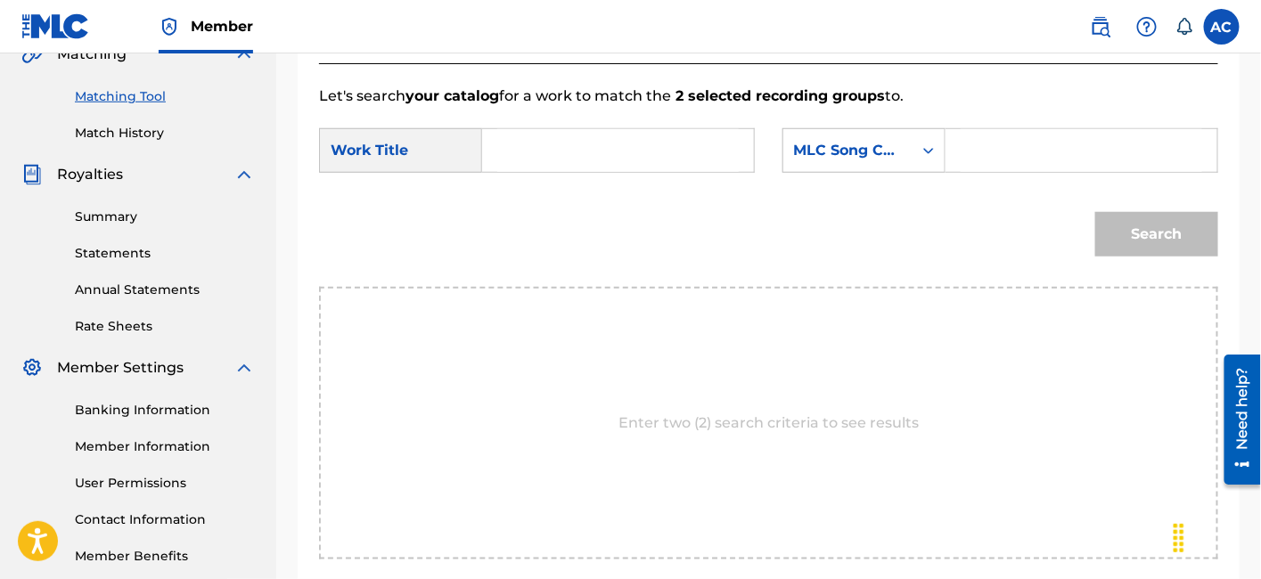
click at [642, 152] on input "Search Form" at bounding box center [618, 150] width 242 height 43
paste input "SET UP"
type input "SET UP"
click at [1027, 139] on input "Search Form" at bounding box center [1082, 150] width 242 height 43
paste input "S47KO9"
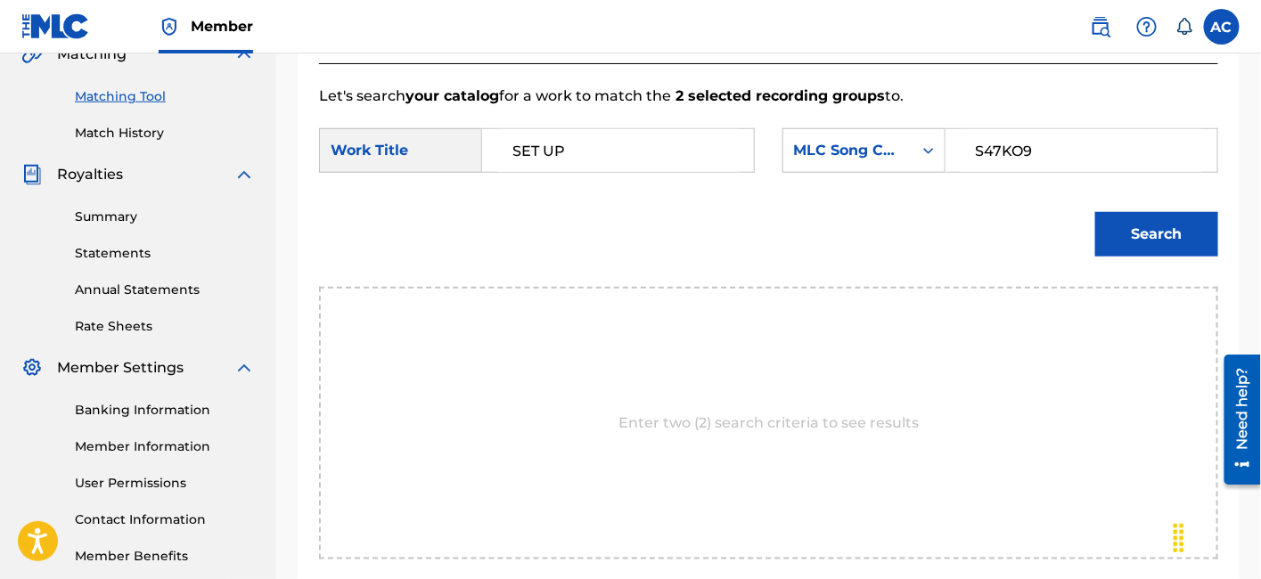
type input "S47KO9"
click at [1095, 212] on button "Search" at bounding box center [1156, 234] width 123 height 45
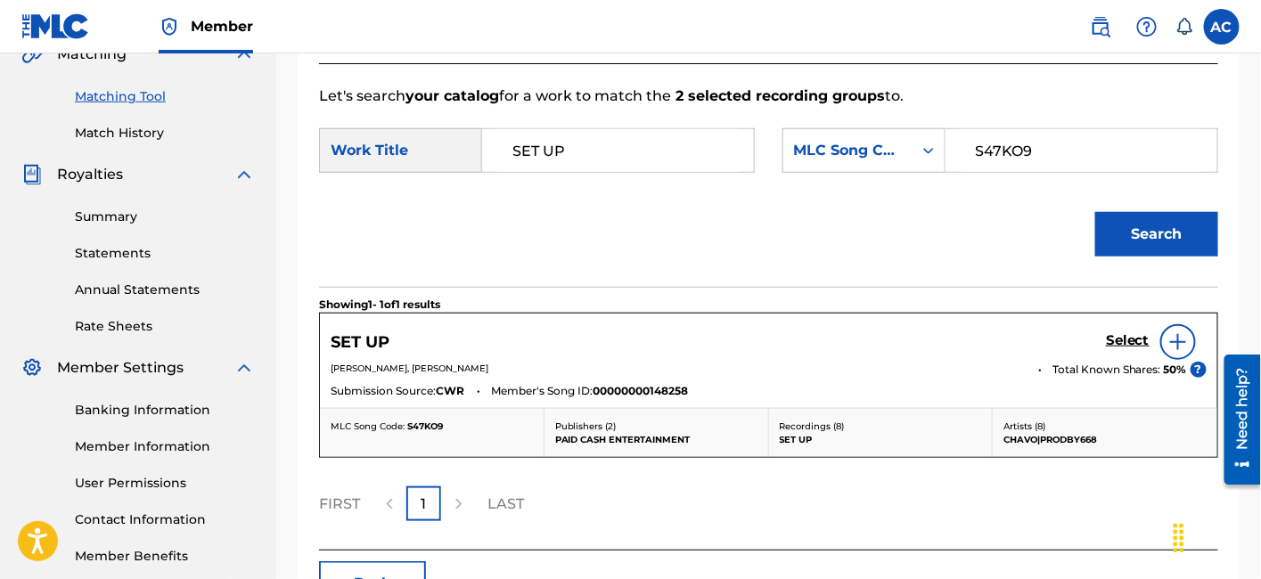
click at [1113, 344] on h5 "Select" at bounding box center [1128, 340] width 44 height 17
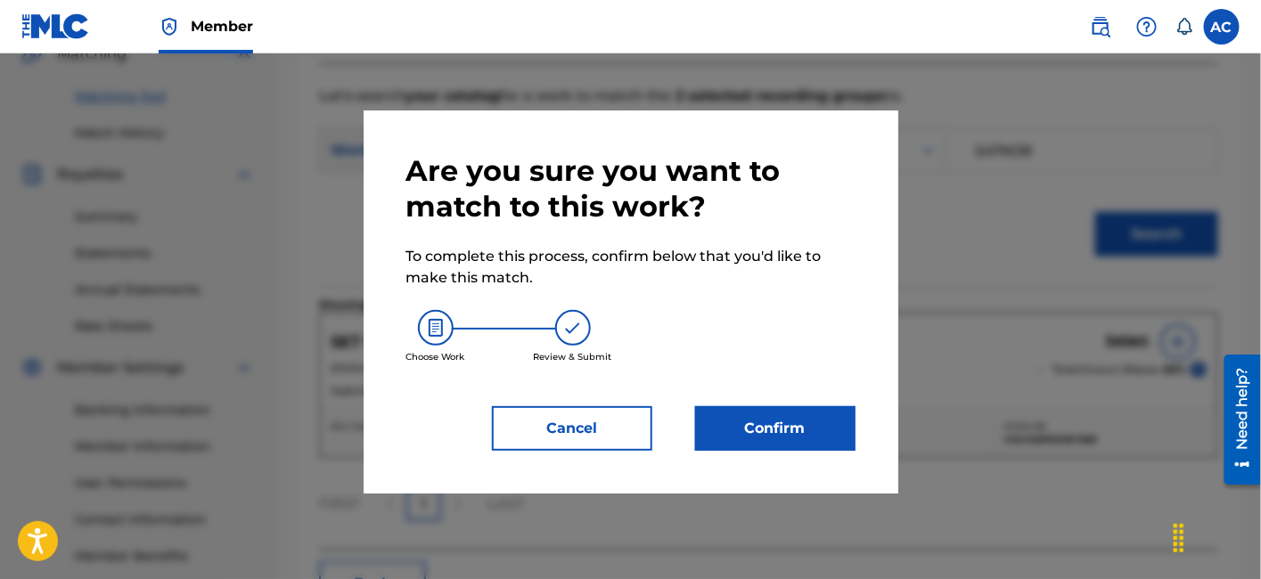
click at [756, 415] on button "Confirm" at bounding box center [775, 428] width 160 height 45
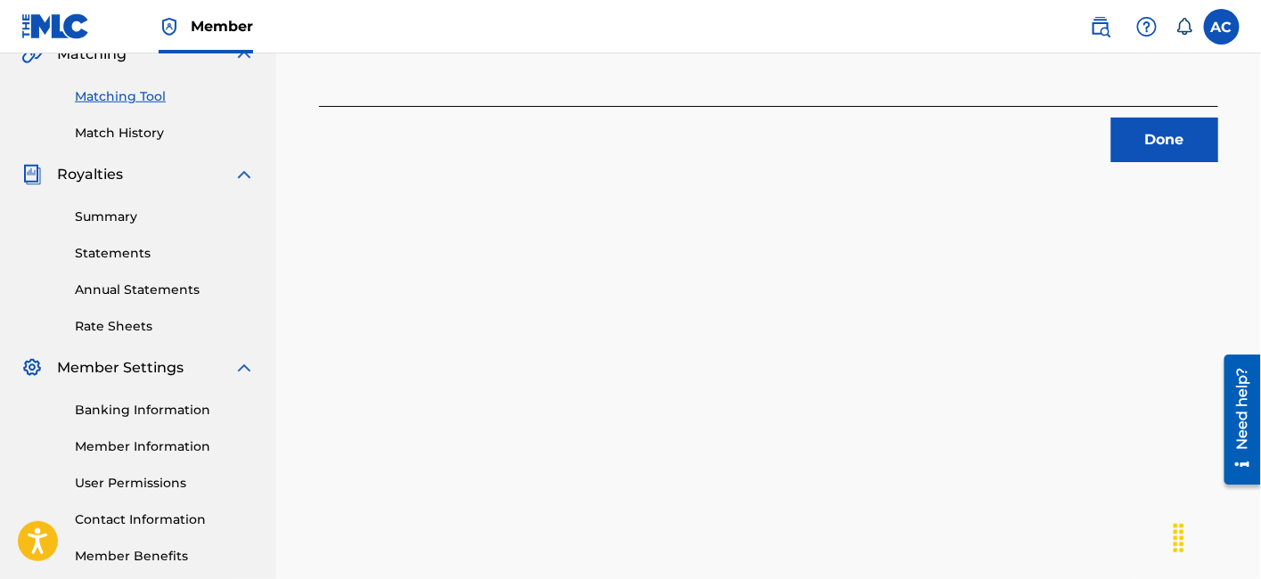
click at [1186, 137] on button "Done" at bounding box center [1164, 140] width 107 height 45
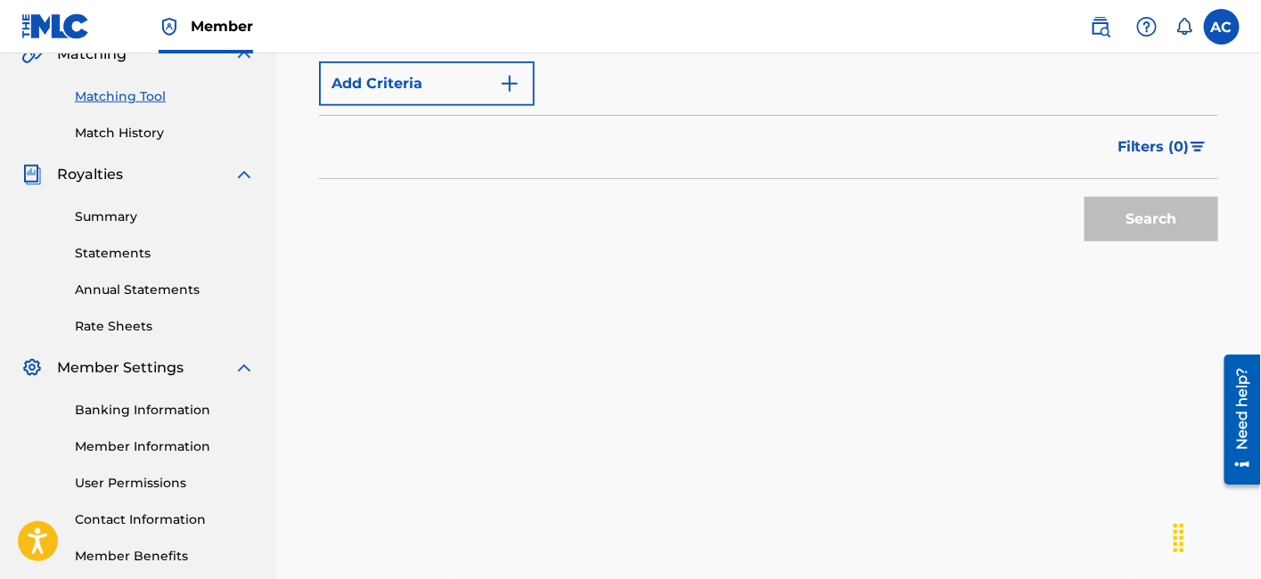
scroll to position [0, 0]
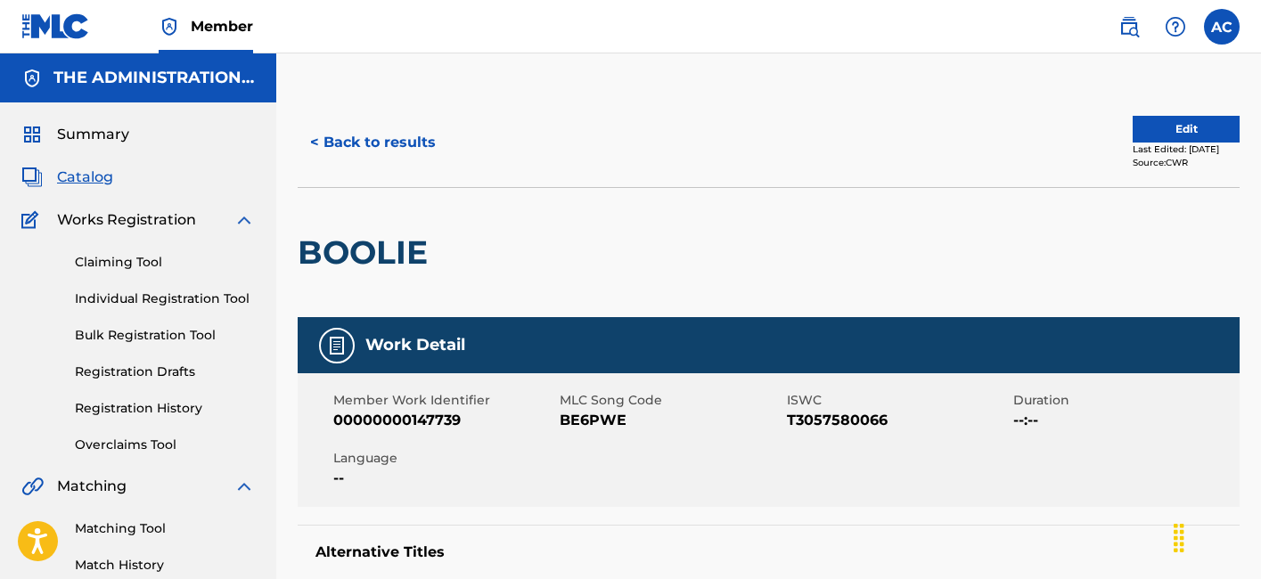
click at [351, 138] on button "< Back to results" at bounding box center [373, 142] width 151 height 45
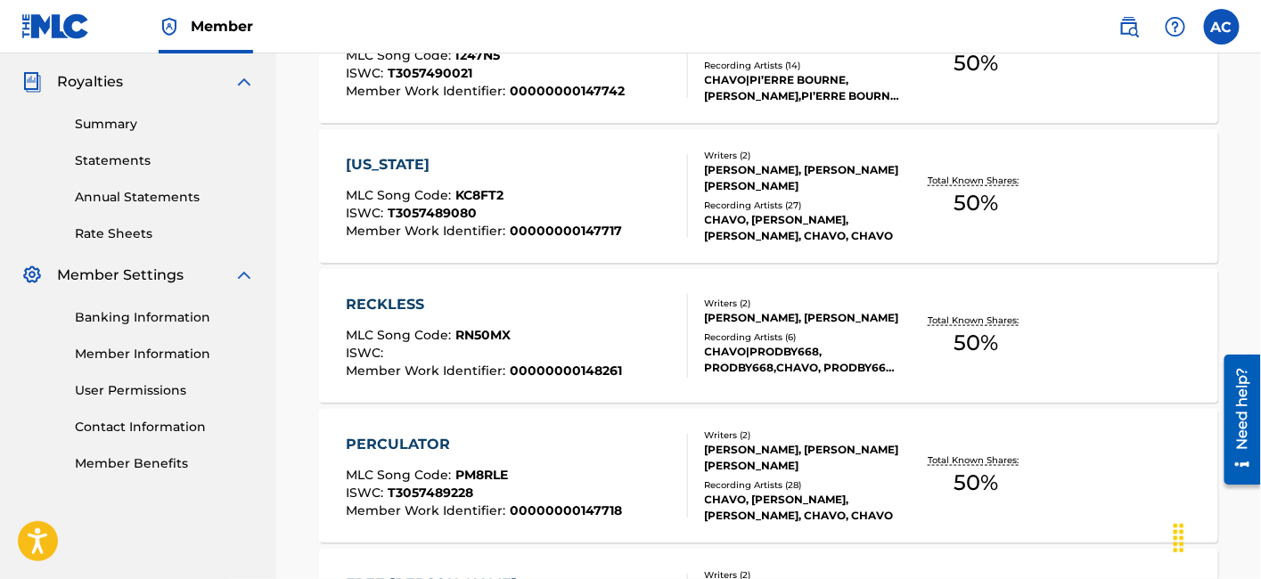
scroll to position [2267, 0]
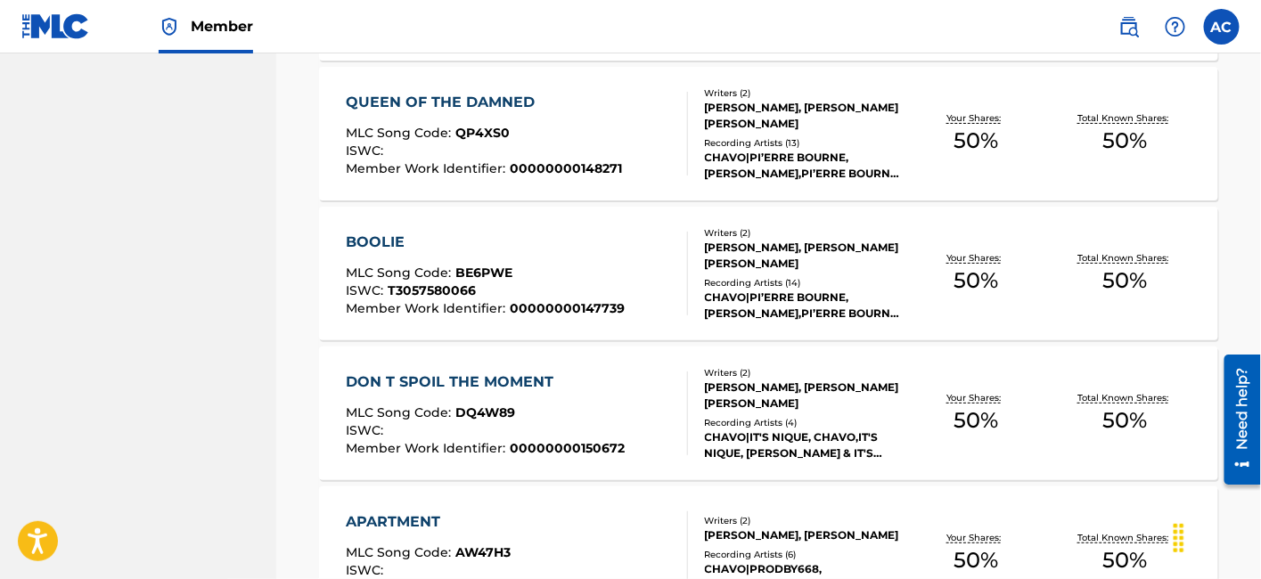
click at [544, 349] on div "DON T SPOIL THE MOMENT MLC Song Code : DQ4W89 ISWC : Member Work Identifier : 0…" at bounding box center [768, 414] width 899 height 134
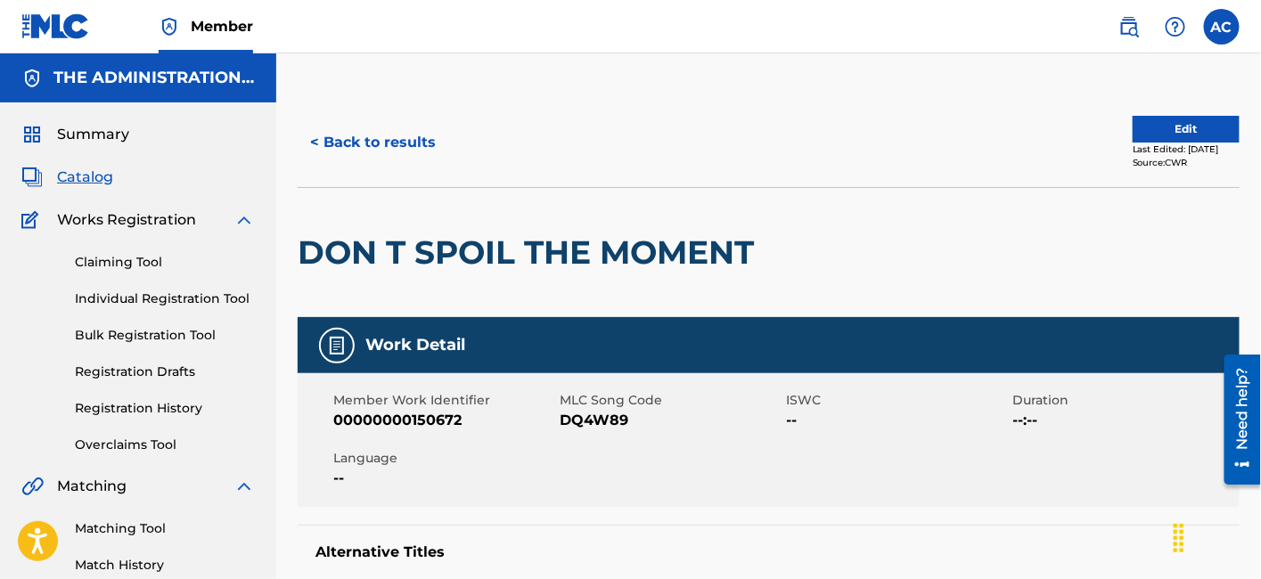
click at [416, 154] on button "< Back to results" at bounding box center [373, 142] width 151 height 45
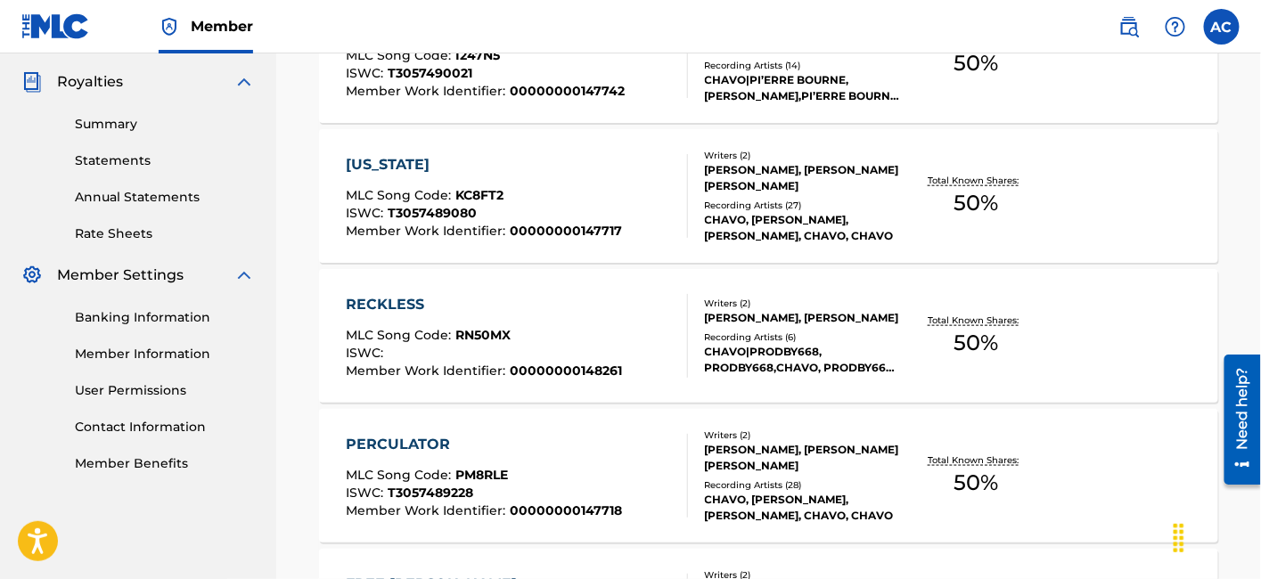
scroll to position [2267, 0]
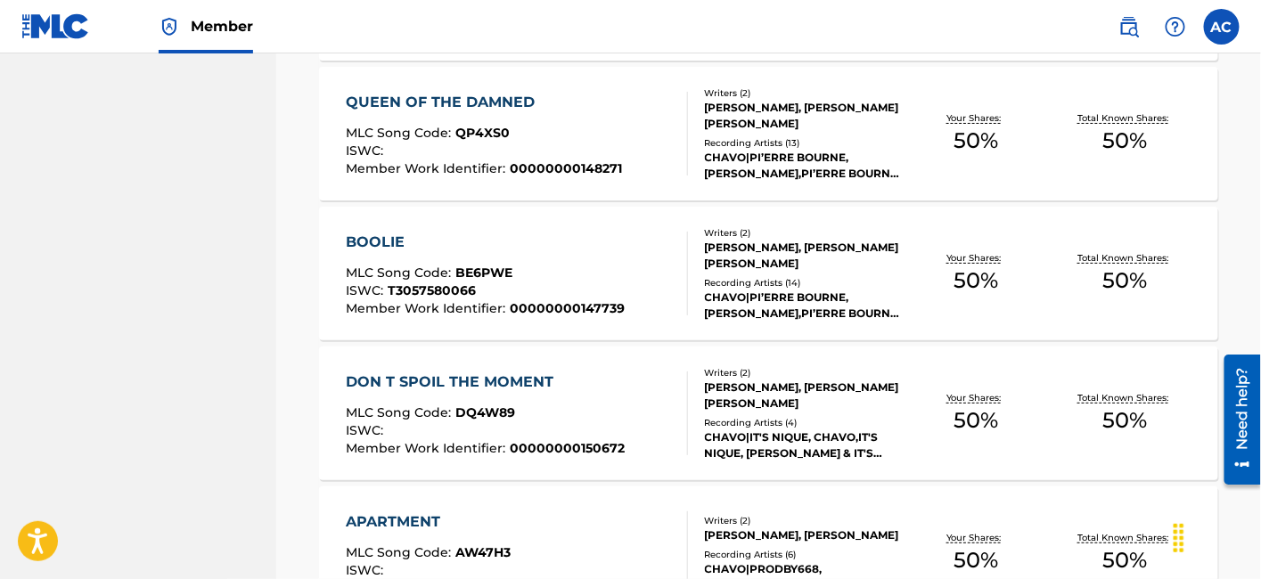
click at [601, 367] on div "DON T SPOIL THE MOMENT MLC Song Code : DQ4W89 ISWC : Member Work Identifier : 0…" at bounding box center [768, 414] width 899 height 134
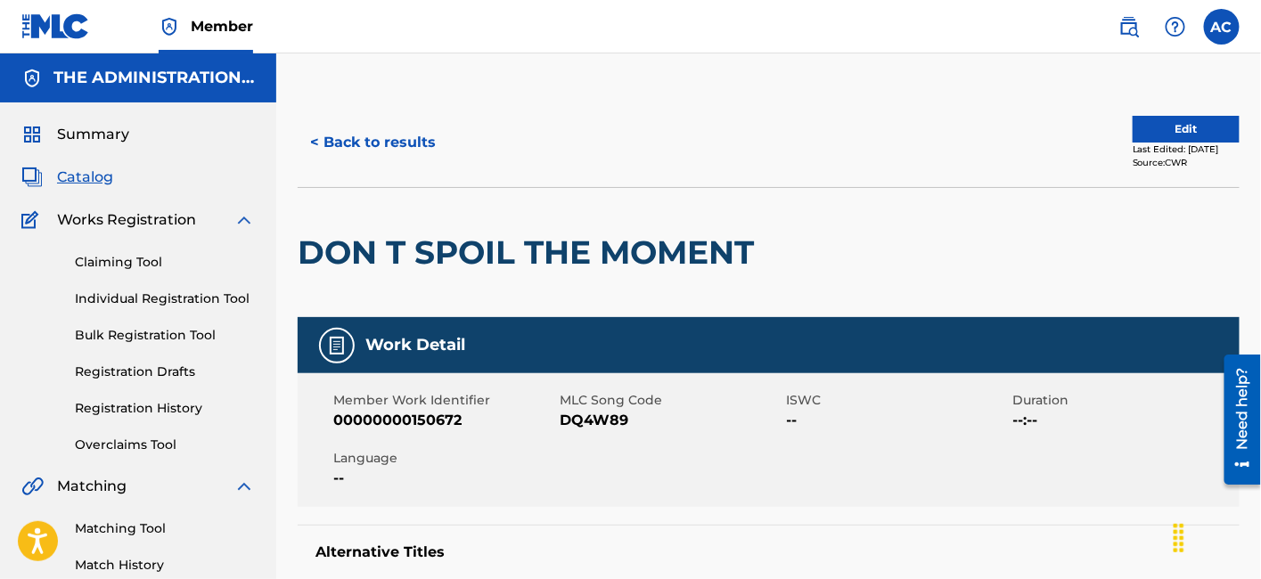
click at [638, 261] on h2 "DON T SPOIL THE MOMENT" at bounding box center [530, 253] width 465 height 40
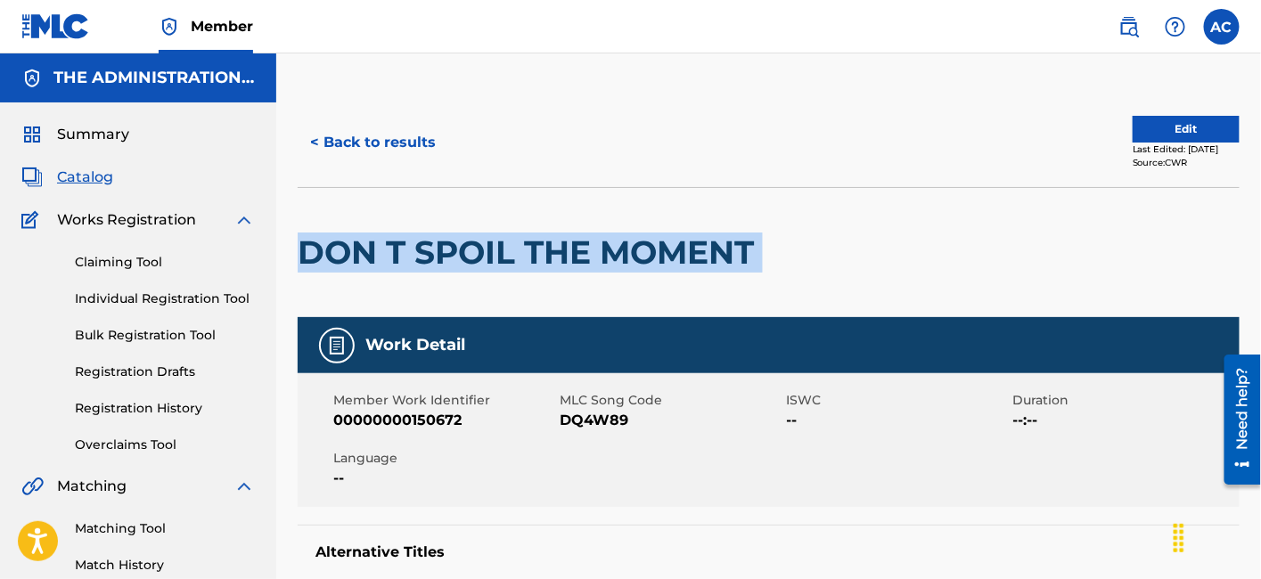
click at [638, 261] on h2 "DON T SPOIL THE MOMENT" at bounding box center [530, 253] width 465 height 40
copy div "DON T SPOIL THE MOMENT"
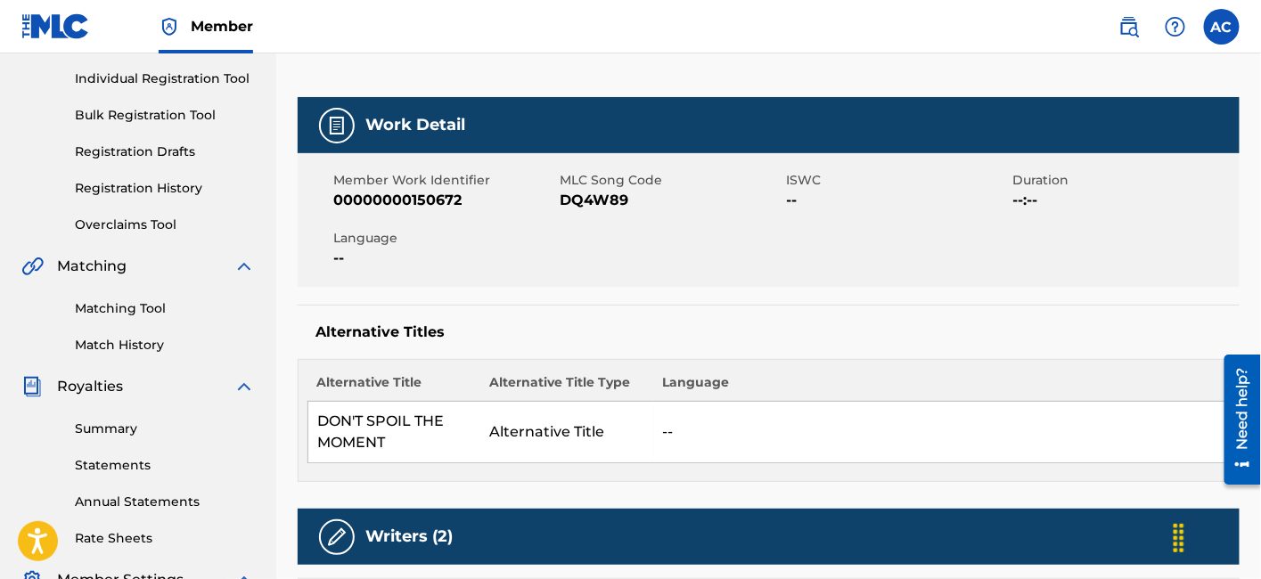
scroll to position [183, 0]
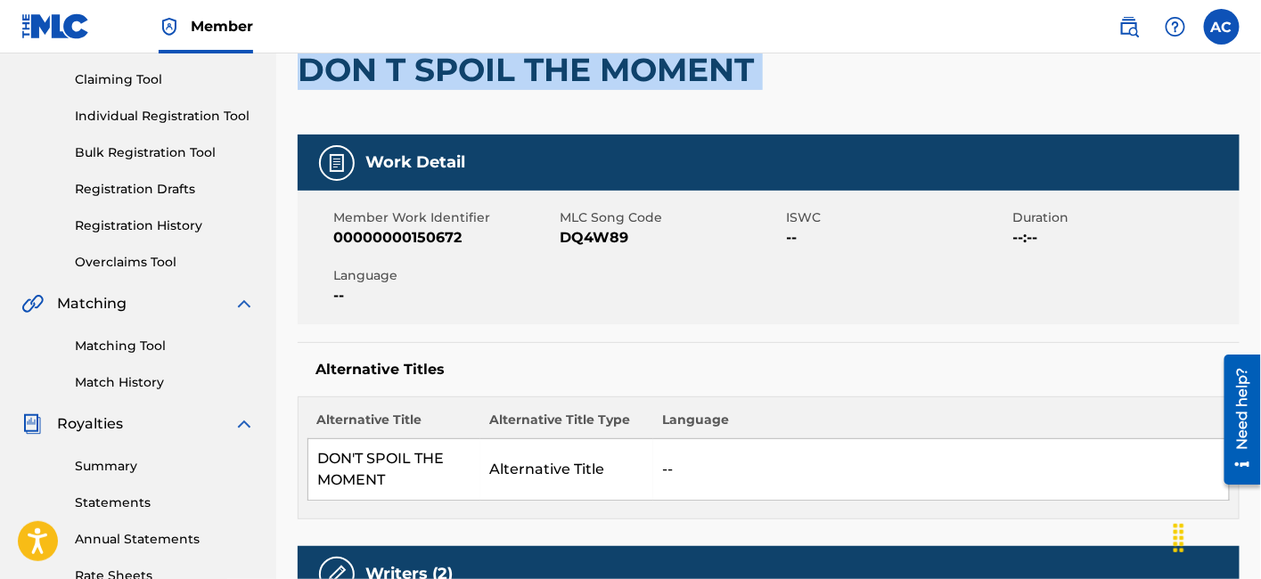
copy div "DON T SPOIL THE MOMENT"
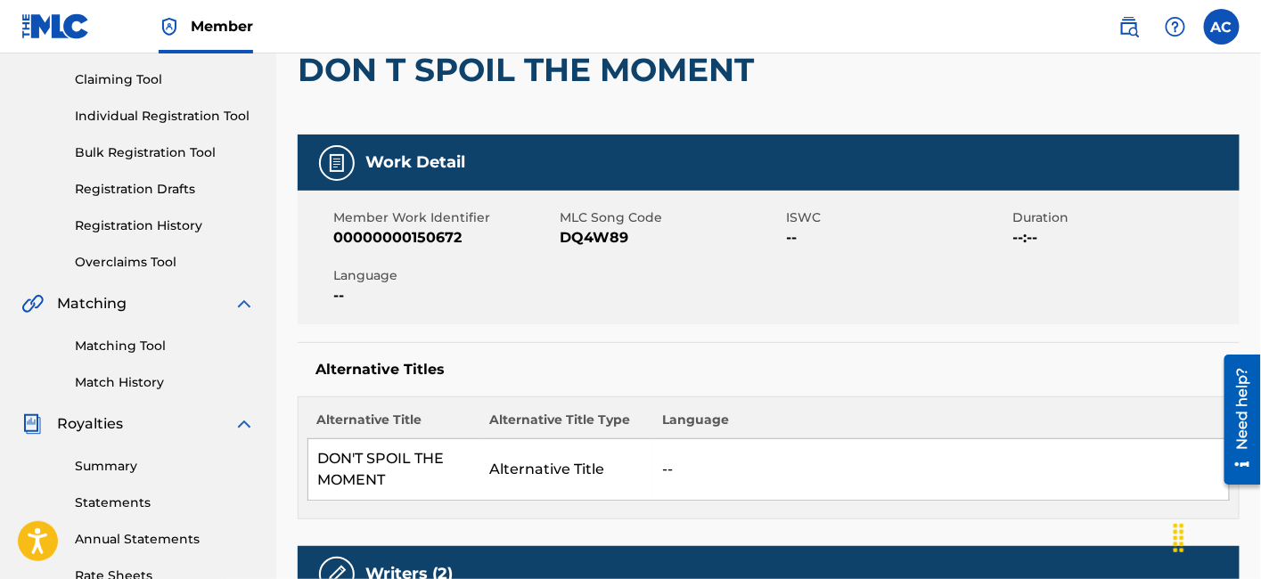
click at [617, 235] on span "DQ4W89" at bounding box center [671, 237] width 222 height 21
copy span "DQ4W89"
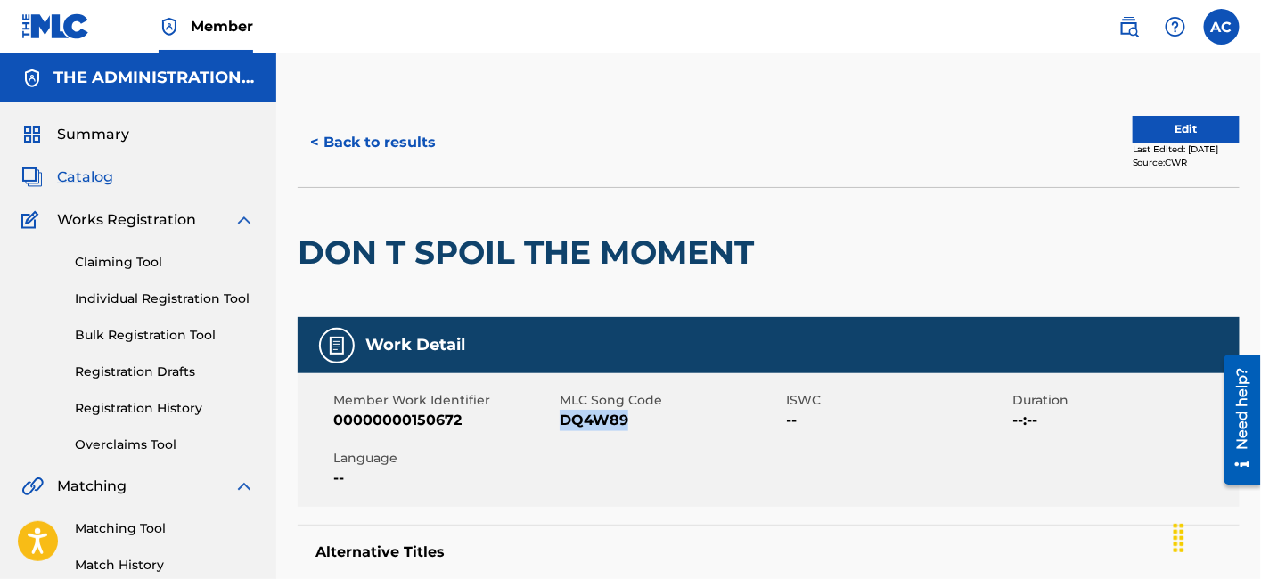
click at [420, 149] on button "< Back to results" at bounding box center [373, 142] width 151 height 45
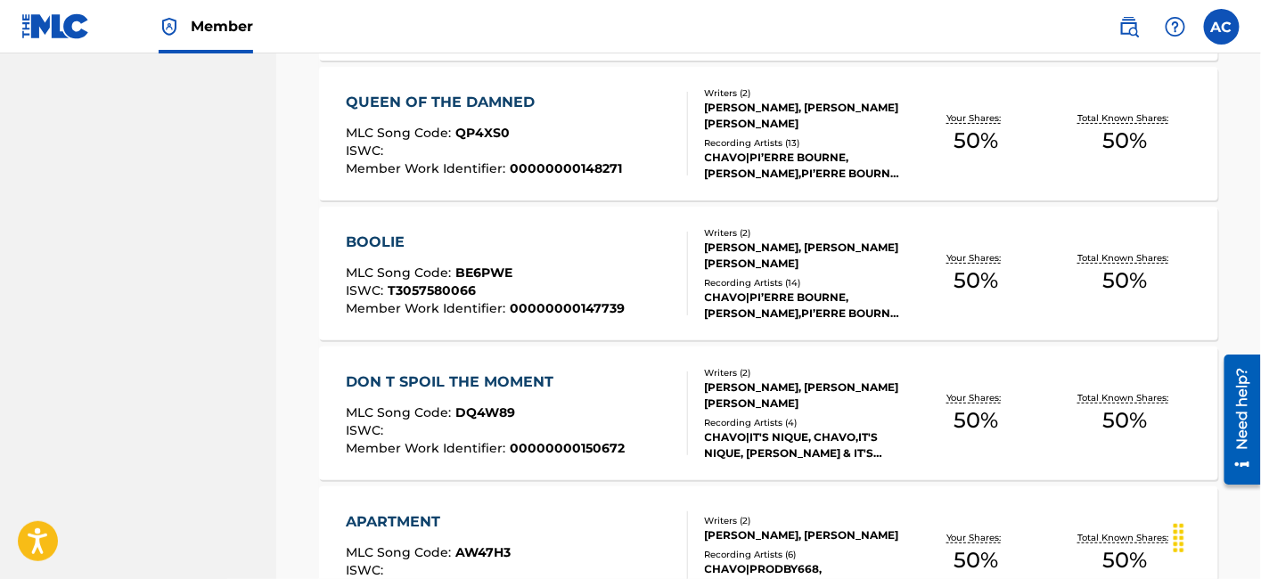
scroll to position [2455, 0]
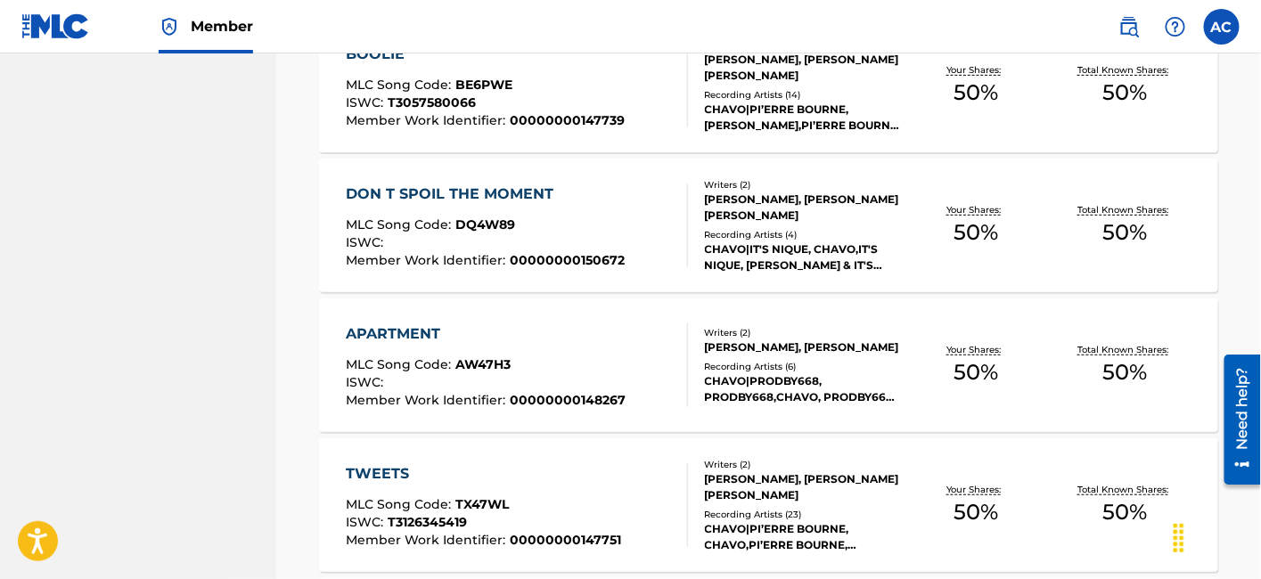
click at [638, 359] on div "APARTMENT MLC Song Code : AW47H3 ISWC : Member Work Identifier : 00000000148267" at bounding box center [516, 366] width 341 height 84
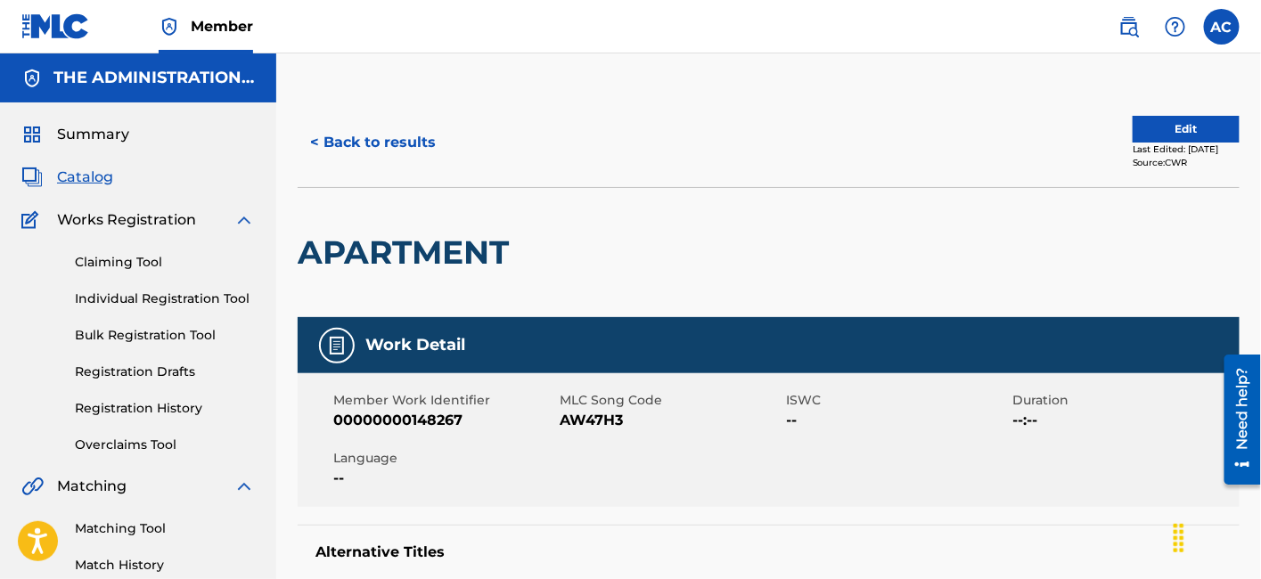
click at [436, 245] on h2 "APARTMENT" at bounding box center [408, 253] width 220 height 40
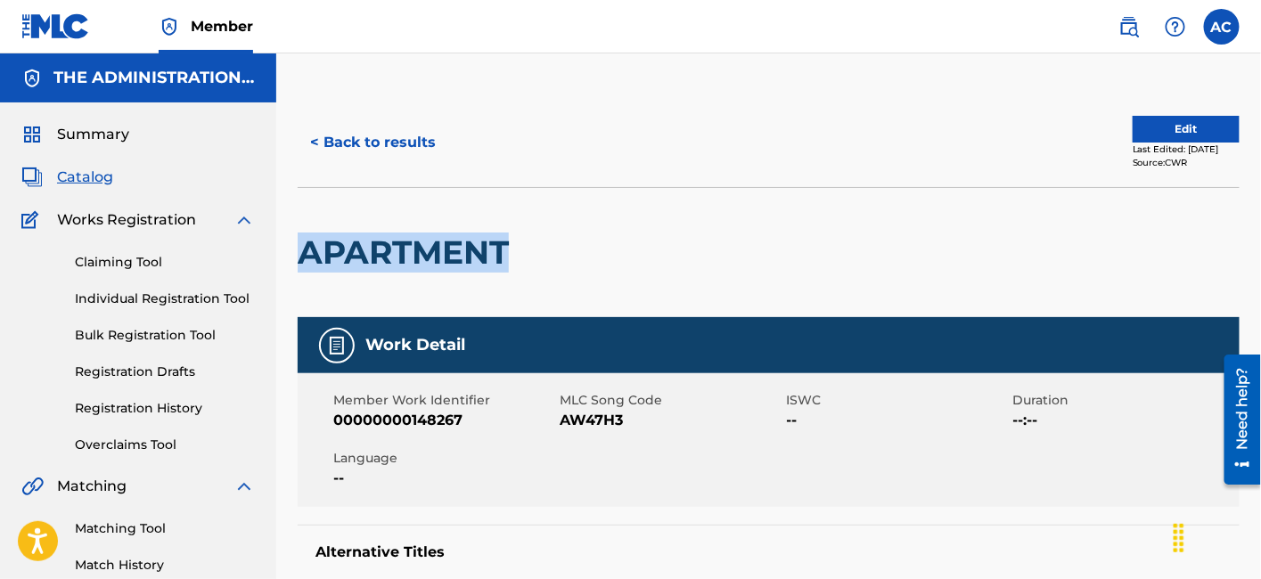
click at [436, 245] on h2 "APARTMENT" at bounding box center [408, 253] width 220 height 40
copy h2 "APARTMENT"
click at [403, 147] on button "< Back to results" at bounding box center [373, 142] width 151 height 45
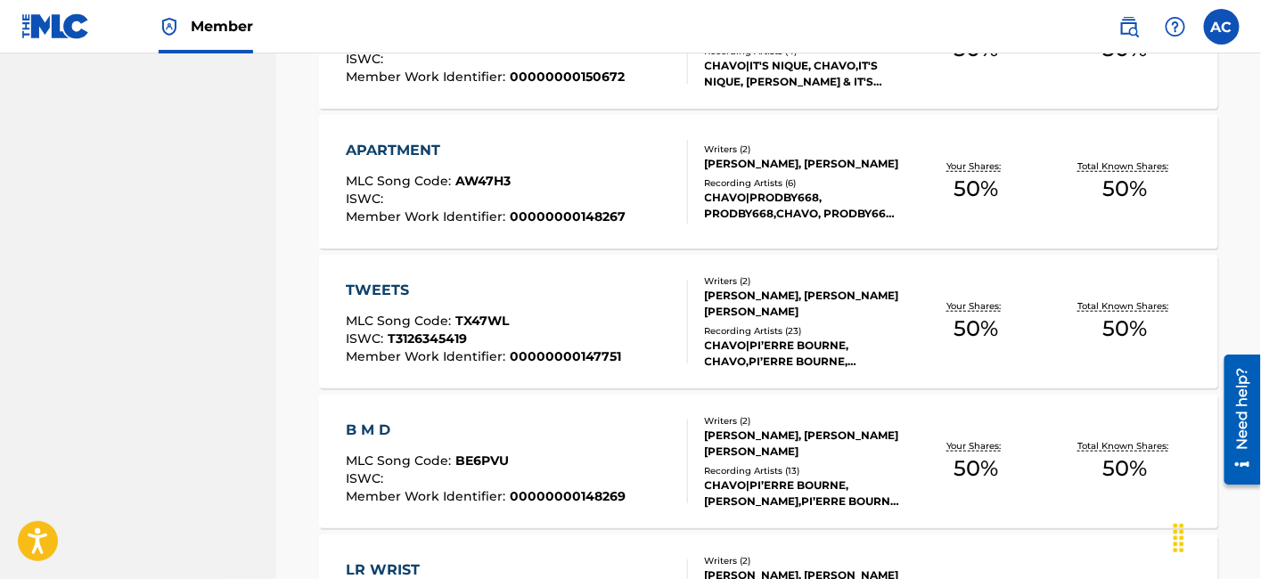
scroll to position [2639, 0]
click at [815, 344] on div "CHAVO|PI’ERRE BOURNE, CHAVO,PI’ERRE BOURNE, CHAVO|PI’ERRE BOURNE, CHAVO, PI'ERR…" at bounding box center [803, 353] width 197 height 32
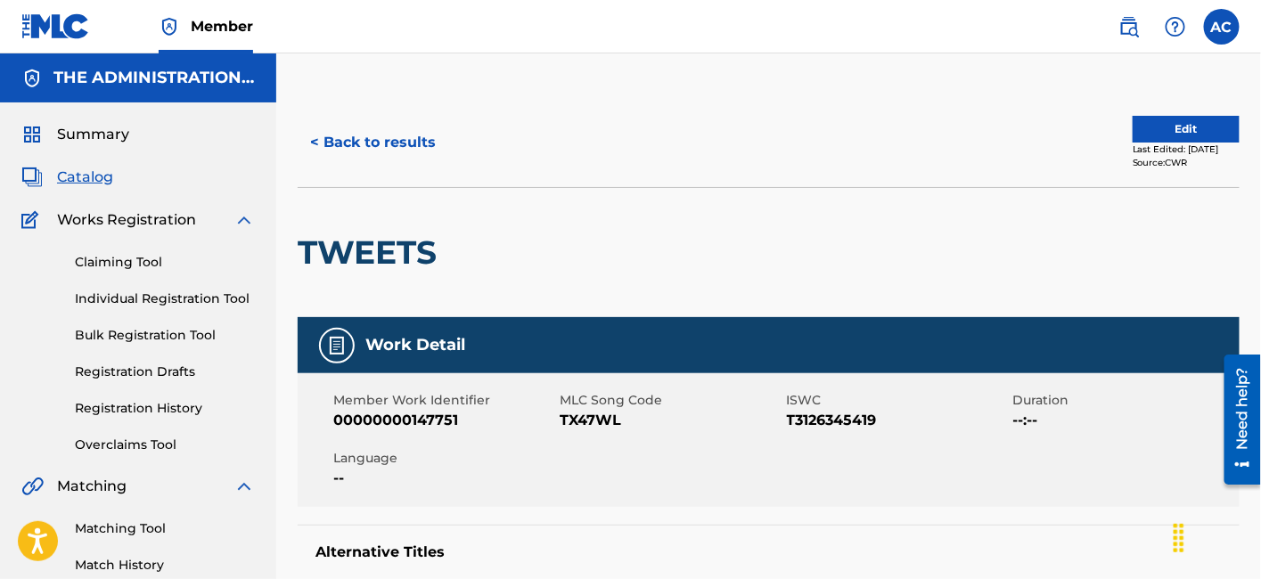
click at [402, 248] on h2 "TWEETS" at bounding box center [372, 253] width 148 height 40
copy h2 "TWEETS"
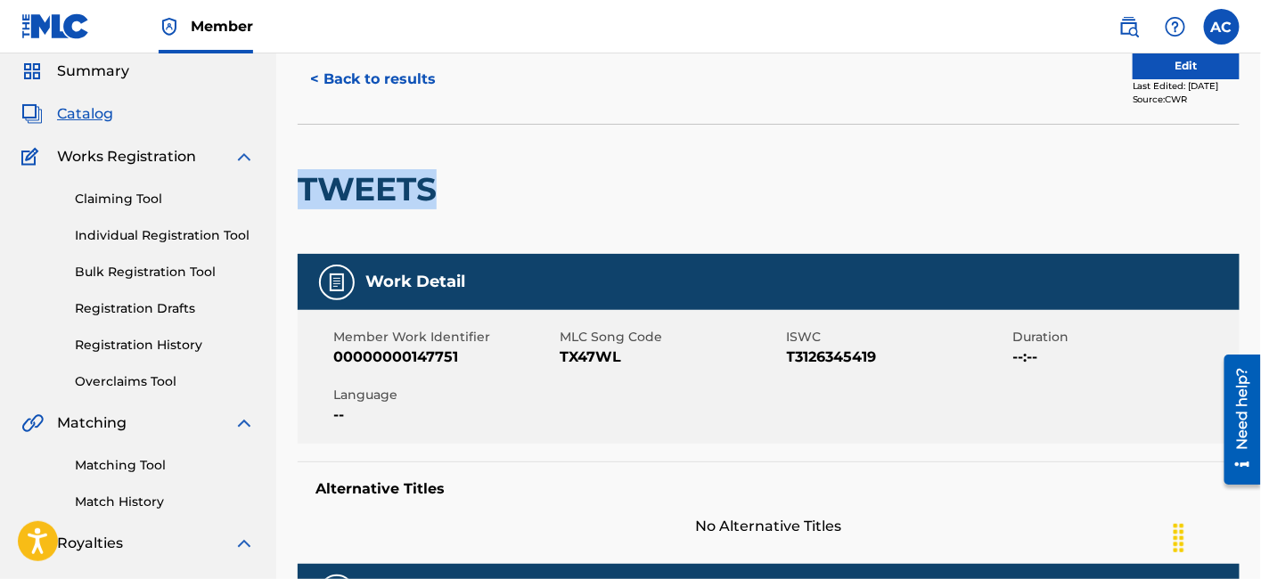
scroll to position [62, 0]
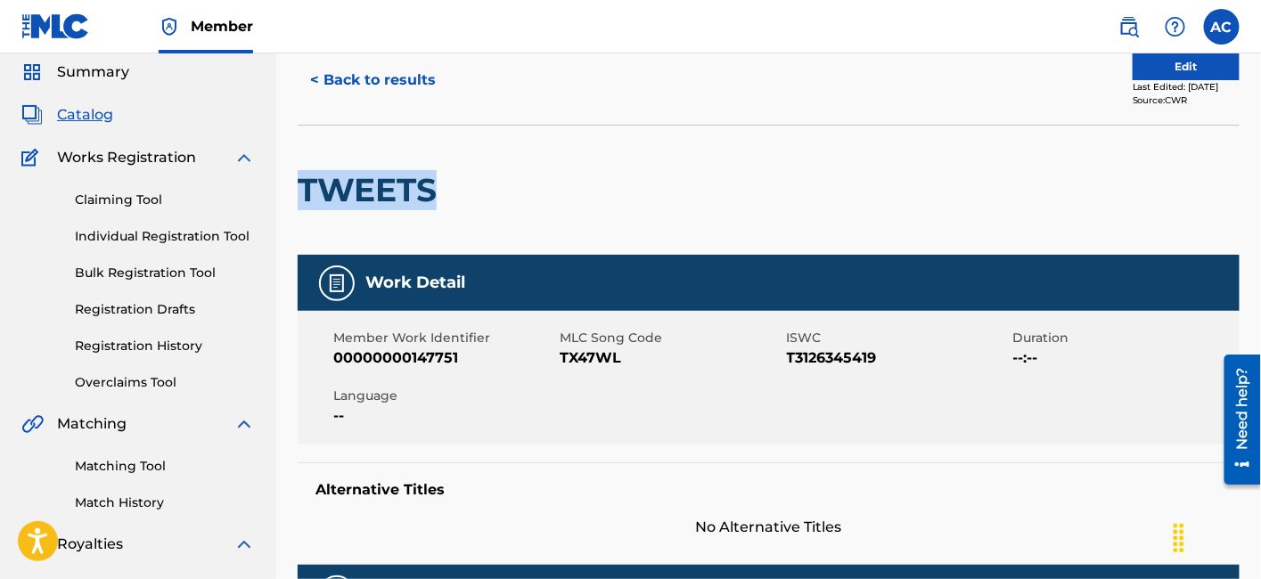
copy h2 "TWEETS"
click at [595, 363] on span "TX47WL" at bounding box center [671, 358] width 222 height 21
copy span "TX47WL"
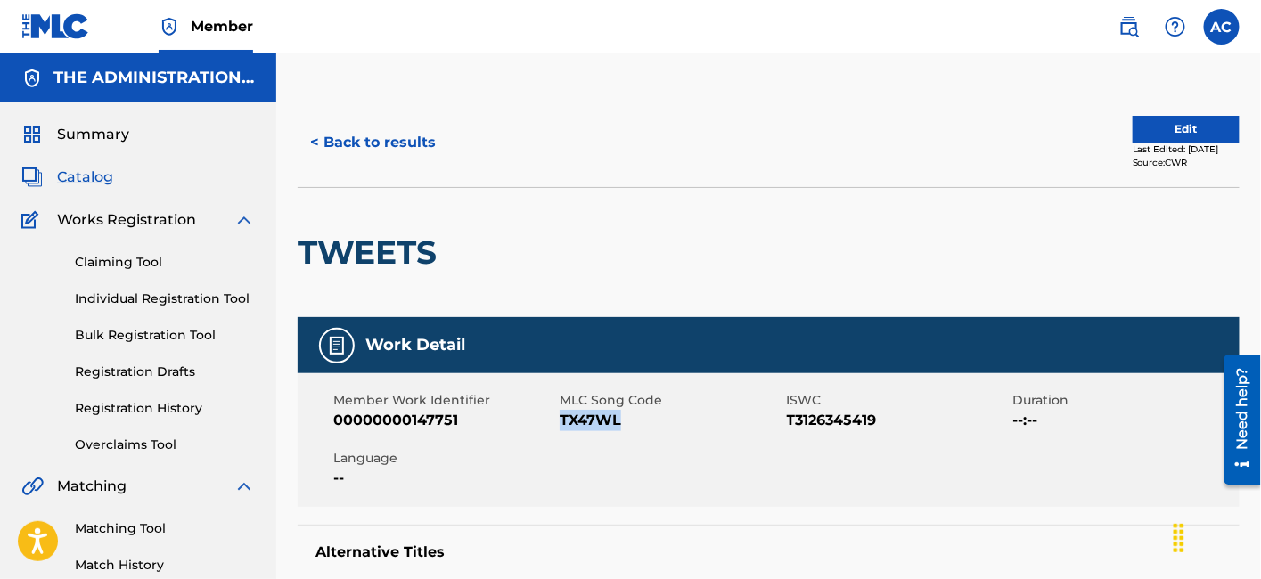
click at [406, 156] on button "< Back to results" at bounding box center [373, 142] width 151 height 45
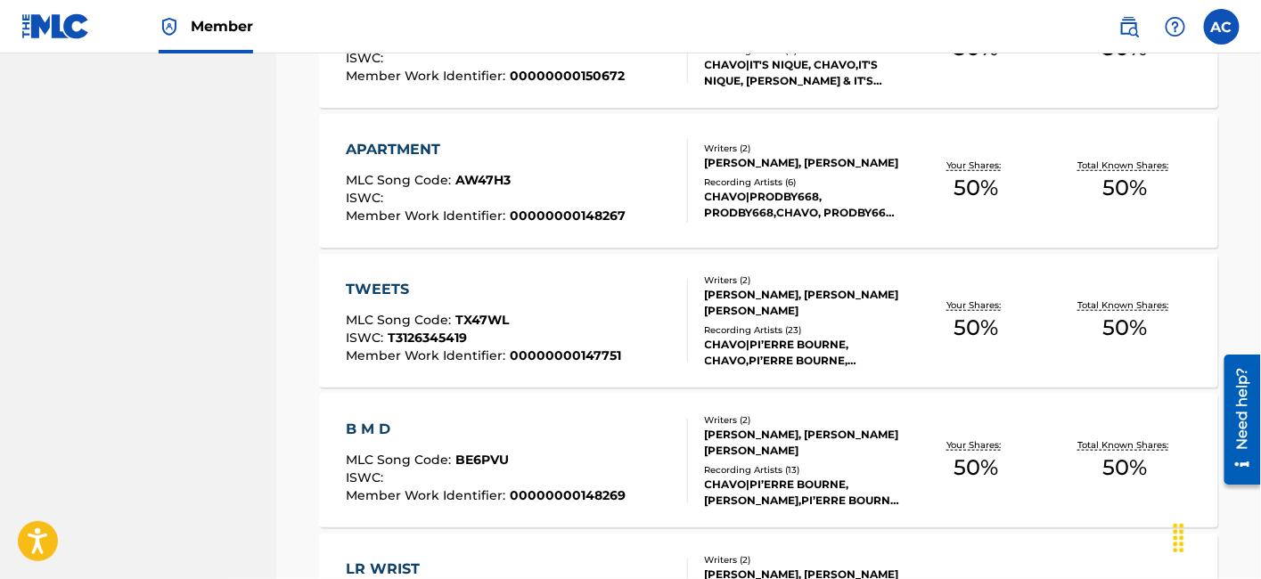
scroll to position [2700, 0]
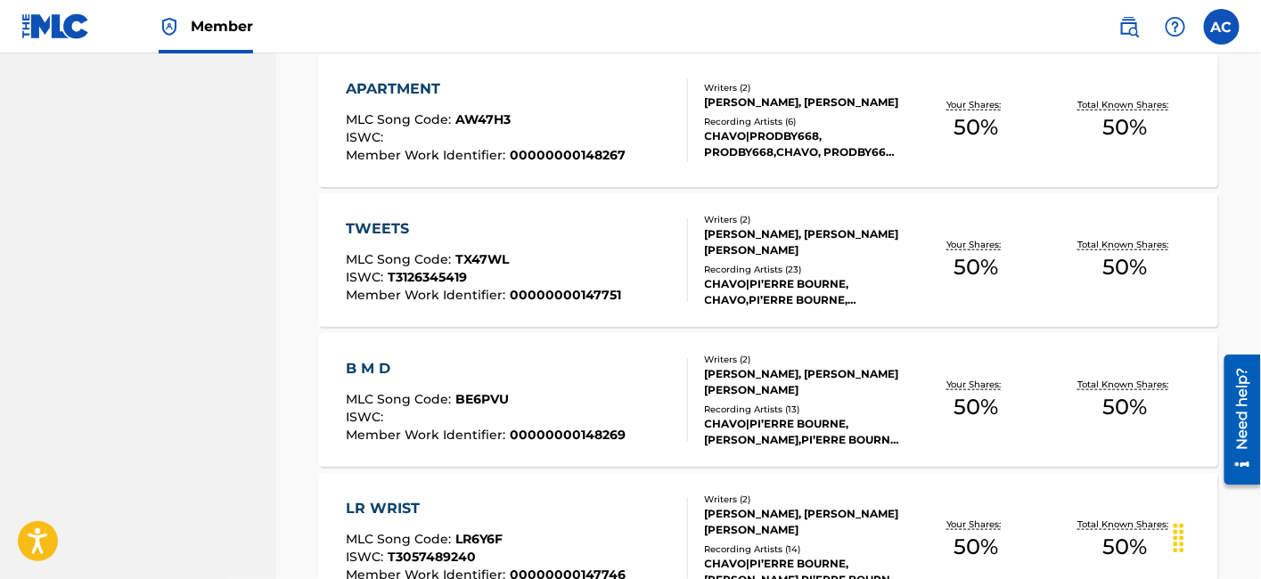
click at [691, 401] on div "Writers ( 2 ) [PERSON_NAME], [PERSON_NAME] [PERSON_NAME] Recording Artists ( 13…" at bounding box center [795, 400] width 214 height 95
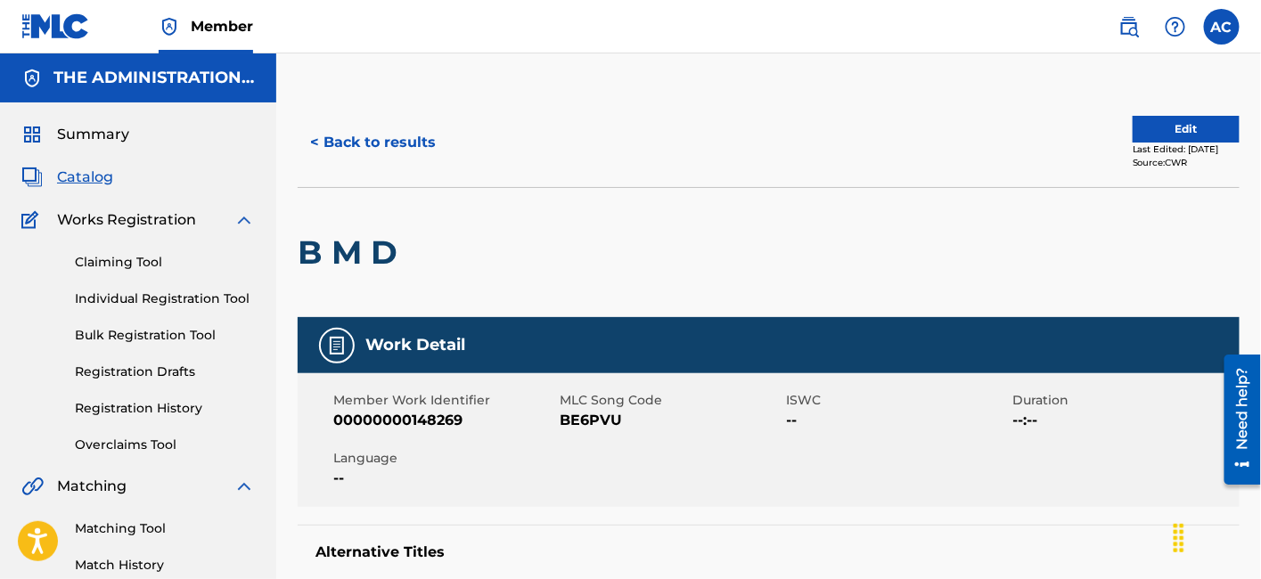
click at [389, 227] on div "B M D" at bounding box center [352, 252] width 109 height 129
copy div "B M D"
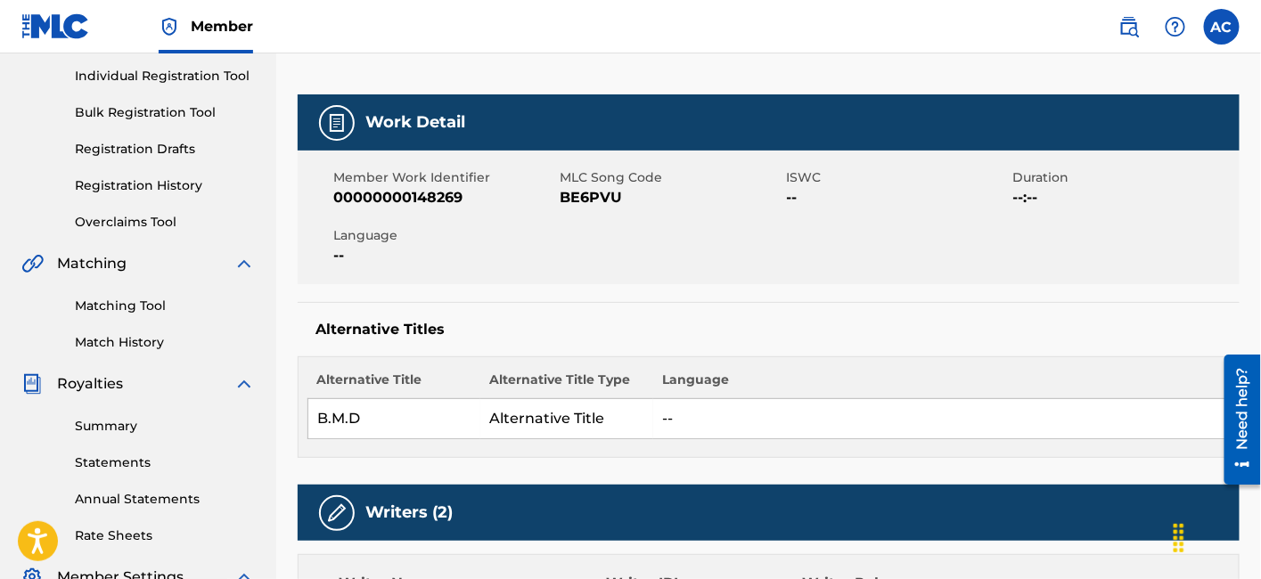
scroll to position [41, 0]
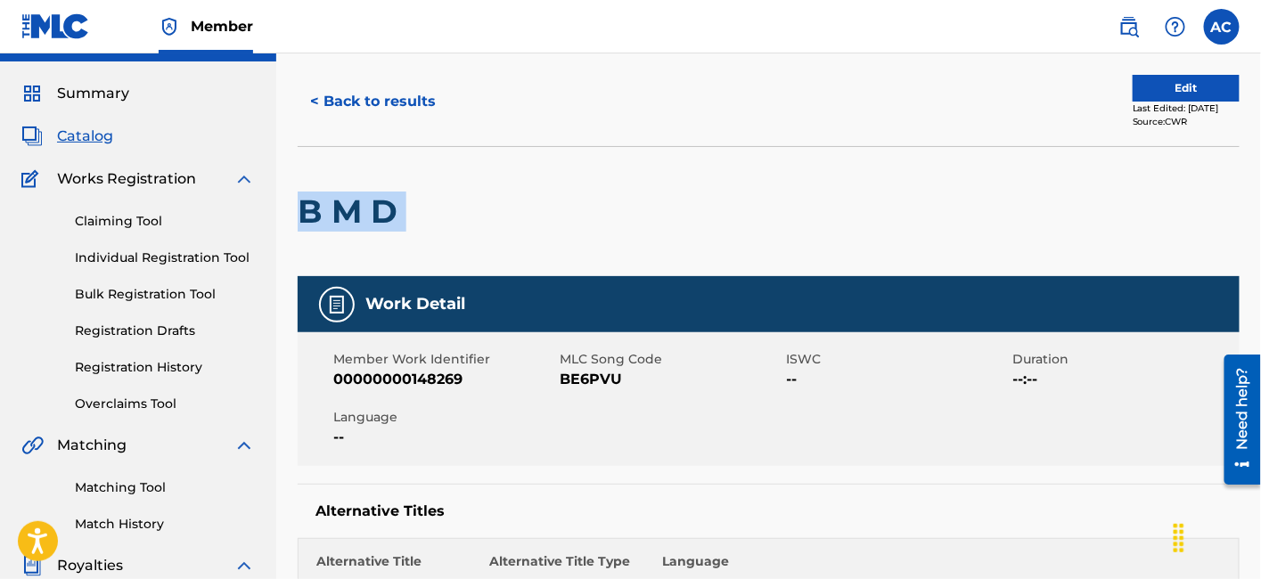
copy div "B M D"
click at [590, 369] on span "BE6PVU" at bounding box center [671, 379] width 222 height 21
copy span "BE6PVU"
click at [414, 99] on button "< Back to results" at bounding box center [373, 101] width 151 height 45
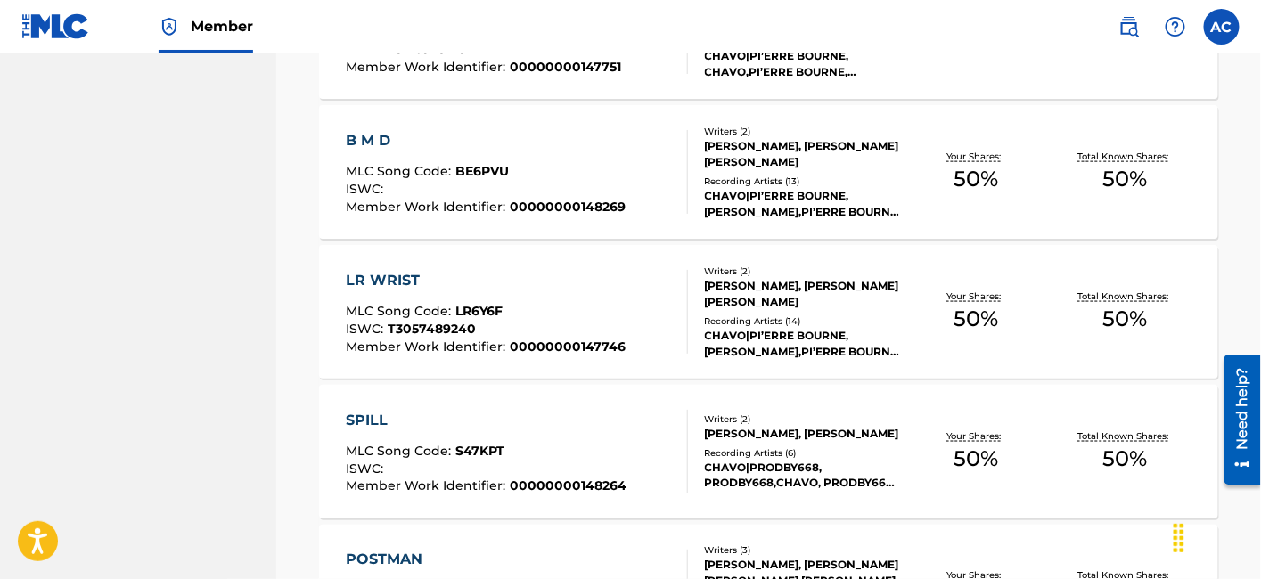
scroll to position [2929, 0]
click at [697, 341] on div "Writers ( 2 ) [PERSON_NAME], [PERSON_NAME] [PERSON_NAME] Recording Artists ( 14…" at bounding box center [795, 311] width 214 height 95
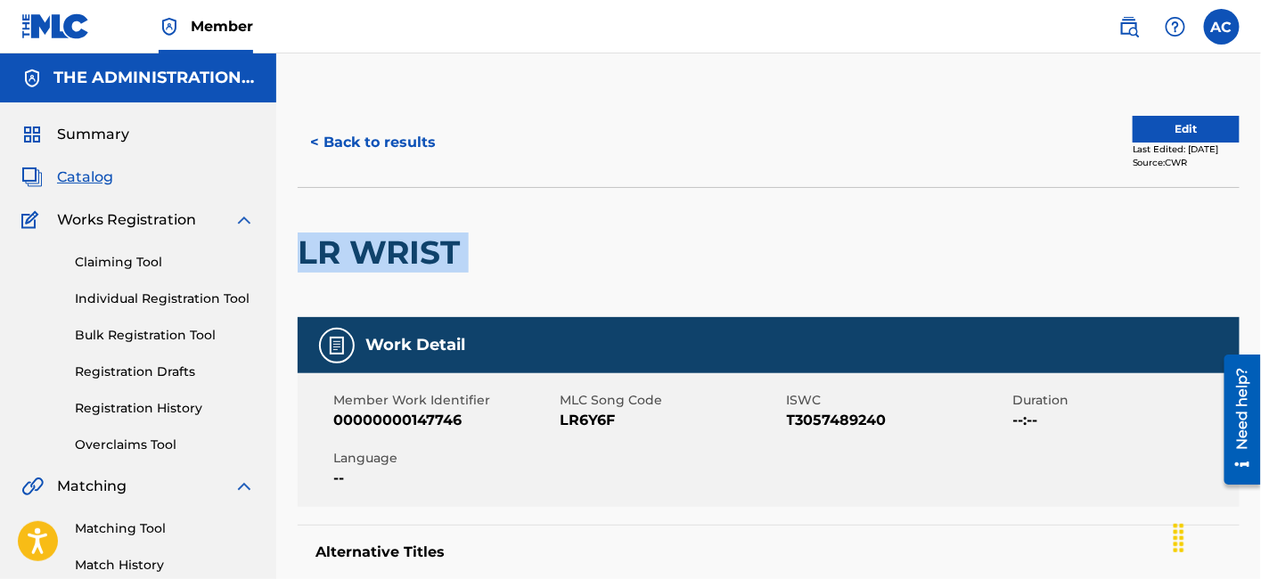
drag, startPoint x: 277, startPoint y: 246, endPoint x: 611, endPoint y: 258, distance: 333.6
click at [597, 414] on span "LR6Y6F" at bounding box center [671, 420] width 222 height 21
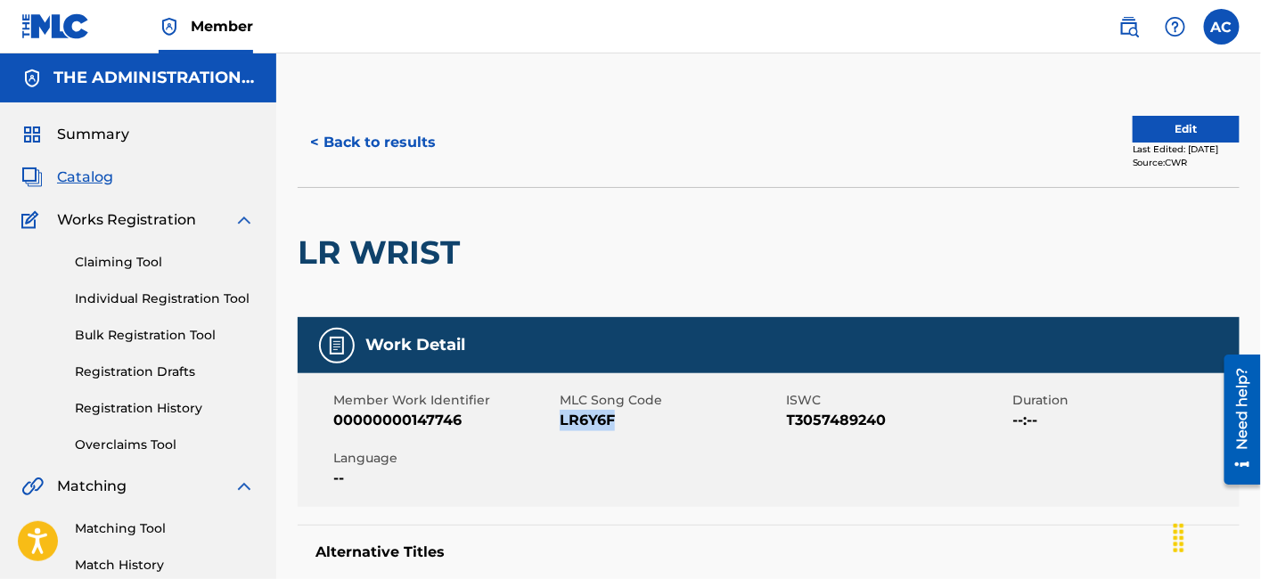
click at [597, 414] on span "LR6Y6F" at bounding box center [671, 420] width 222 height 21
click at [343, 154] on button "< Back to results" at bounding box center [373, 142] width 151 height 45
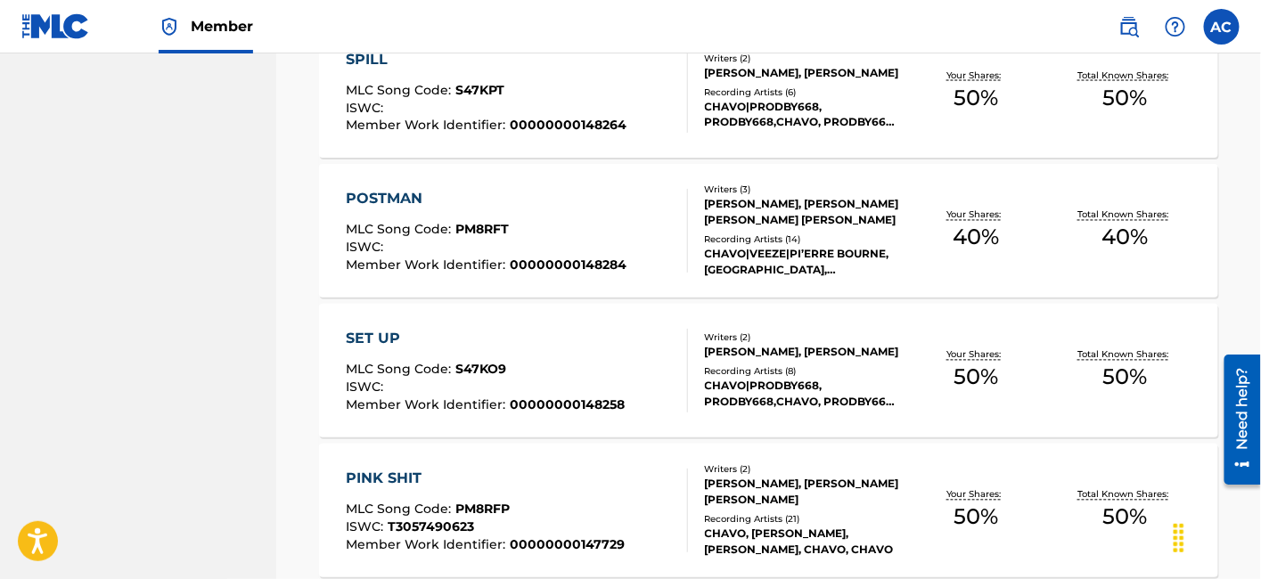
scroll to position [3290, 0]
click at [457, 113] on div "ISWC :" at bounding box center [486, 110] width 281 height 18
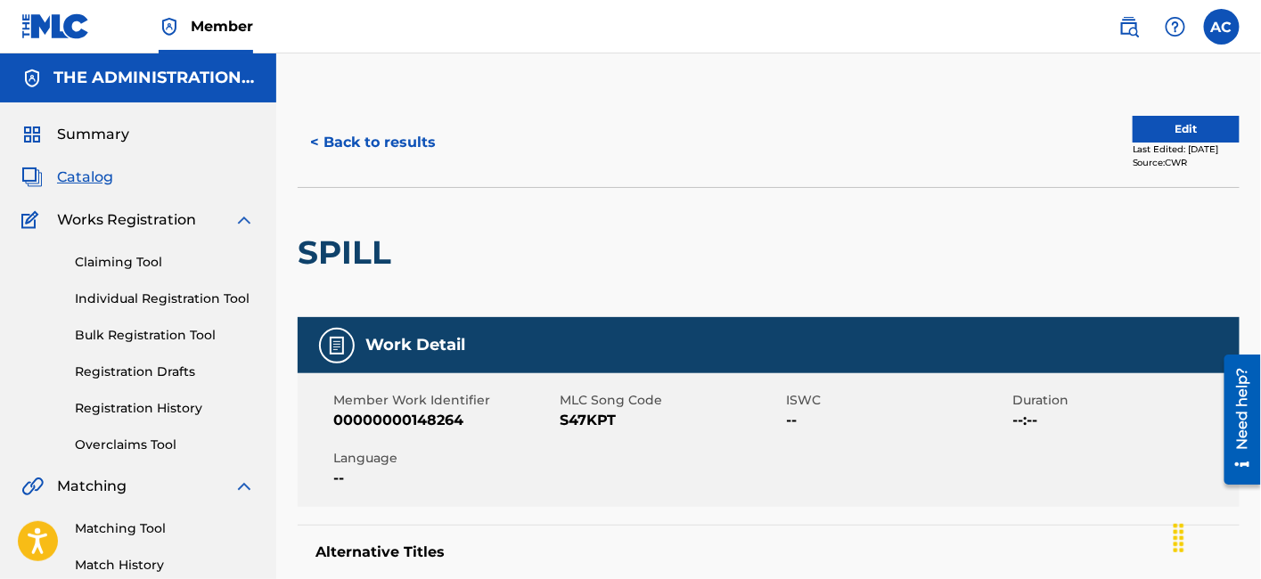
click at [351, 240] on h2 "SPILL" at bounding box center [349, 253] width 102 height 40
click at [394, 151] on button "< Back to results" at bounding box center [373, 142] width 151 height 45
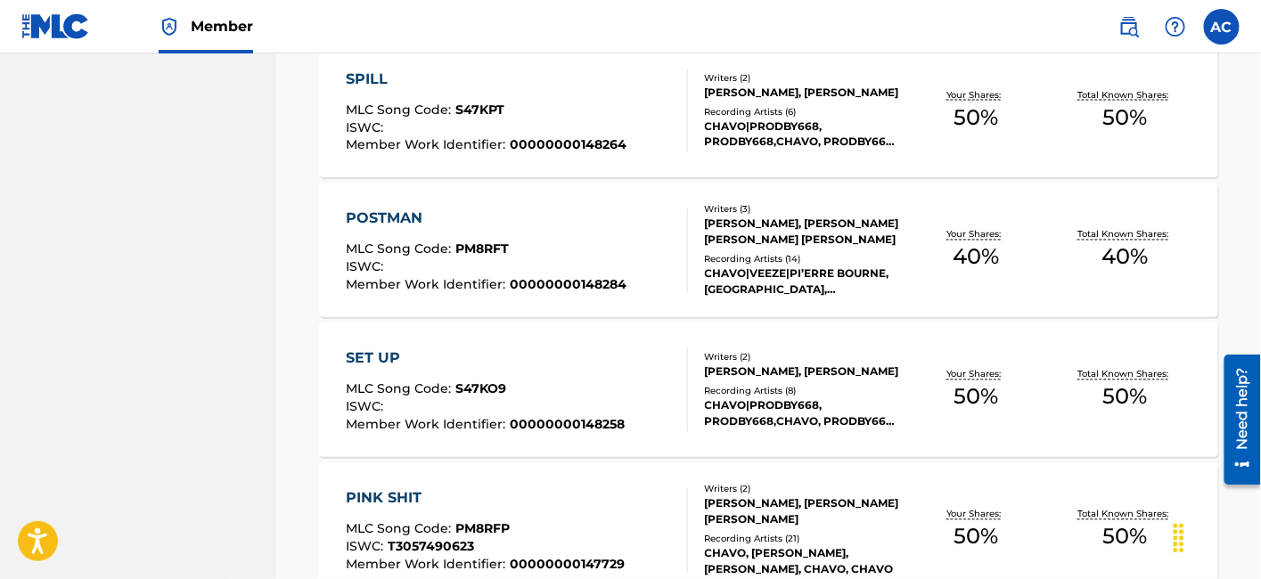
scroll to position [3267, 0]
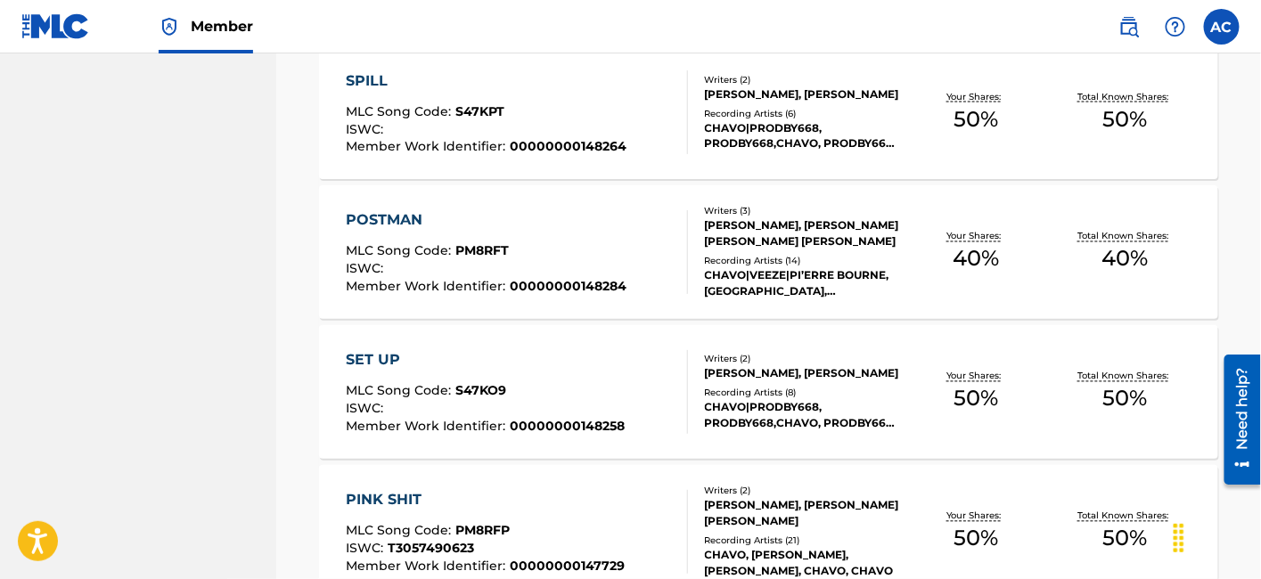
click at [613, 279] on span "00000000148284" at bounding box center [568, 287] width 117 height 16
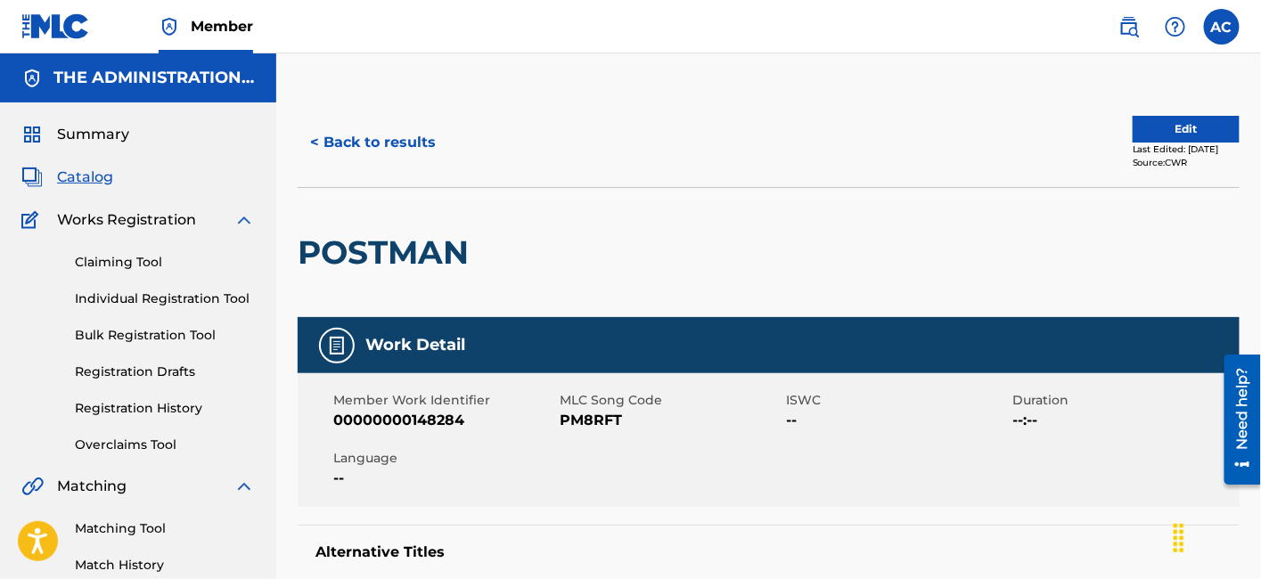
click at [432, 242] on h2 "POSTMAN" at bounding box center [388, 253] width 180 height 40
click at [603, 422] on span "PM8RFT" at bounding box center [671, 420] width 222 height 21
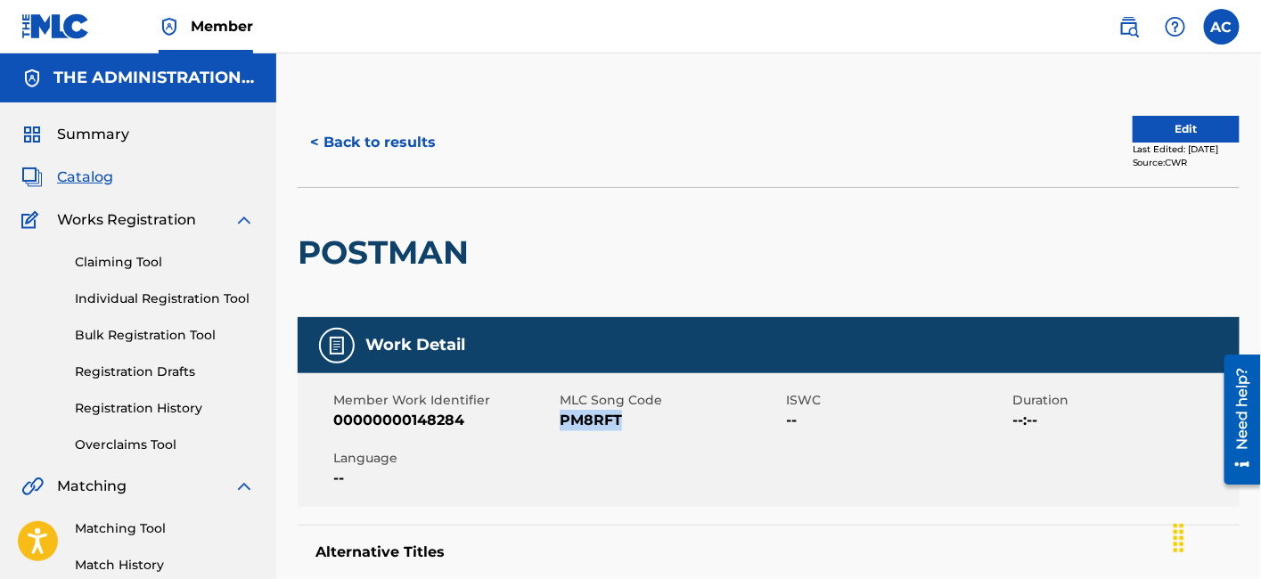
click at [348, 149] on button "< Back to results" at bounding box center [373, 142] width 151 height 45
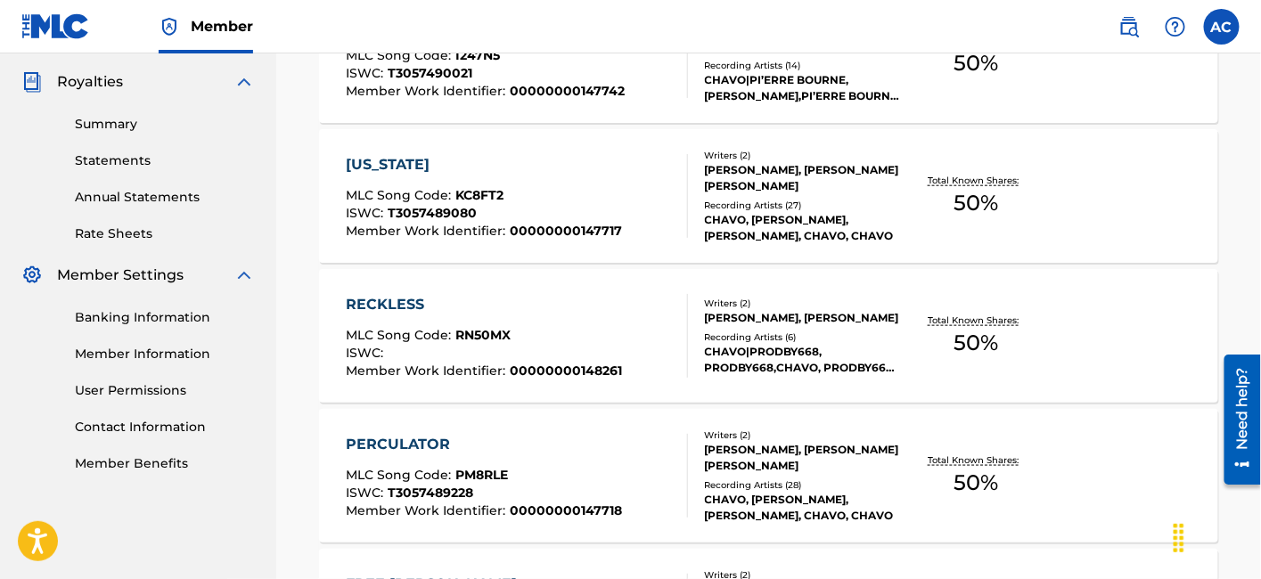
scroll to position [3267, 0]
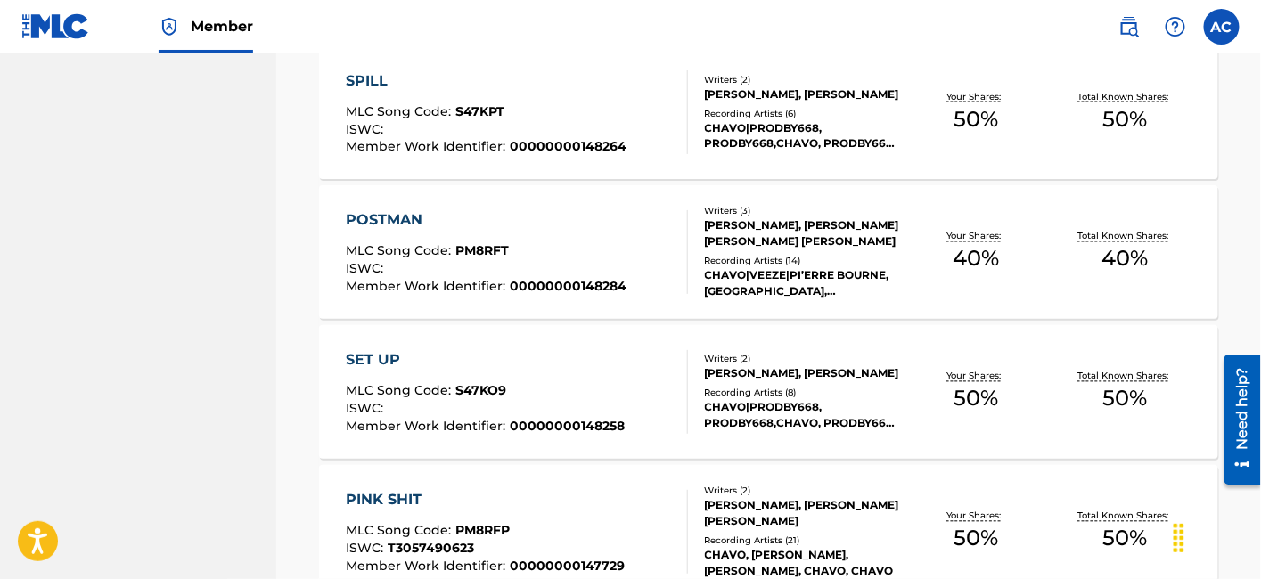
click at [574, 372] on div "SET UP MLC Song Code : S47KO9 ISWC : Member Work Identifier : 00000000148258" at bounding box center [485, 392] width 279 height 84
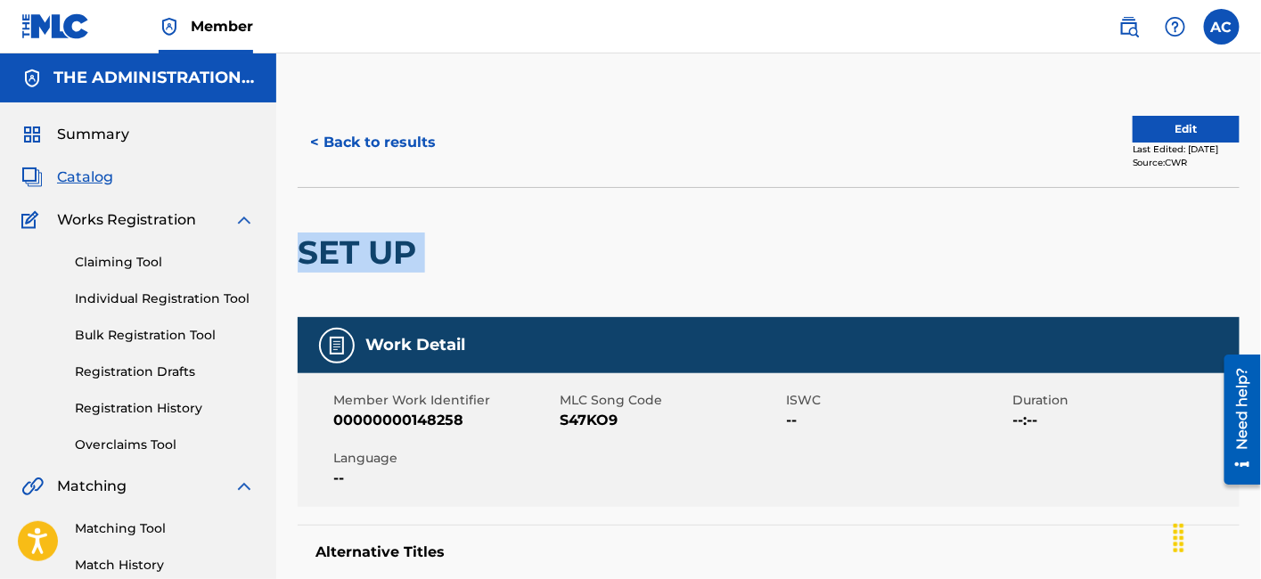
drag, startPoint x: 291, startPoint y: 220, endPoint x: 567, endPoint y: 257, distance: 277.8
click at [602, 420] on span "S47KO9" at bounding box center [671, 420] width 222 height 21
click at [375, 142] on button "< Back to results" at bounding box center [373, 142] width 151 height 45
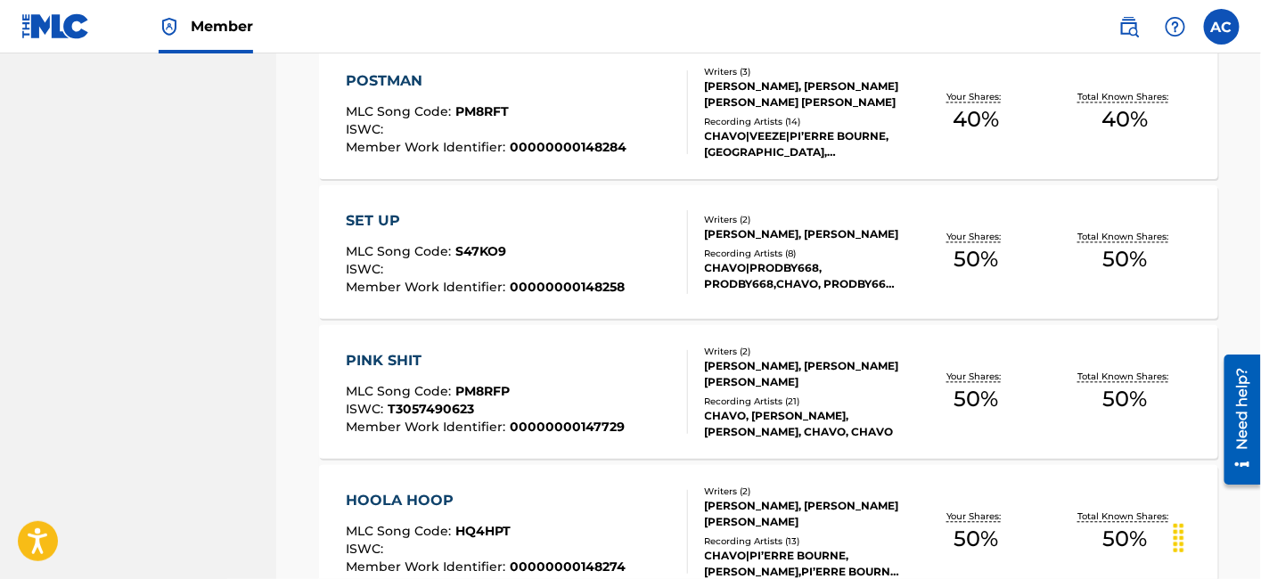
scroll to position [3408, 0]
click at [638, 375] on div "PINK SHIT MLC Song Code : PM8RFP ISWC : T3057490623 Member Work Identifier : 00…" at bounding box center [516, 391] width 341 height 84
